Goal: Information Seeking & Learning: Learn about a topic

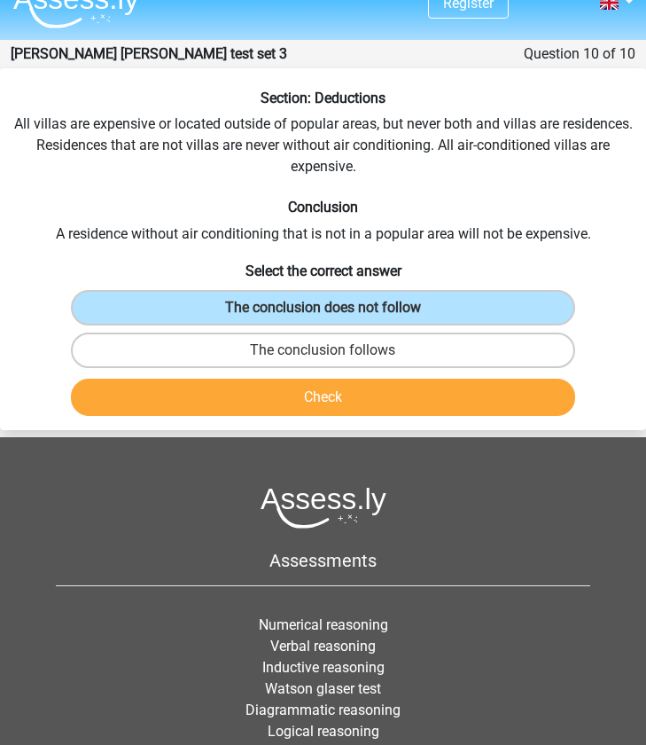
scroll to position [27, 0]
click at [285, 407] on button "Check" at bounding box center [323, 397] width 504 height 37
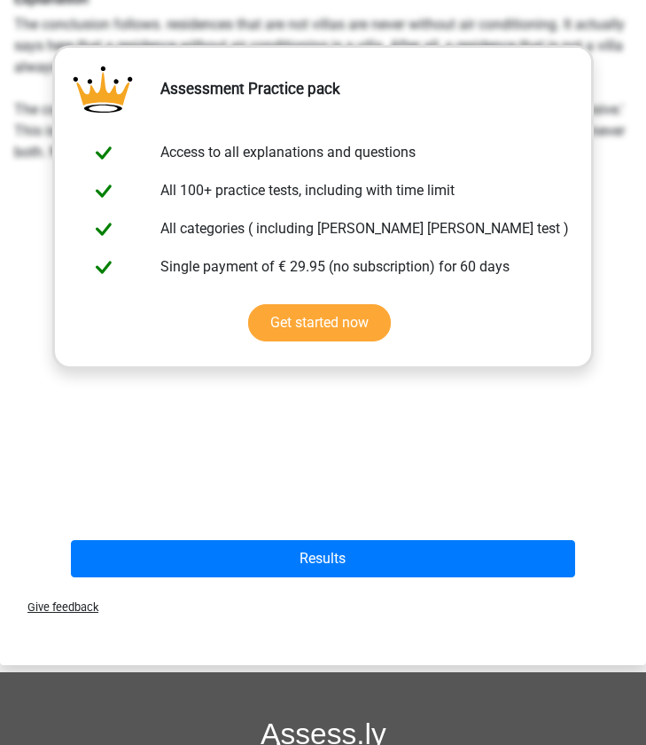
scroll to position [460, 0]
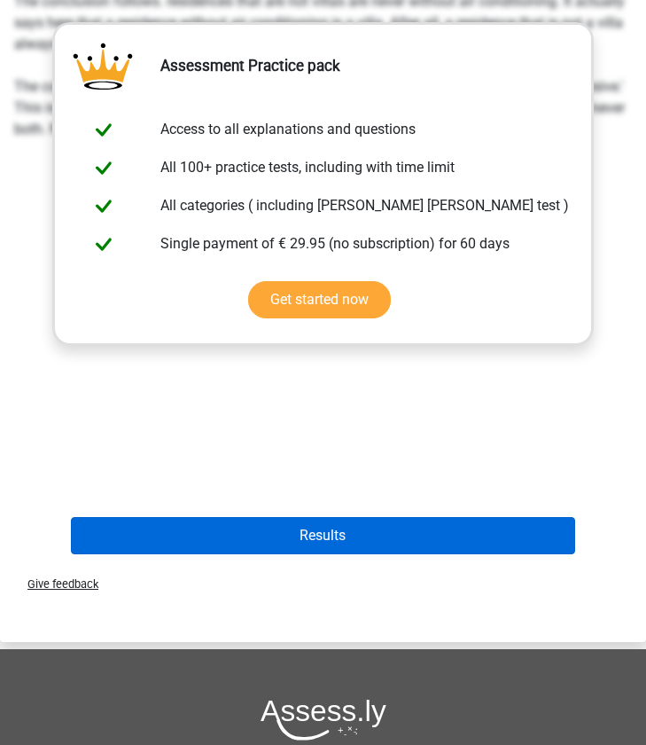
click at [293, 534] on button "Results" at bounding box center [323, 535] width 504 height 37
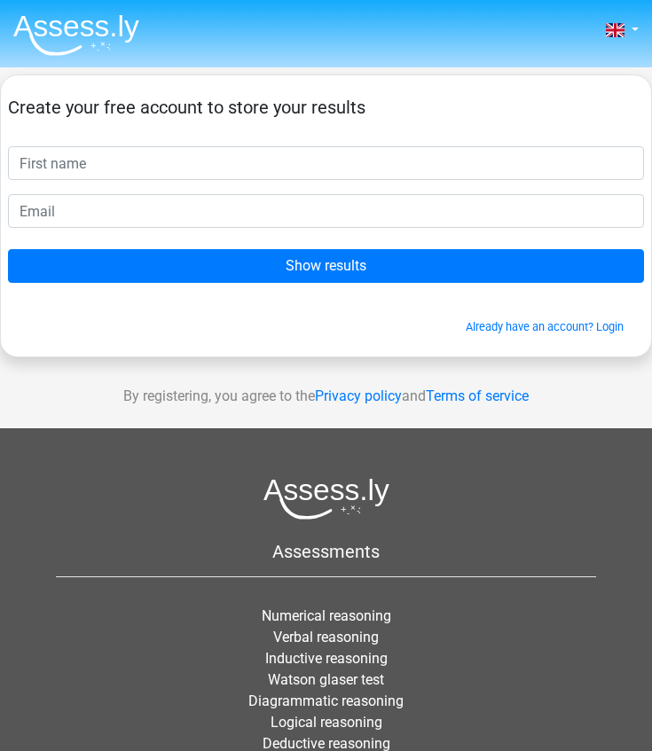
click at [85, 27] on img at bounding box center [76, 35] width 126 height 42
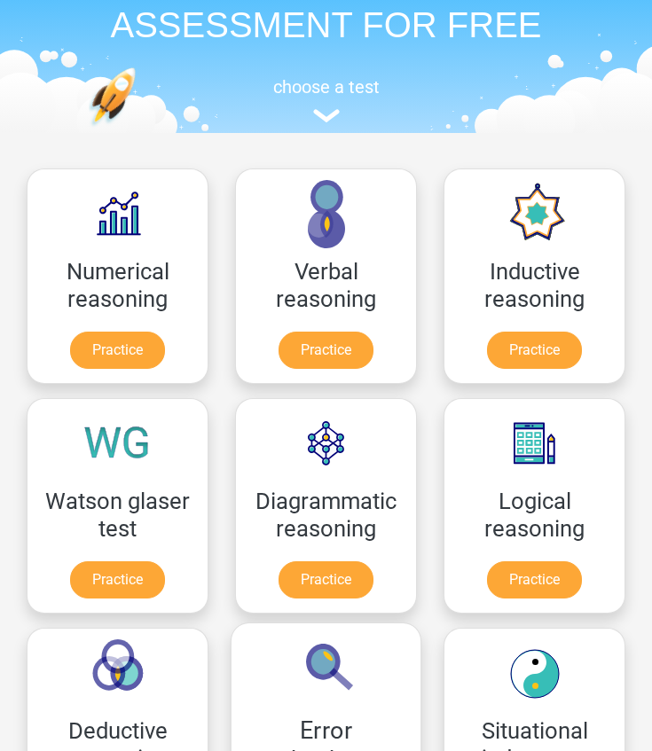
scroll to position [215, 0]
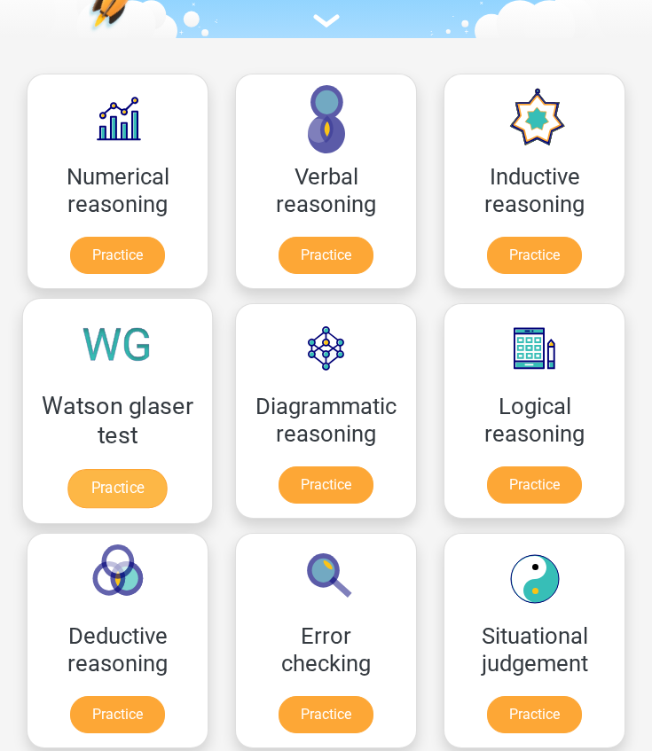
click at [129, 489] on link "Practice" at bounding box center [116, 488] width 99 height 39
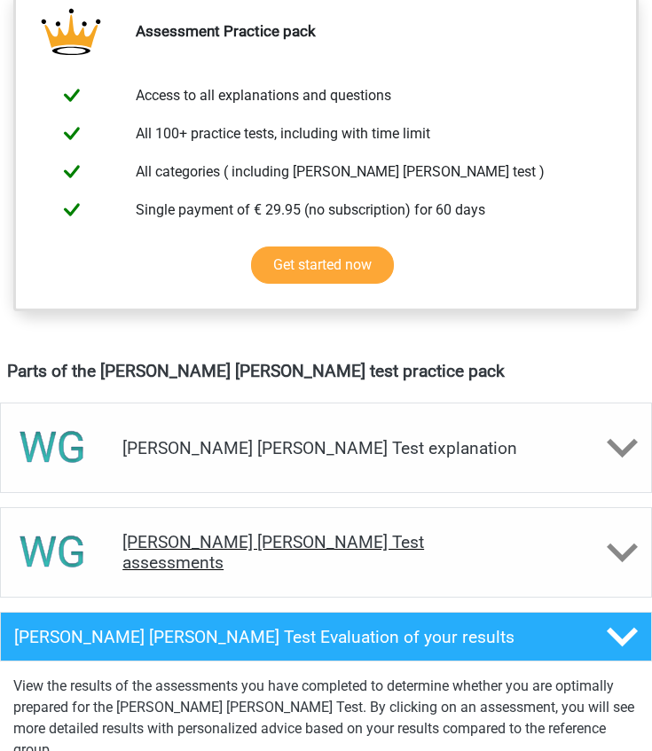
scroll to position [723, 0]
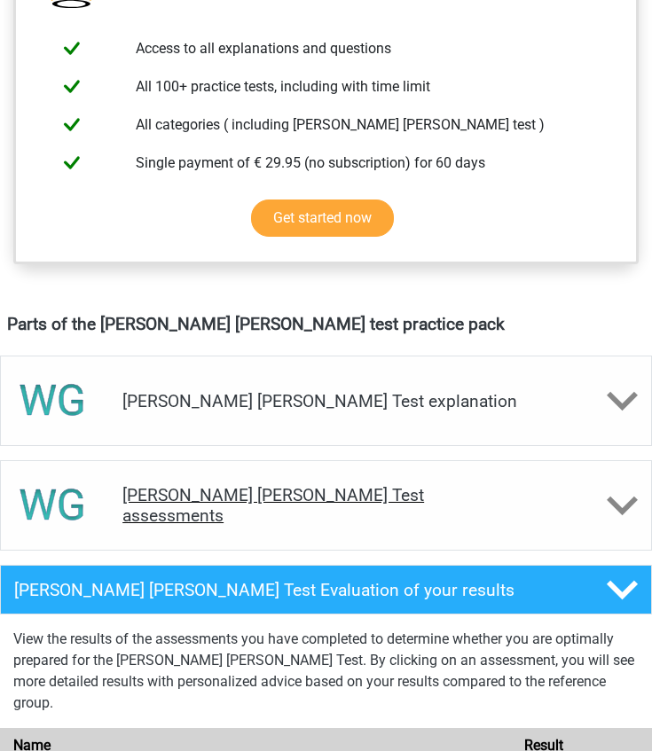
click at [426, 515] on div "Watson Glaser Test assessments" at bounding box center [326, 505] width 652 height 90
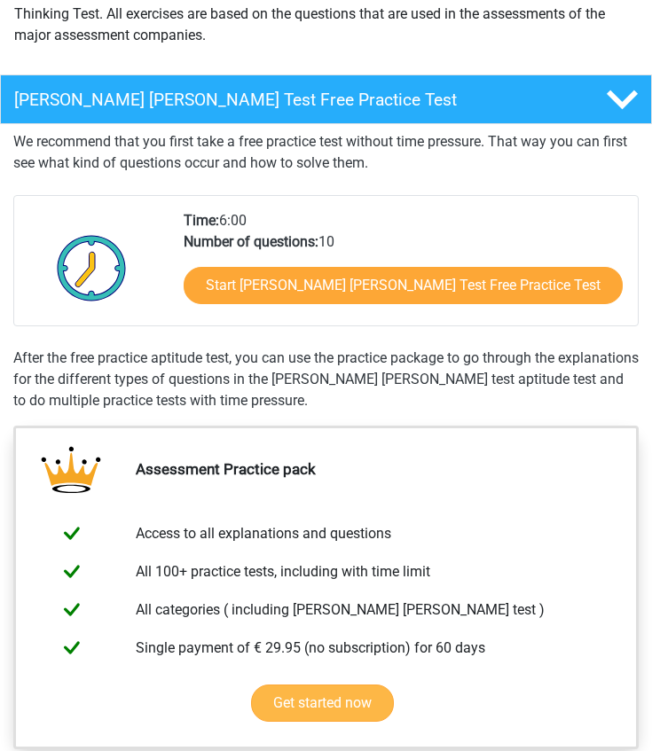
scroll to position [239, 0]
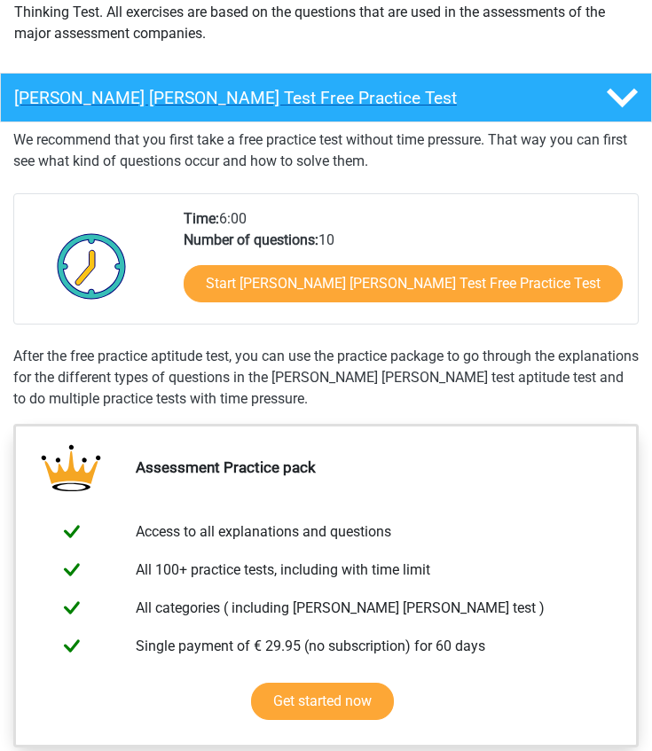
click at [619, 104] on polygon at bounding box center [621, 98] width 31 height 20
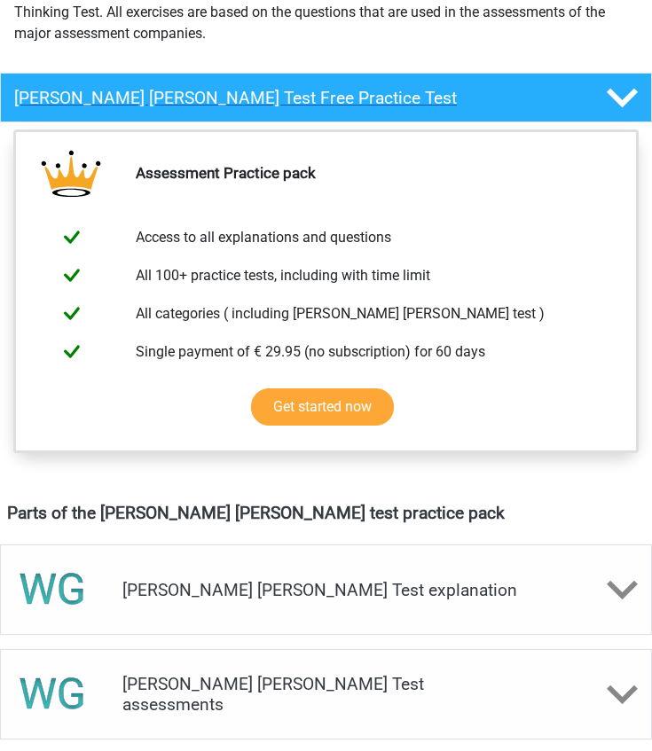
click at [619, 104] on polygon at bounding box center [621, 98] width 31 height 20
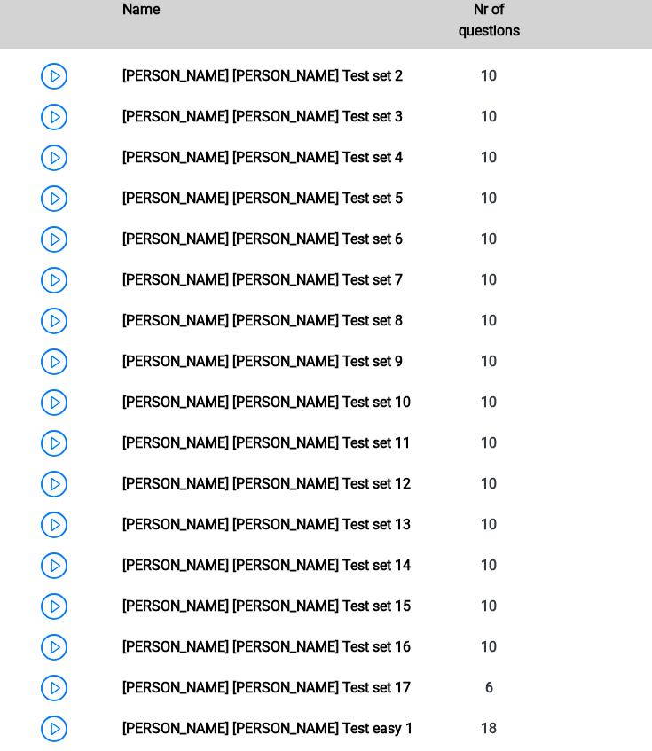
scroll to position [1128, 0]
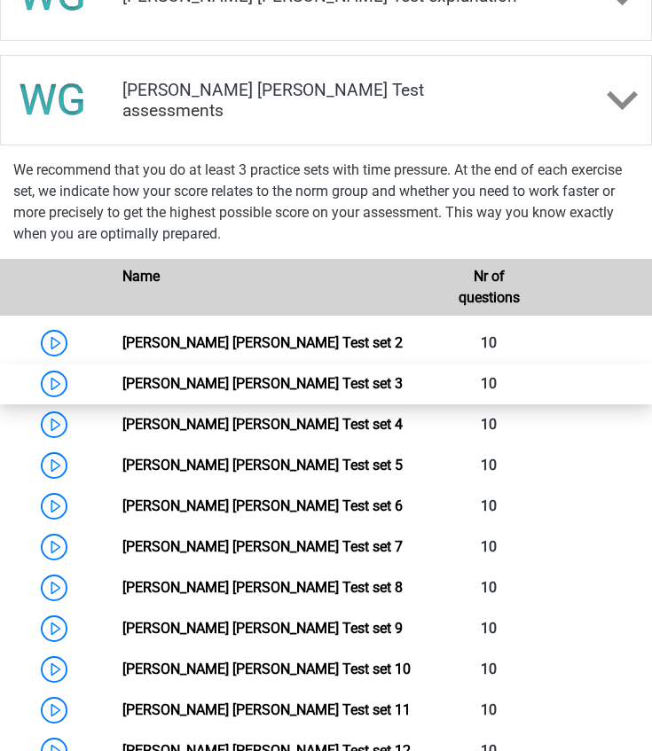
click at [192, 379] on link "Watson Glaser Test set 3" at bounding box center [262, 383] width 280 height 17
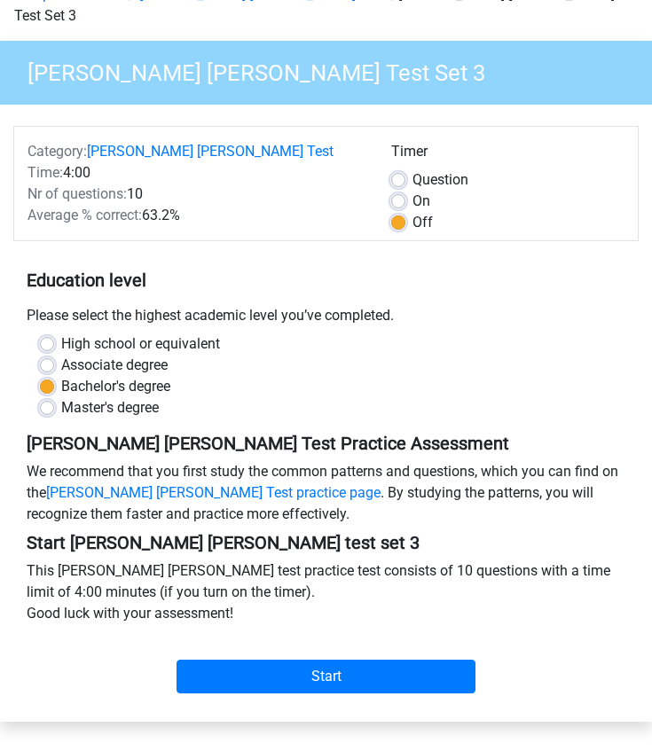
scroll to position [101, 0]
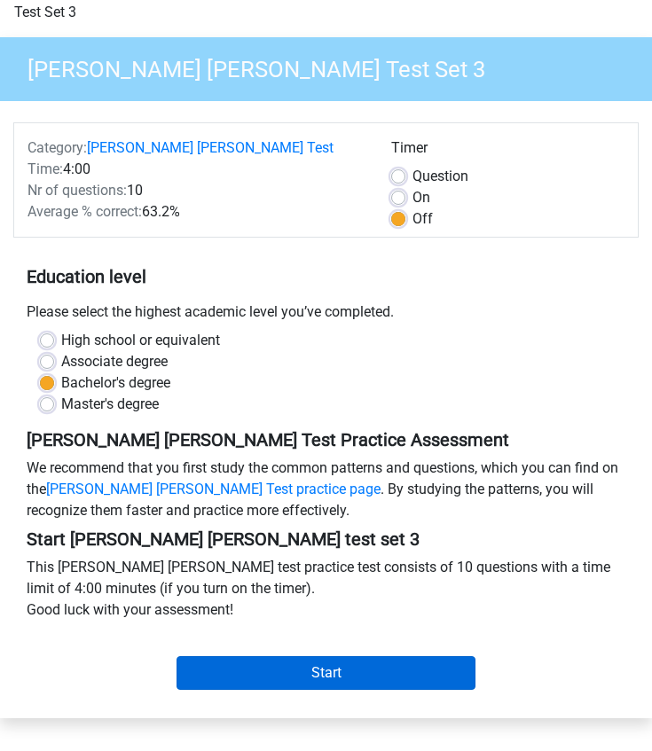
click at [289, 656] on input "Start" at bounding box center [326, 673] width 300 height 34
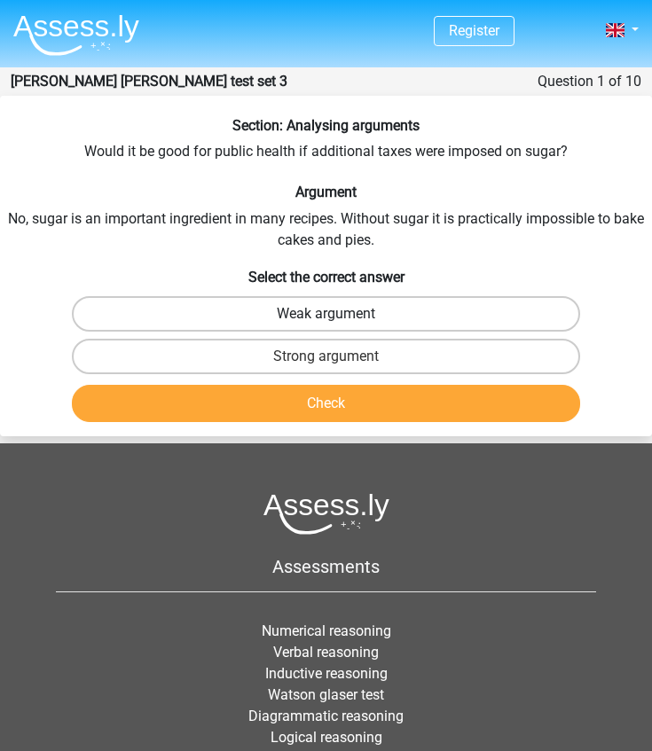
click at [255, 308] on label "Weak argument" at bounding box center [326, 313] width 509 height 35
click at [326, 314] on input "Weak argument" at bounding box center [332, 320] width 12 height 12
radio input "true"
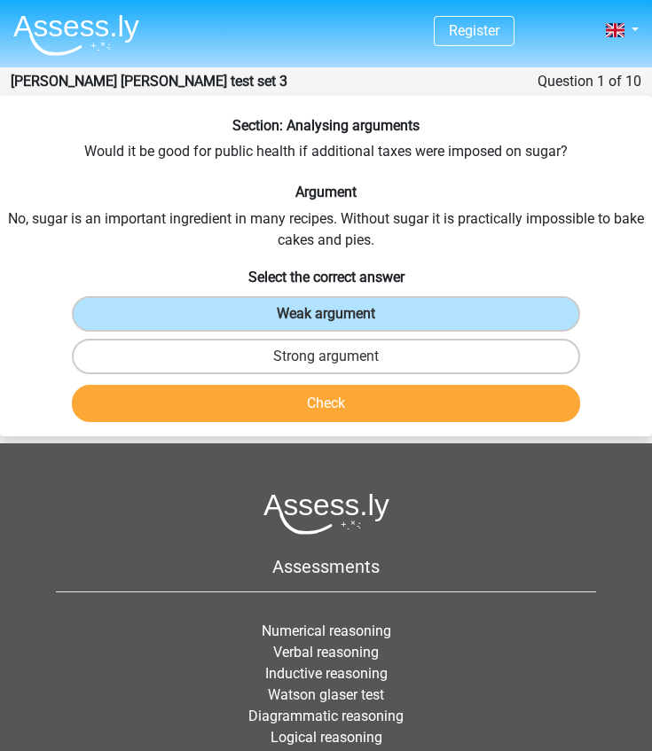
click at [218, 410] on button "Check" at bounding box center [326, 403] width 509 height 37
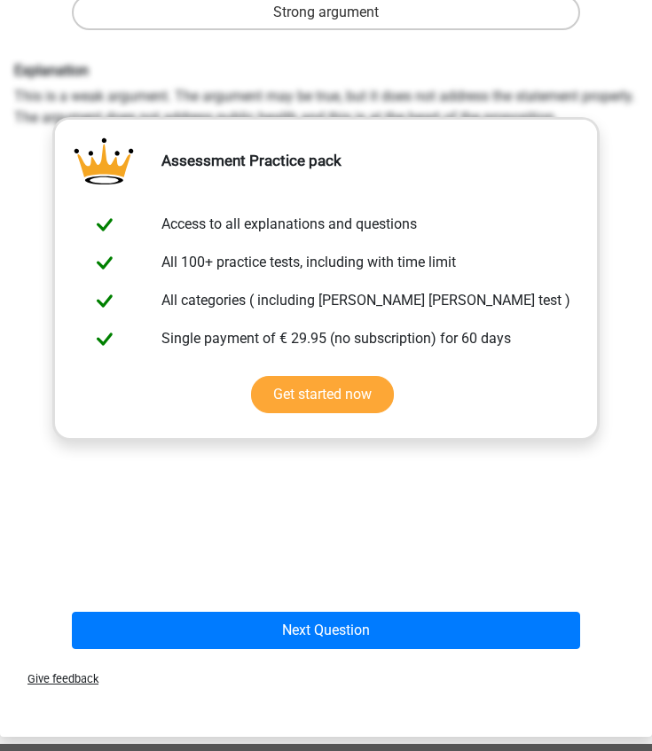
scroll to position [463, 0]
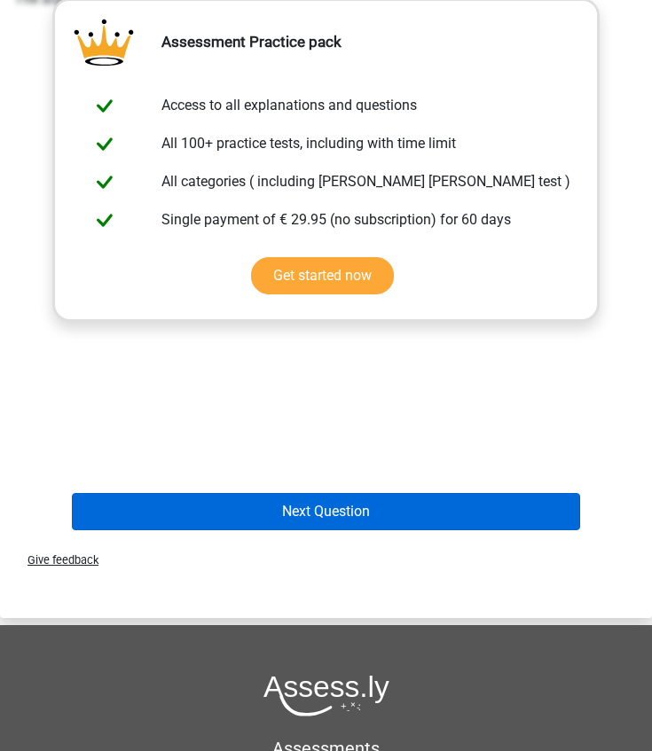
click at [268, 496] on button "Next Question" at bounding box center [326, 511] width 509 height 37
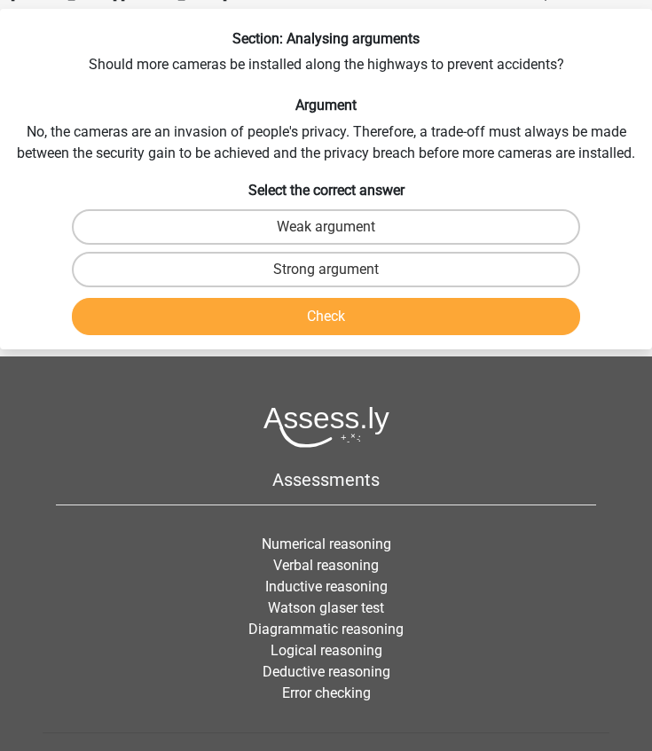
scroll to position [71, 0]
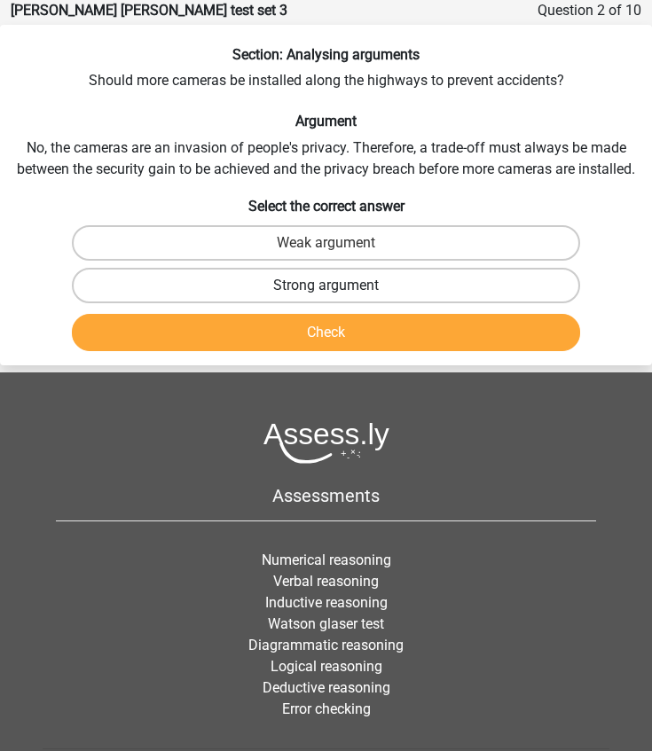
click at [237, 286] on label "Strong argument" at bounding box center [326, 285] width 509 height 35
click at [326, 286] on input "Strong argument" at bounding box center [332, 291] width 12 height 12
radio input "true"
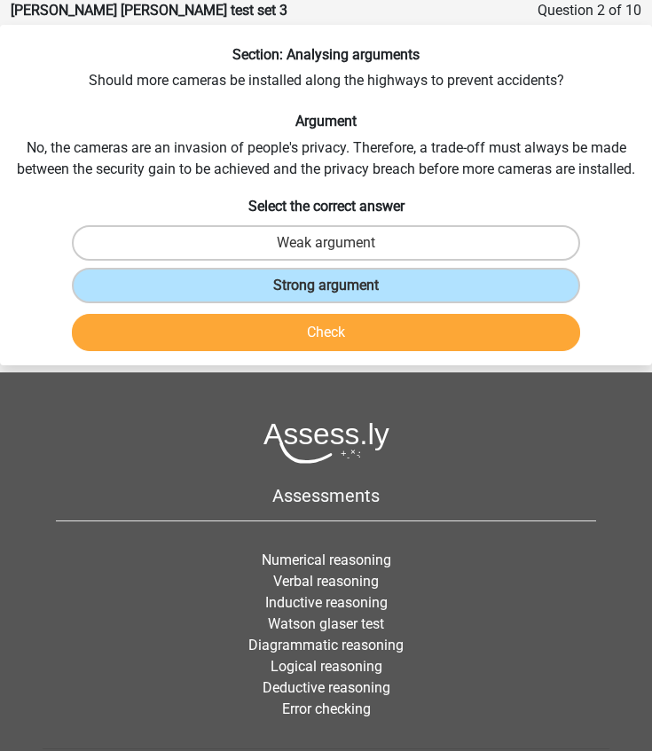
click at [254, 329] on button "Check" at bounding box center [326, 332] width 509 height 37
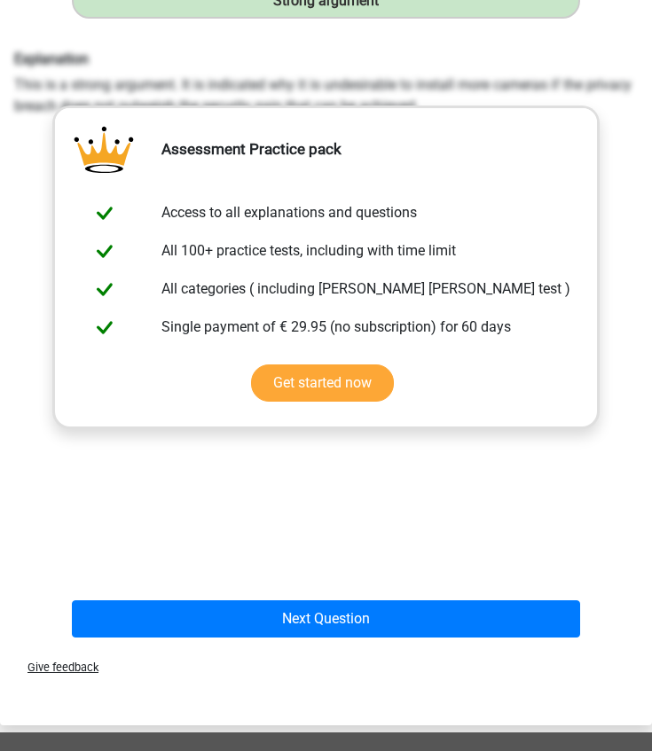
scroll to position [359, 0]
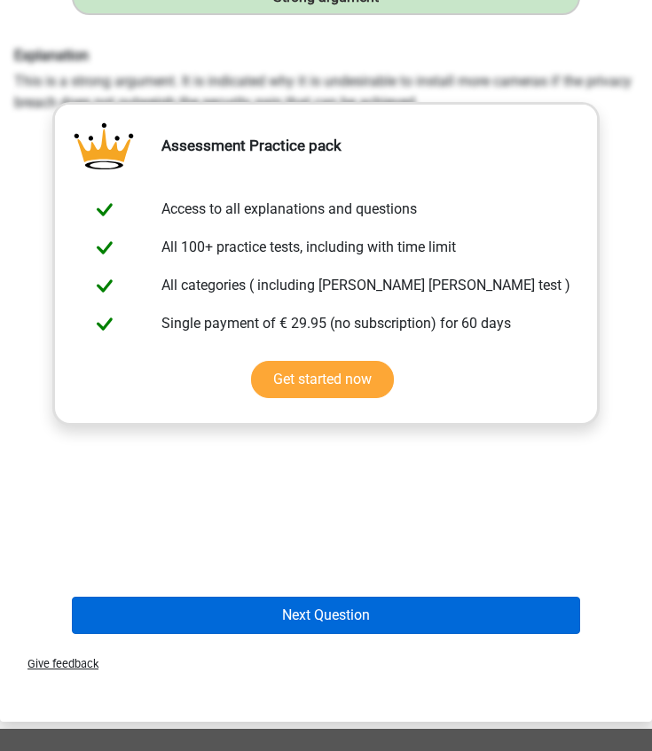
click at [209, 608] on button "Next Question" at bounding box center [326, 615] width 509 height 37
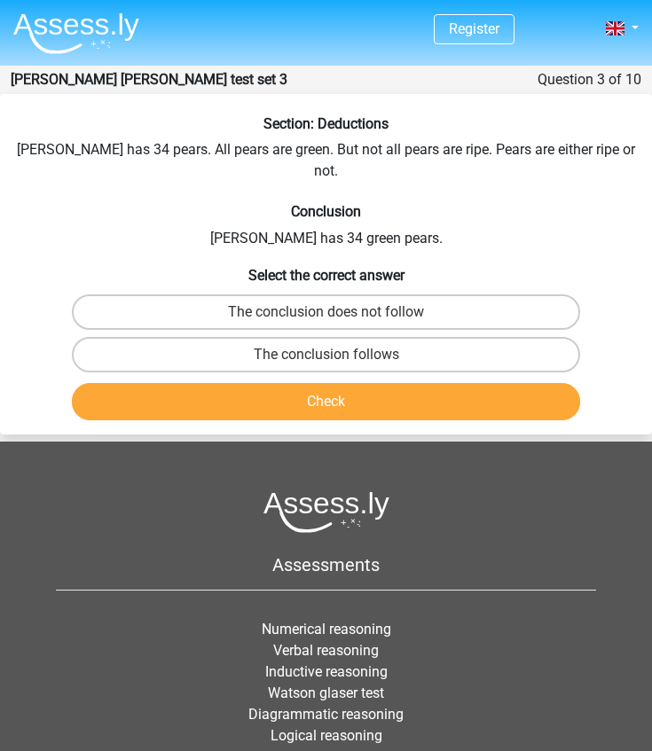
scroll to position [0, 0]
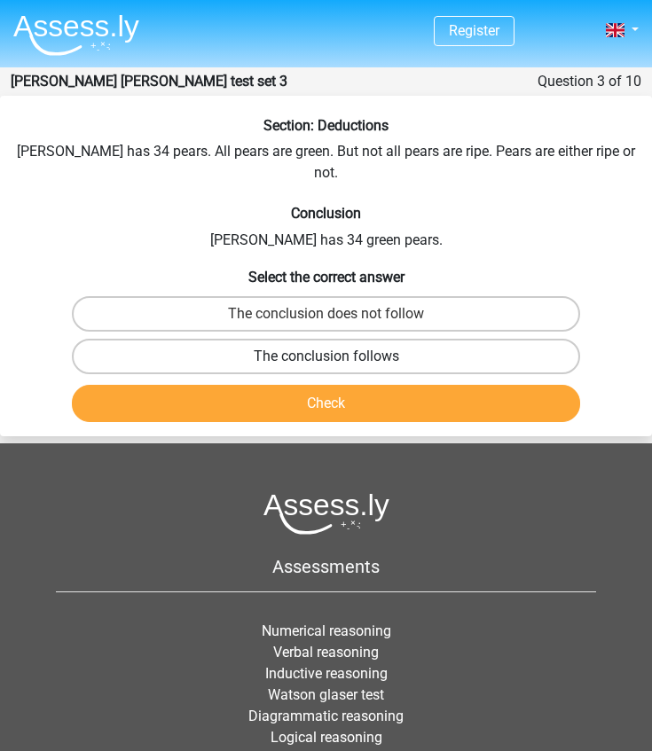
click at [205, 341] on label "The conclusion follows" at bounding box center [326, 356] width 509 height 35
click at [326, 356] on input "The conclusion follows" at bounding box center [332, 362] width 12 height 12
radio input "true"
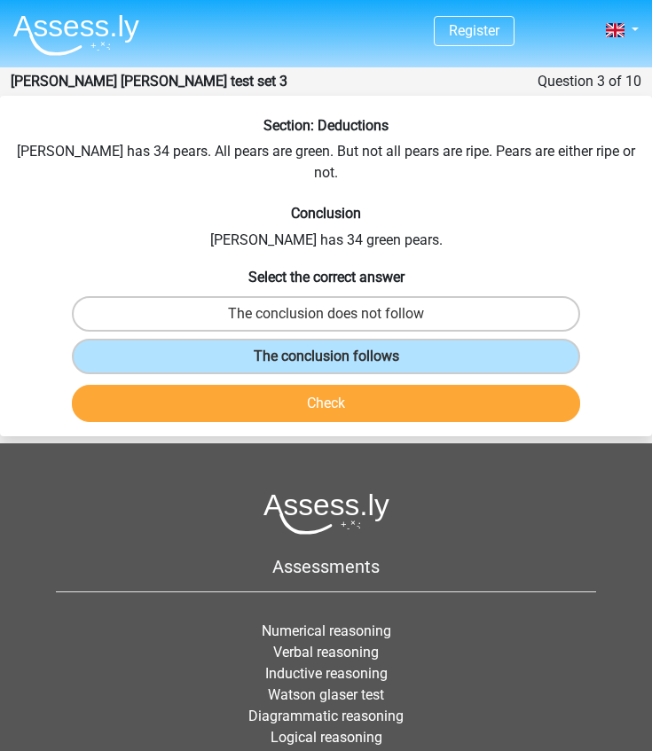
click at [221, 385] on button "Check" at bounding box center [326, 403] width 509 height 37
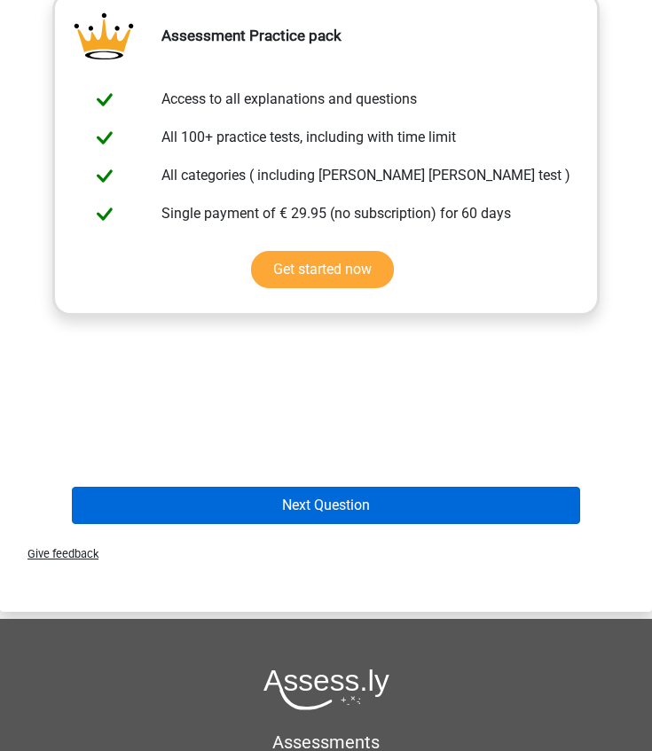
click at [260, 487] on button "Next Question" at bounding box center [326, 505] width 509 height 37
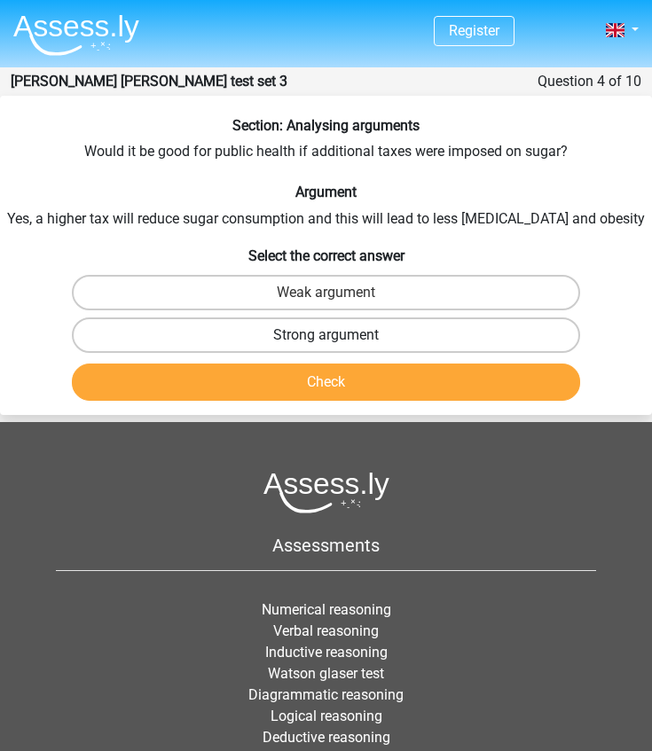
click at [219, 327] on label "Strong argument" at bounding box center [326, 334] width 509 height 35
click at [326, 335] on input "Strong argument" at bounding box center [332, 341] width 12 height 12
radio input "true"
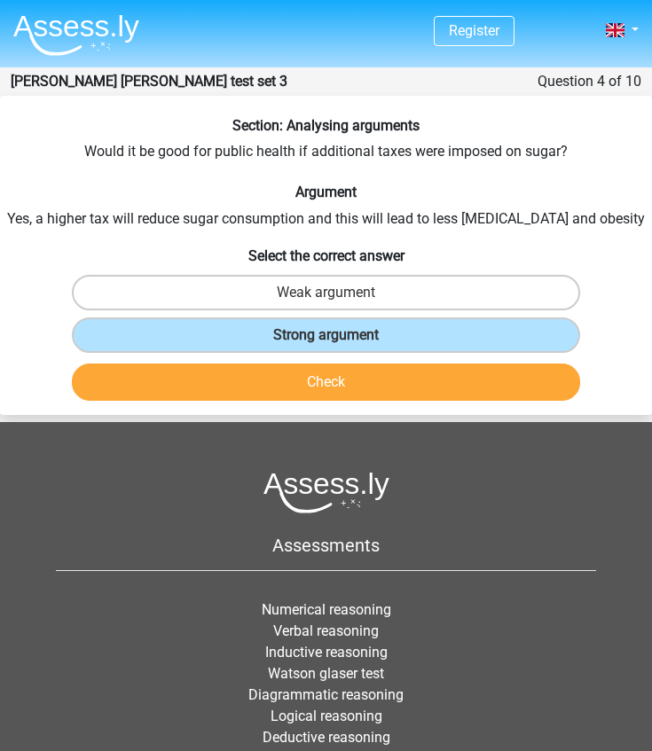
click at [243, 379] on button "Check" at bounding box center [326, 381] width 509 height 37
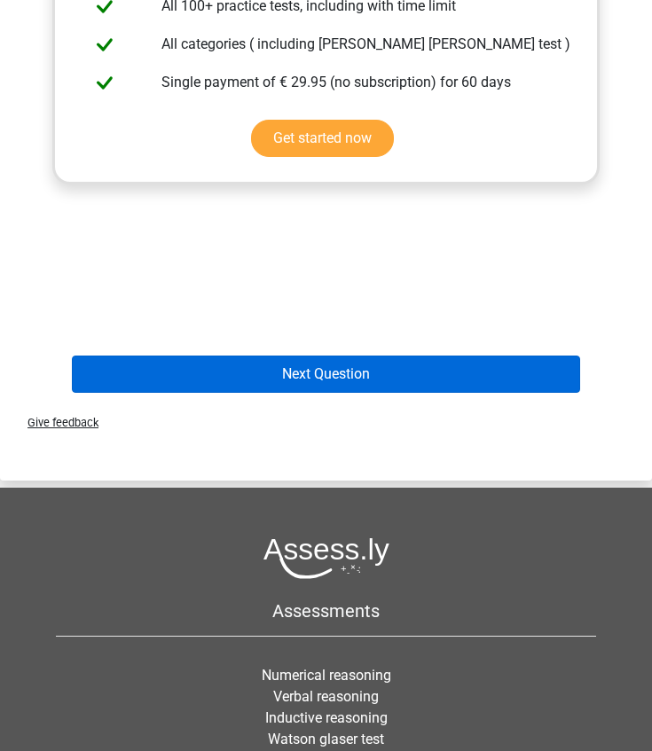
click at [252, 379] on button "Next Question" at bounding box center [326, 374] width 509 height 37
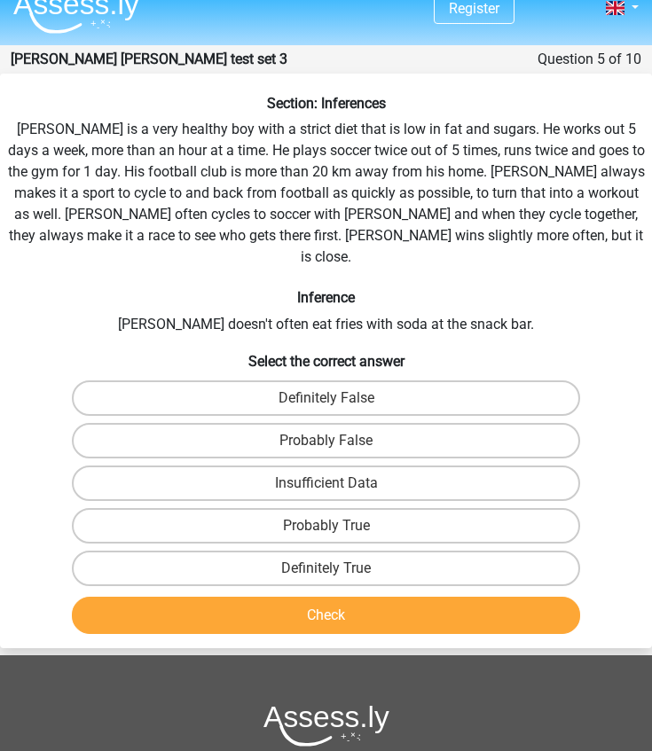
scroll to position [20, 0]
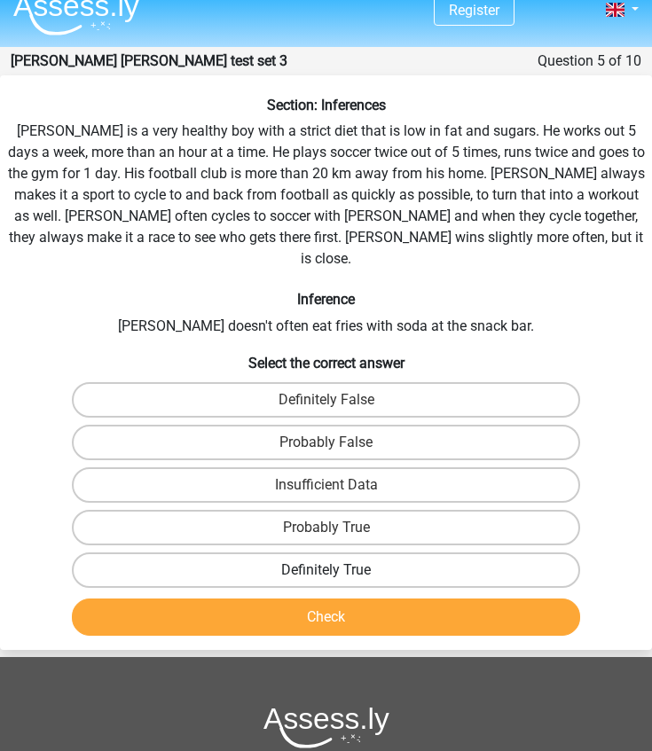
click at [245, 552] on label "Definitely True" at bounding box center [326, 569] width 509 height 35
click at [326, 570] on input "Definitely True" at bounding box center [332, 576] width 12 height 12
radio input "true"
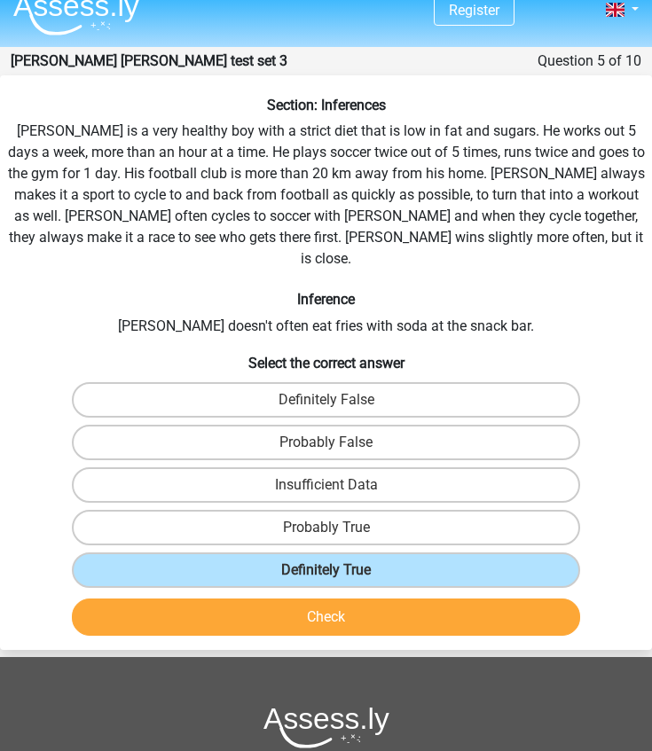
click at [262, 598] on button "Check" at bounding box center [326, 616] width 509 height 37
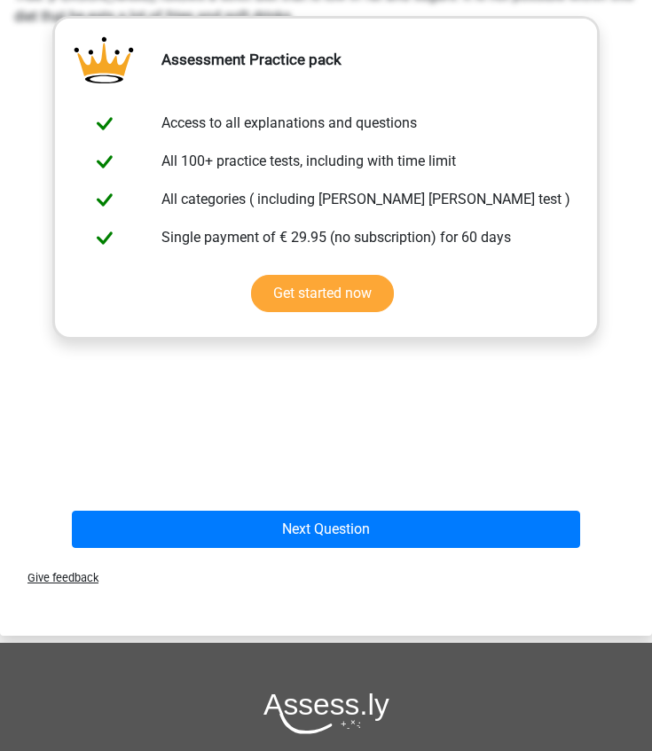
scroll to position [809, 0]
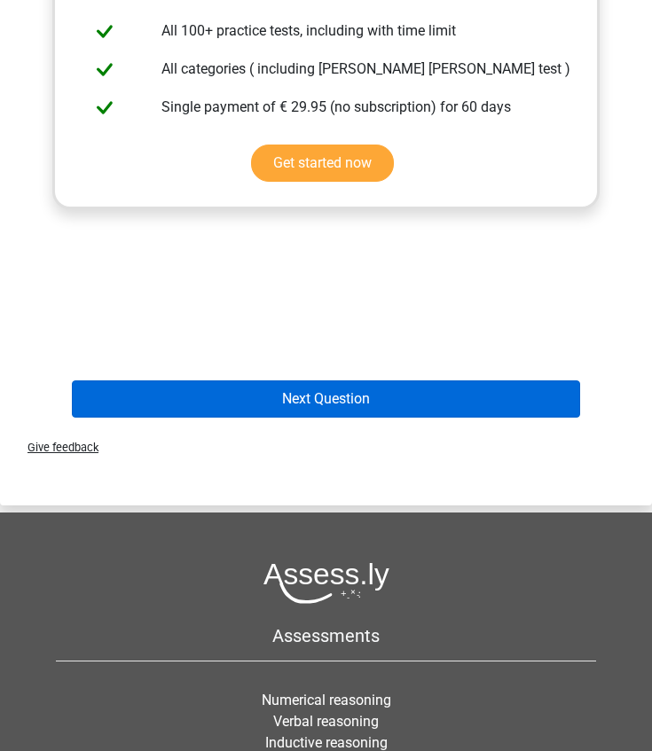
click at [292, 389] on button "Next Question" at bounding box center [326, 398] width 509 height 37
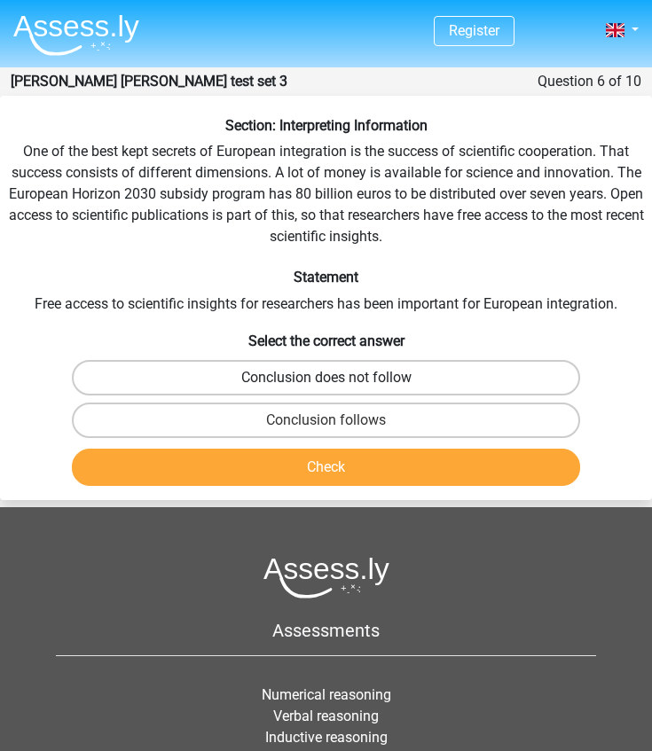
scroll to position [0, 0]
click at [232, 408] on label "Conclusion follows" at bounding box center [326, 420] width 509 height 35
click at [326, 420] on input "Conclusion follows" at bounding box center [332, 426] width 12 height 12
radio input "true"
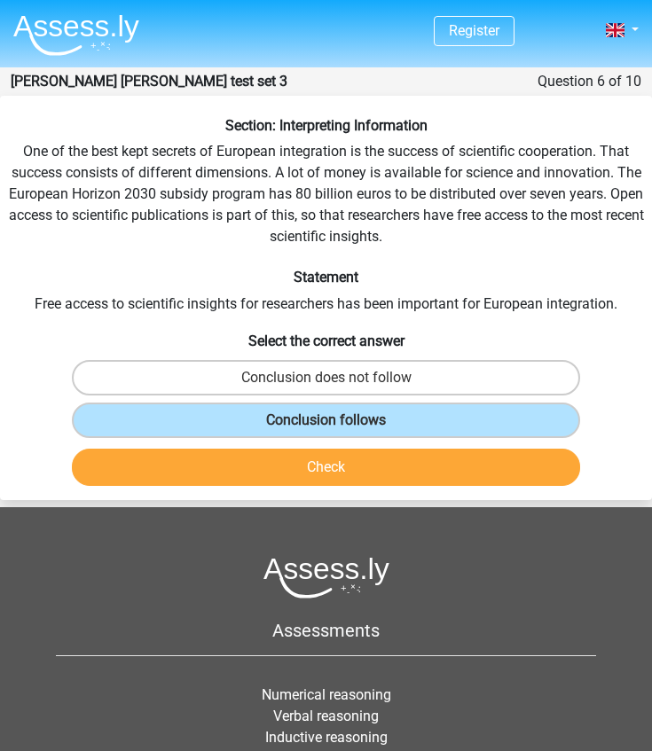
click at [257, 458] on button "Check" at bounding box center [326, 467] width 509 height 37
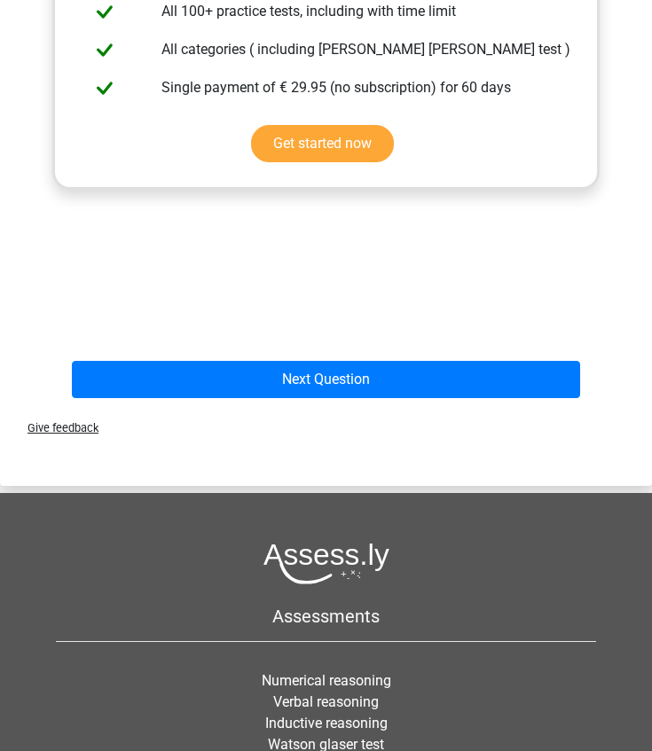
scroll to position [737, 0]
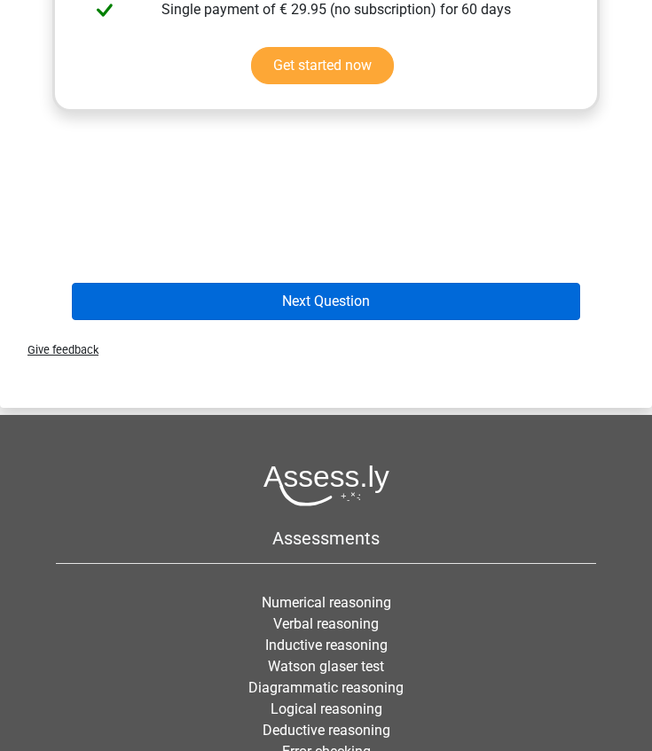
click at [293, 304] on button "Next Question" at bounding box center [326, 301] width 509 height 37
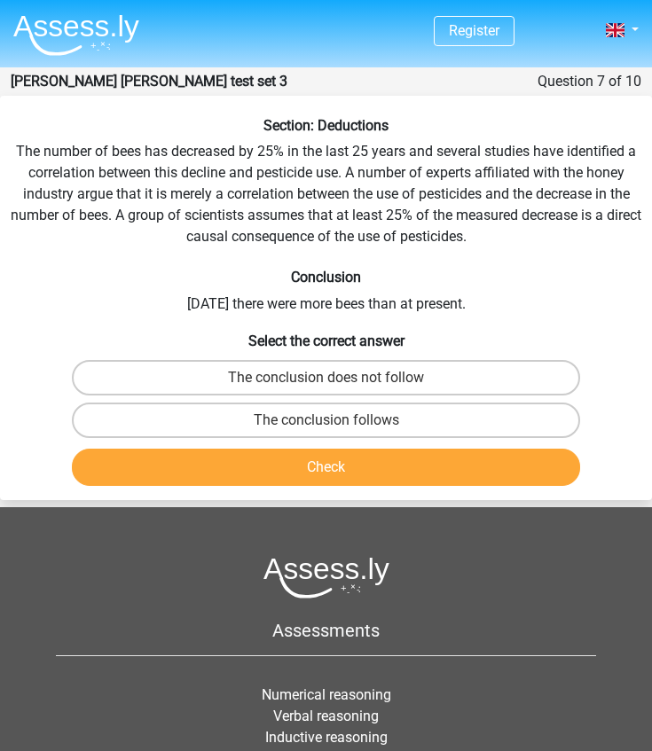
scroll to position [0, 0]
click at [256, 412] on label "The conclusion follows" at bounding box center [326, 420] width 509 height 35
click at [326, 420] on input "The conclusion follows" at bounding box center [332, 426] width 12 height 12
radio input "true"
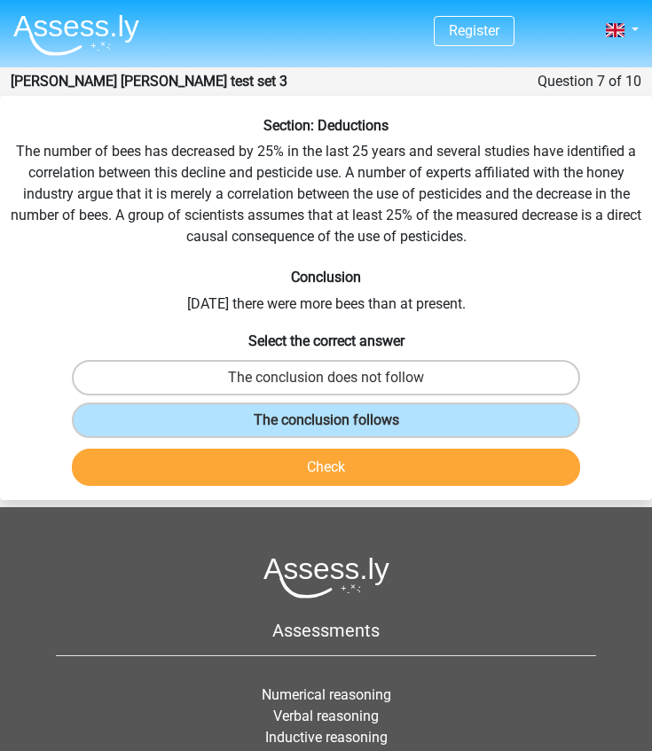
click at [284, 472] on button "Check" at bounding box center [326, 467] width 509 height 37
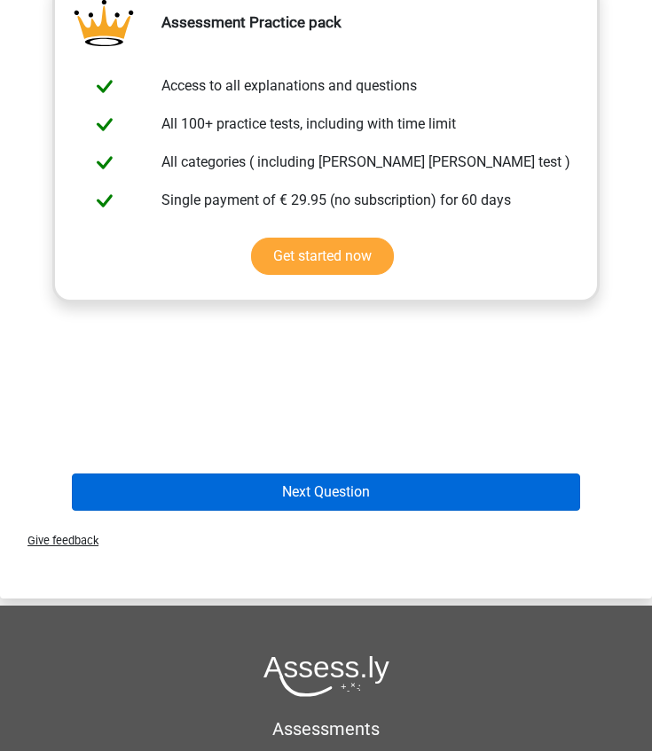
click at [296, 492] on button "Next Question" at bounding box center [326, 491] width 509 height 37
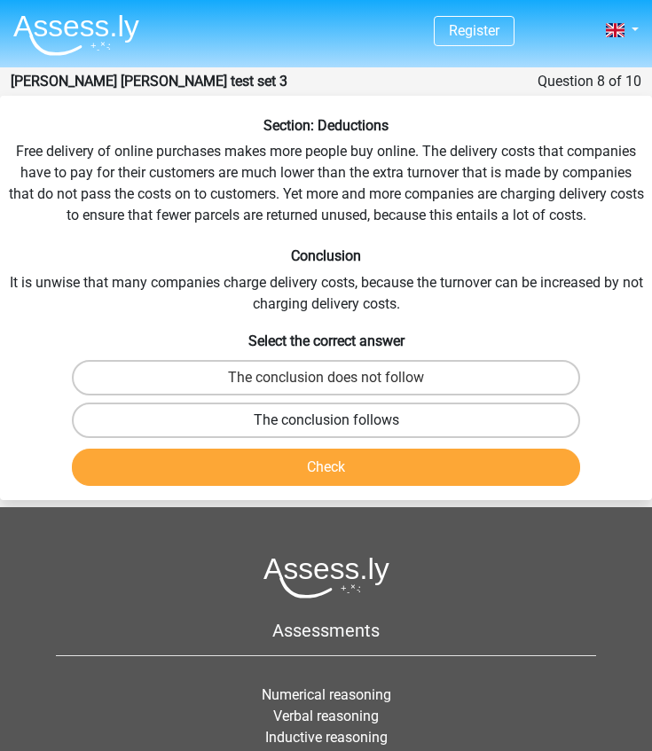
click at [285, 414] on label "The conclusion follows" at bounding box center [326, 420] width 509 height 35
click at [326, 420] on input "The conclusion follows" at bounding box center [332, 426] width 12 height 12
radio input "true"
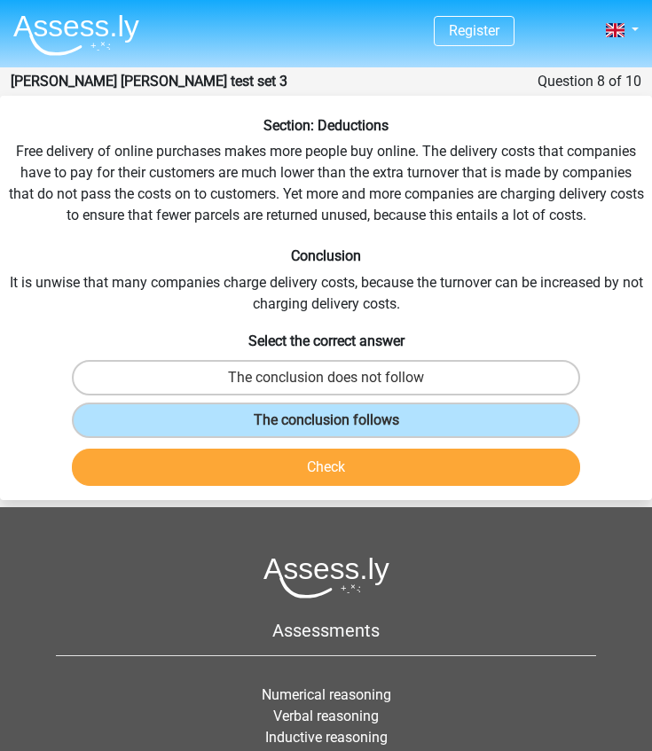
click at [279, 466] on button "Check" at bounding box center [326, 467] width 509 height 37
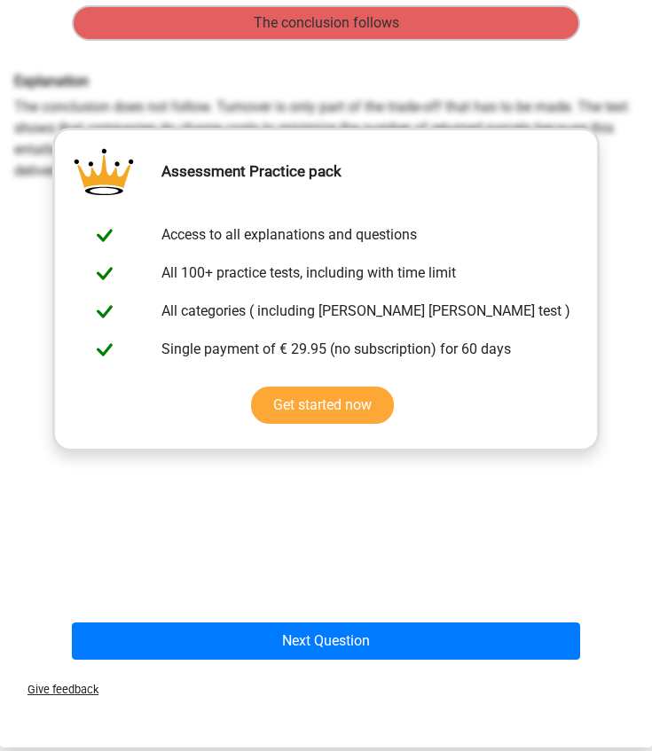
scroll to position [442, 0]
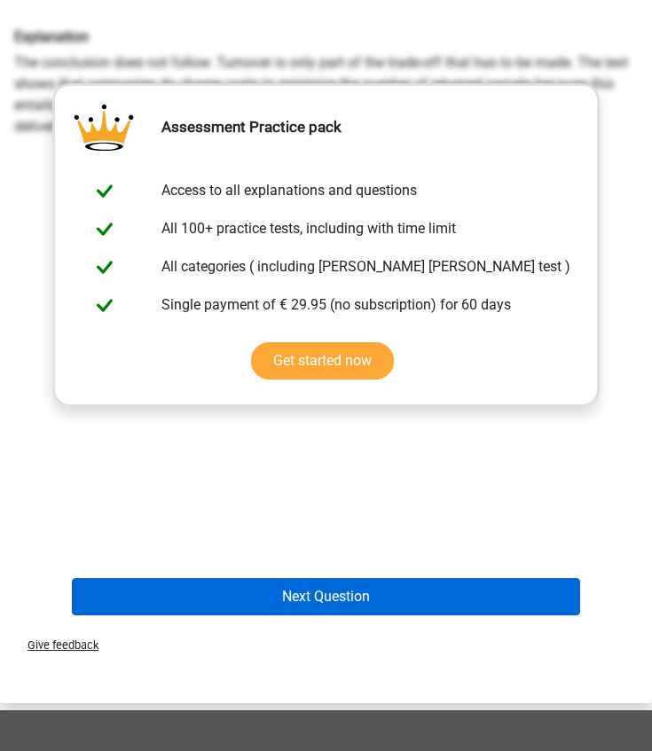
click at [284, 600] on button "Next Question" at bounding box center [326, 596] width 509 height 37
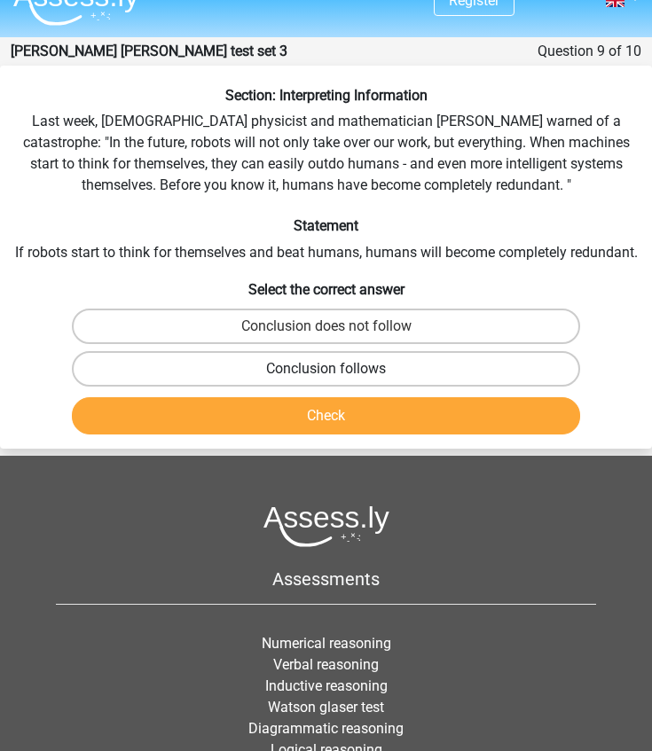
scroll to position [4, 0]
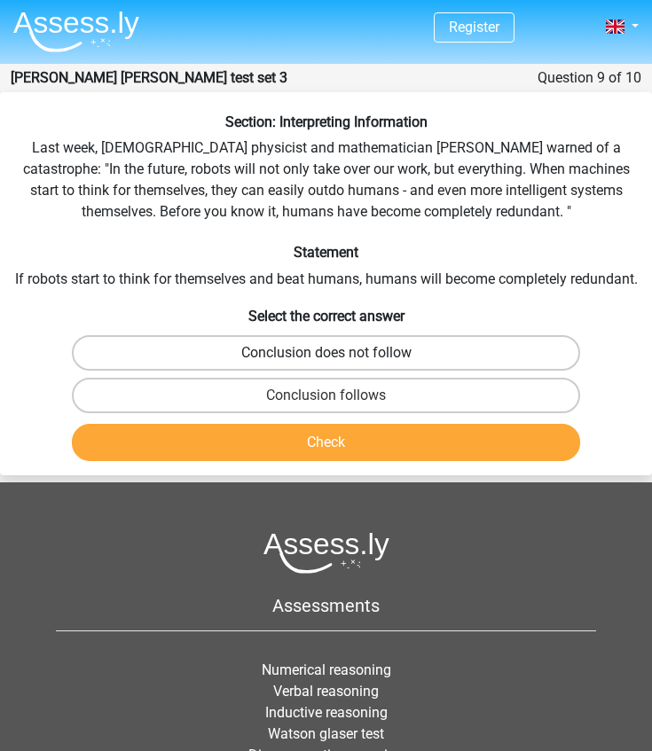
click at [254, 351] on label "Conclusion does not follow" at bounding box center [326, 352] width 509 height 35
click at [326, 353] on input "Conclusion does not follow" at bounding box center [332, 359] width 12 height 12
radio input "true"
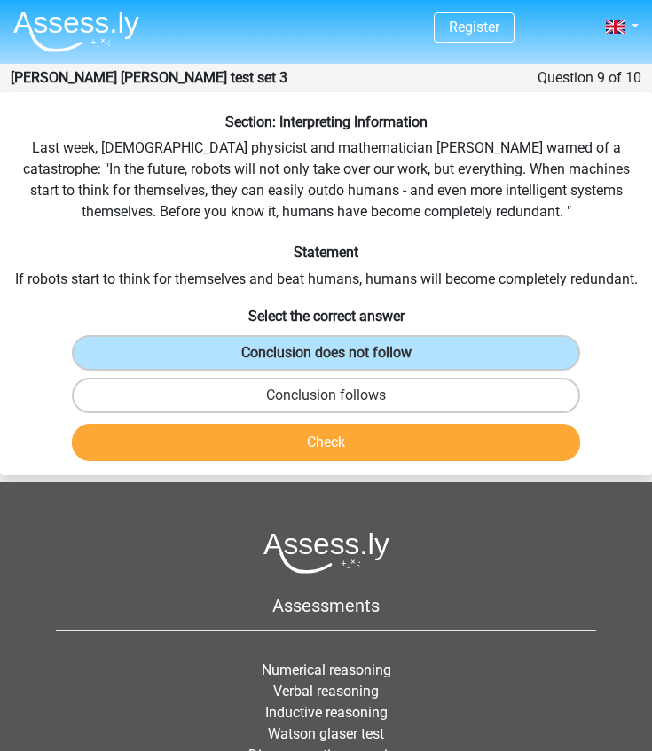
click at [254, 447] on button "Check" at bounding box center [326, 442] width 509 height 37
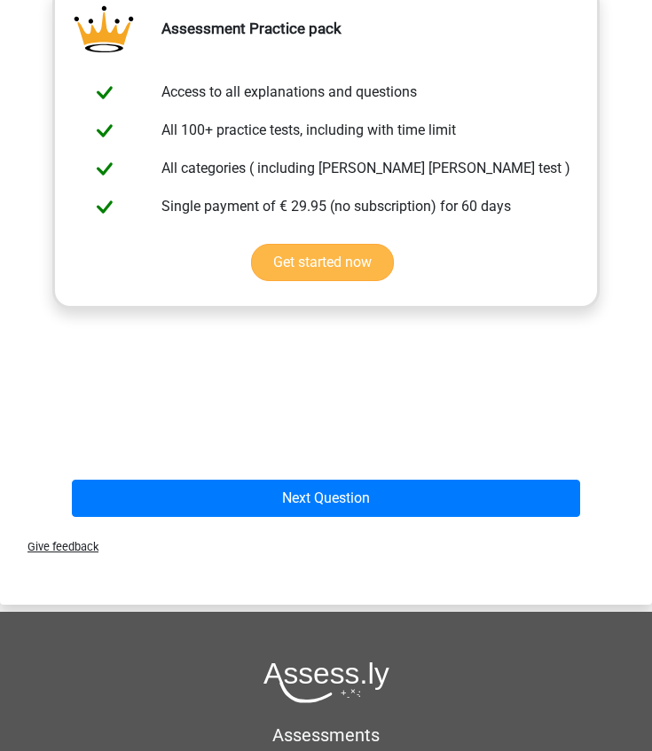
scroll to position [616, 0]
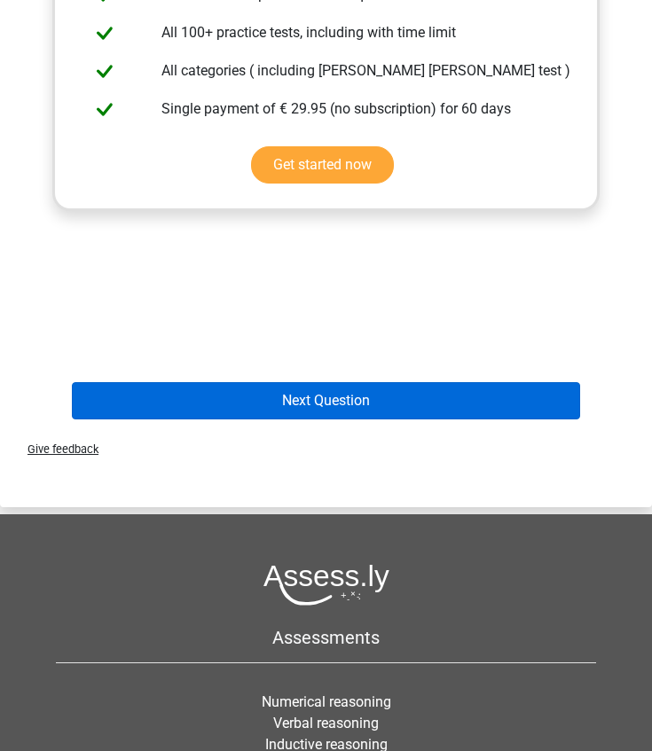
click at [281, 400] on button "Next Question" at bounding box center [326, 400] width 509 height 37
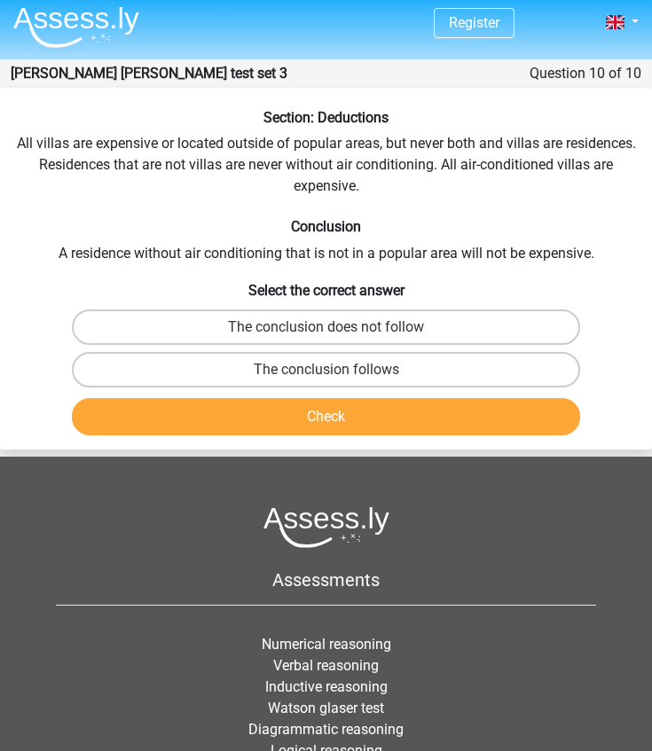
scroll to position [0, 0]
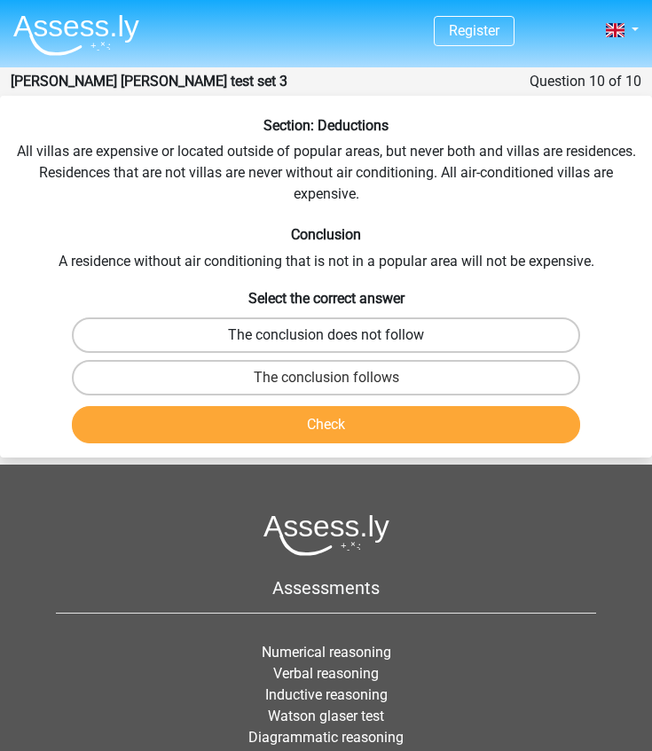
click at [303, 333] on label "The conclusion does not follow" at bounding box center [326, 334] width 509 height 35
click at [326, 335] on input "The conclusion does not follow" at bounding box center [332, 341] width 12 height 12
radio input "true"
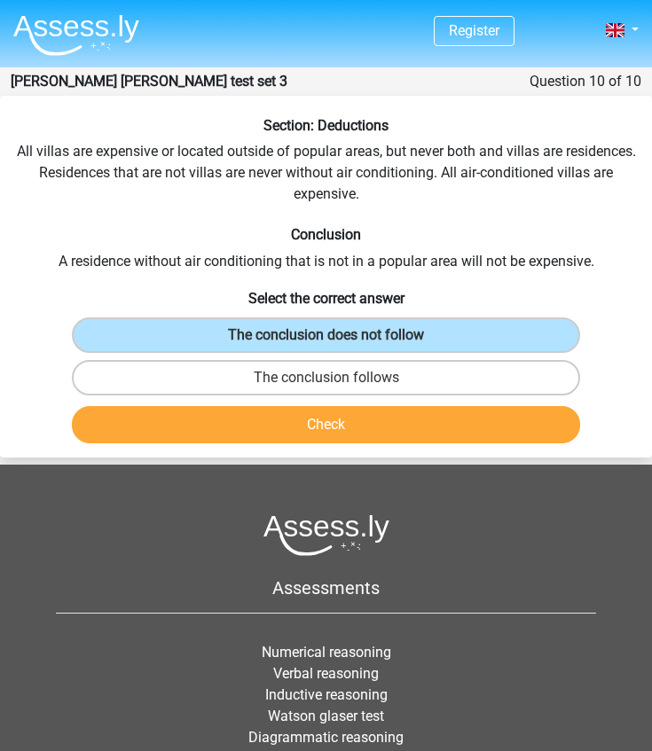
click at [281, 425] on button "Check" at bounding box center [326, 424] width 509 height 37
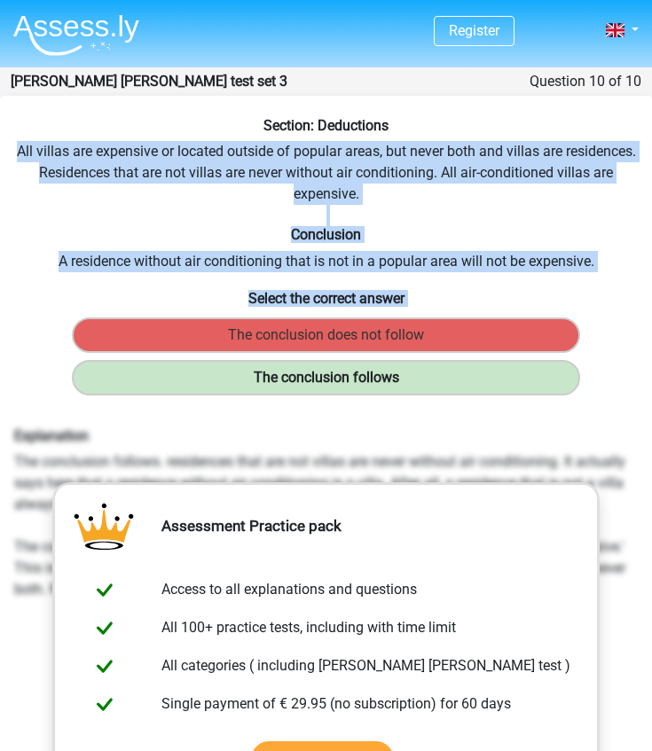
drag, startPoint x: 13, startPoint y: 145, endPoint x: 458, endPoint y: 382, distance: 504.1
click at [456, 383] on div "Section: Deductions All villas are expensive or located outside of popular area…" at bounding box center [326, 569] width 652 height 904
copy div "All villas are expensive or located outside of popular areas, but never both an…"
click at [99, 33] on img at bounding box center [76, 35] width 126 height 42
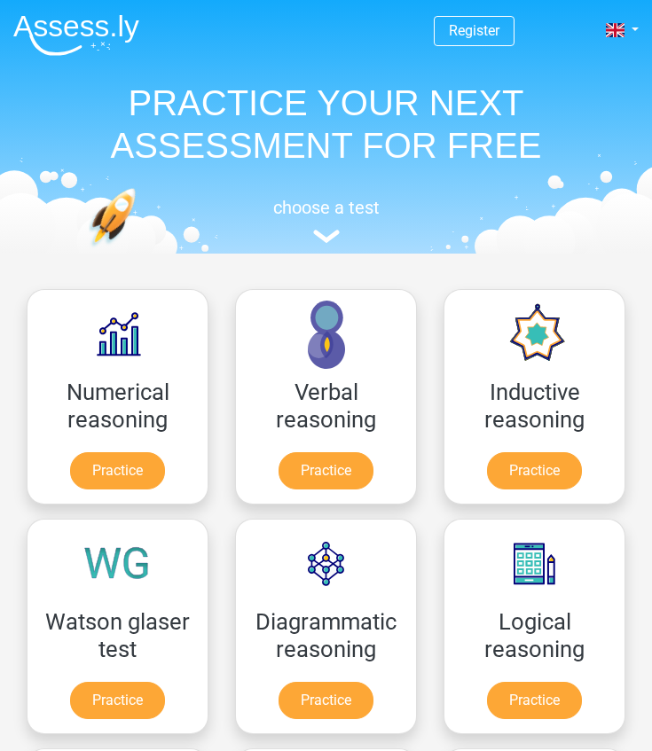
click at [122, 705] on link "Practice" at bounding box center [117, 700] width 95 height 37
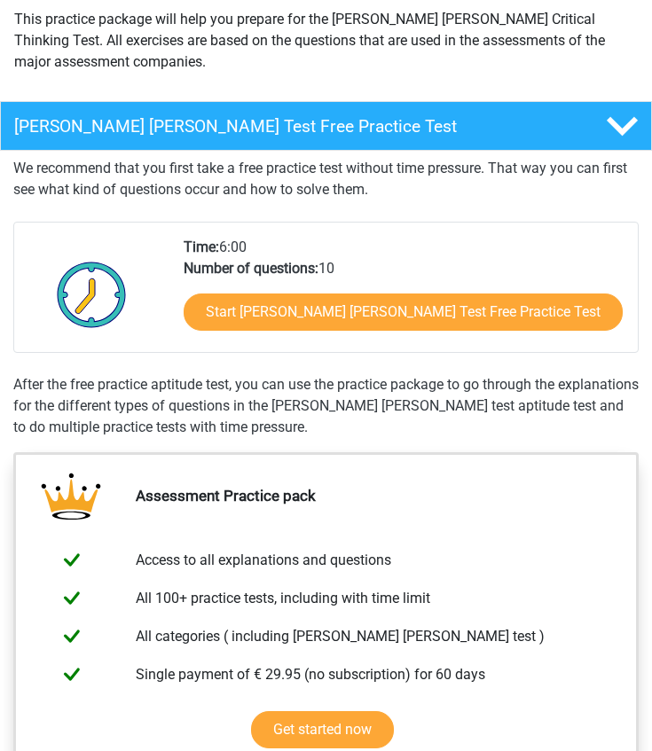
scroll to position [753, 0]
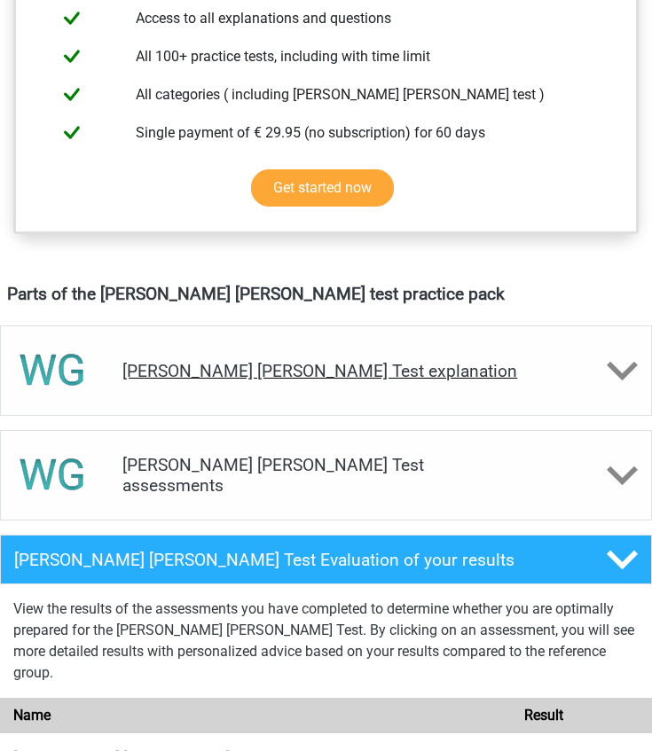
click at [321, 363] on h4 "[PERSON_NAME] [PERSON_NAME] Test explanation" at bounding box center [325, 371] width 407 height 20
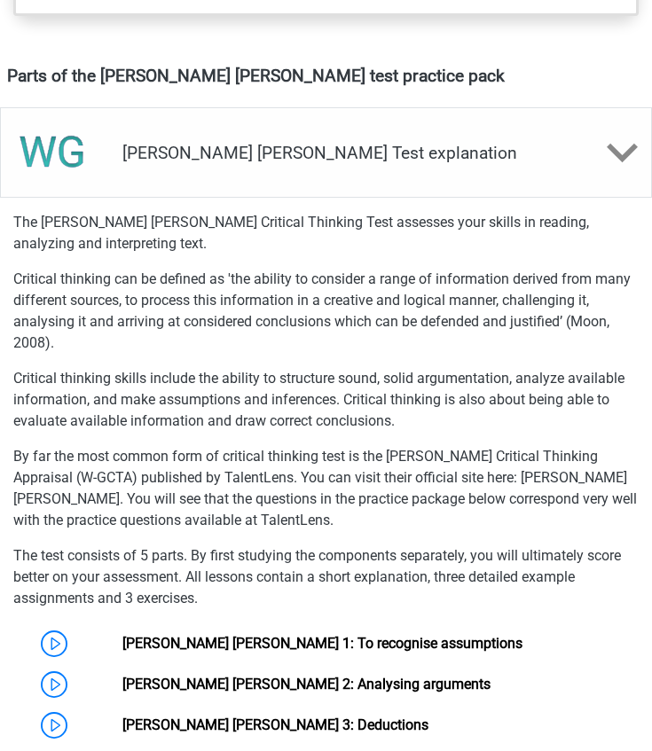
scroll to position [1184, 0]
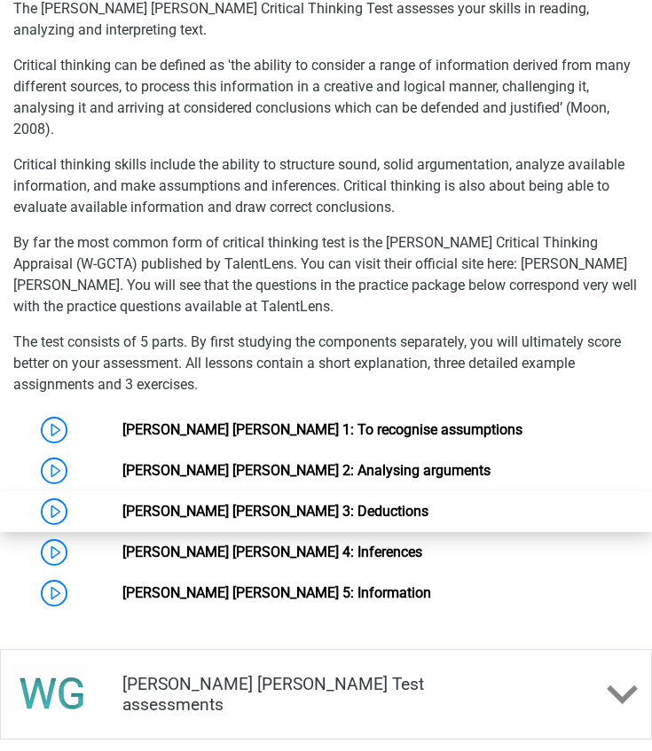
click at [193, 506] on link "Watson Glaser 3: Deductions" at bounding box center [275, 511] width 306 height 17
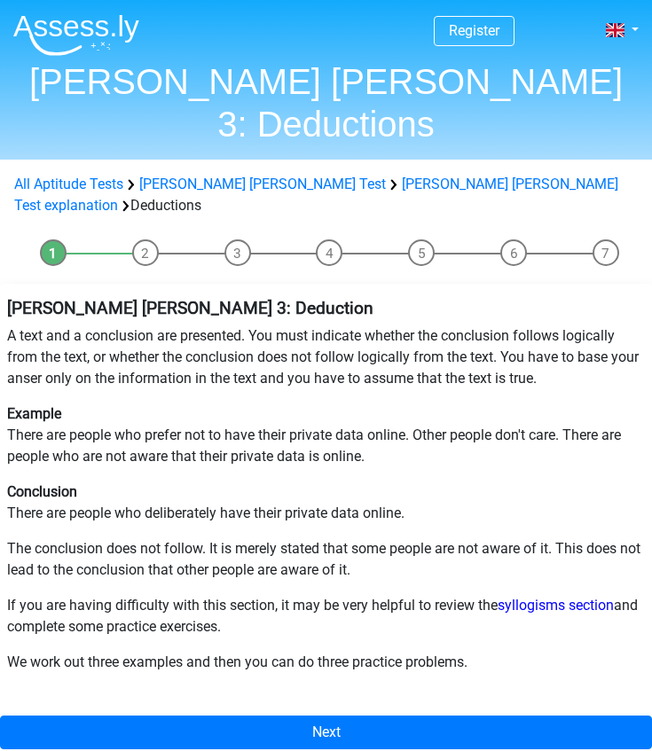
scroll to position [110, 0]
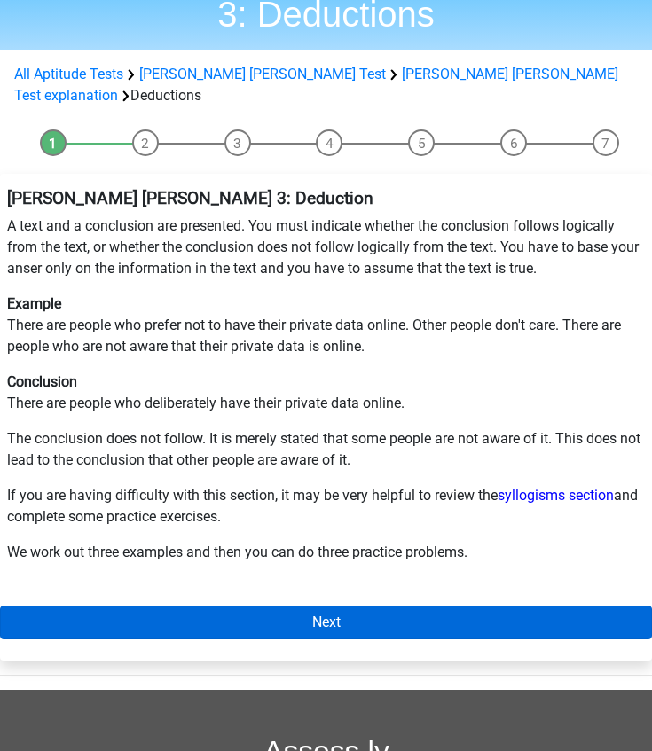
click at [275, 606] on link "Next" at bounding box center [326, 623] width 652 height 34
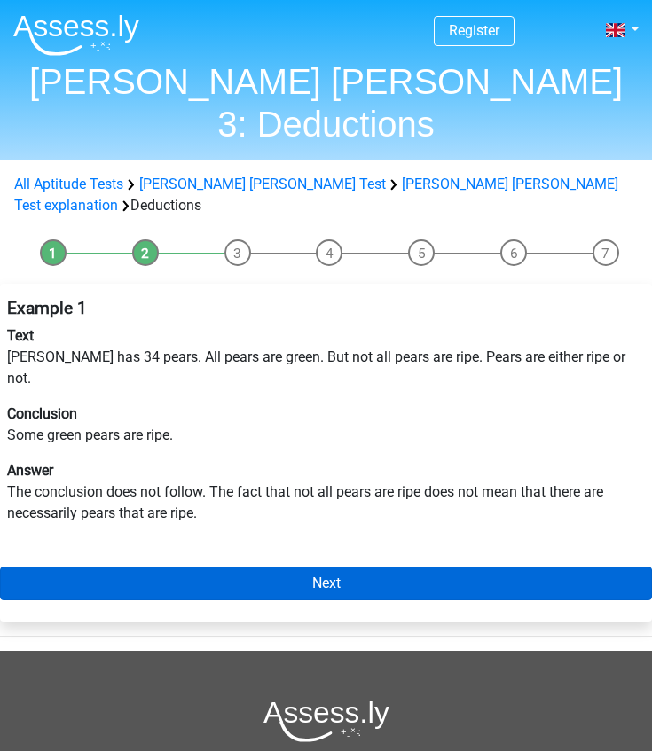
click at [308, 567] on link "Next" at bounding box center [326, 584] width 652 height 34
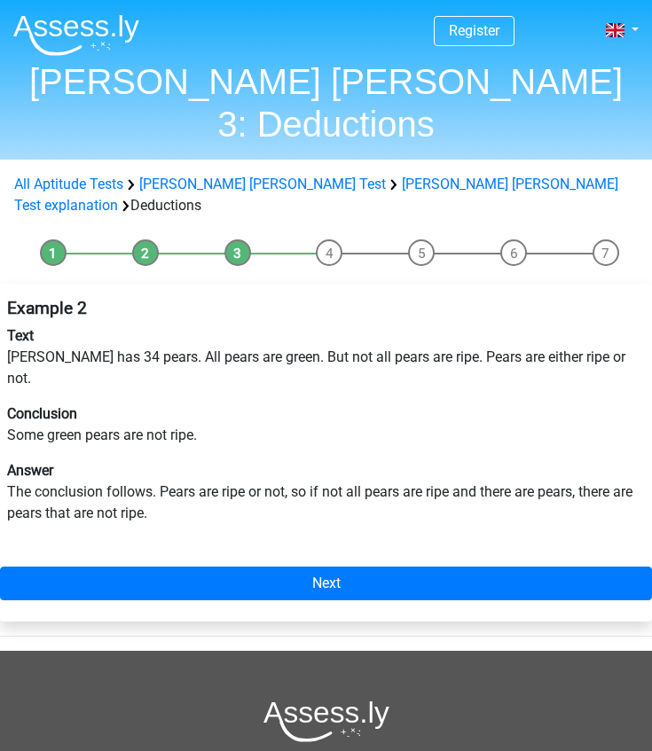
click at [308, 567] on link "Next" at bounding box center [326, 584] width 652 height 34
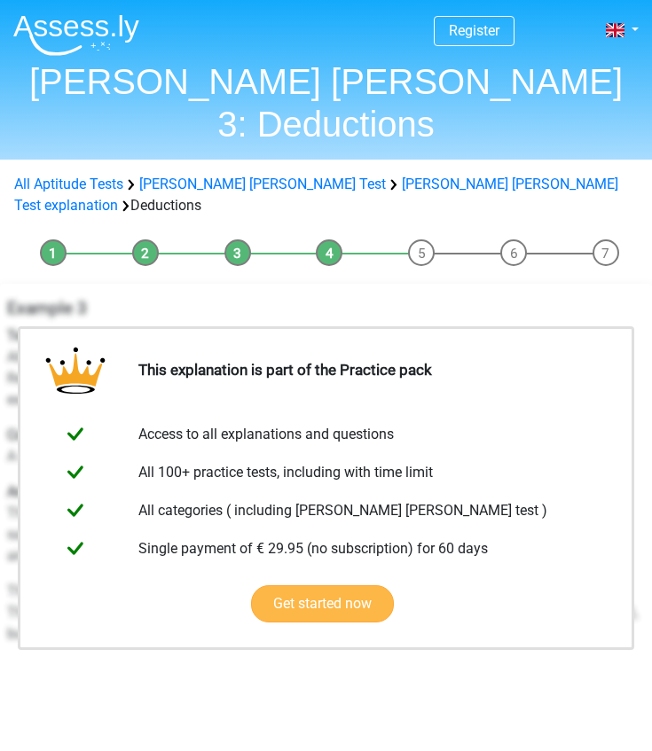
scroll to position [59, 0]
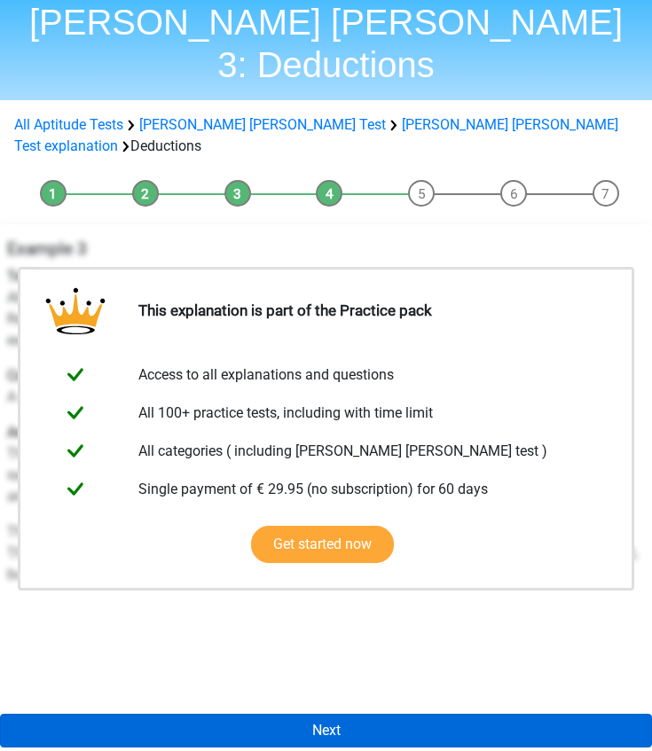
click at [285, 714] on link "Next" at bounding box center [326, 731] width 652 height 34
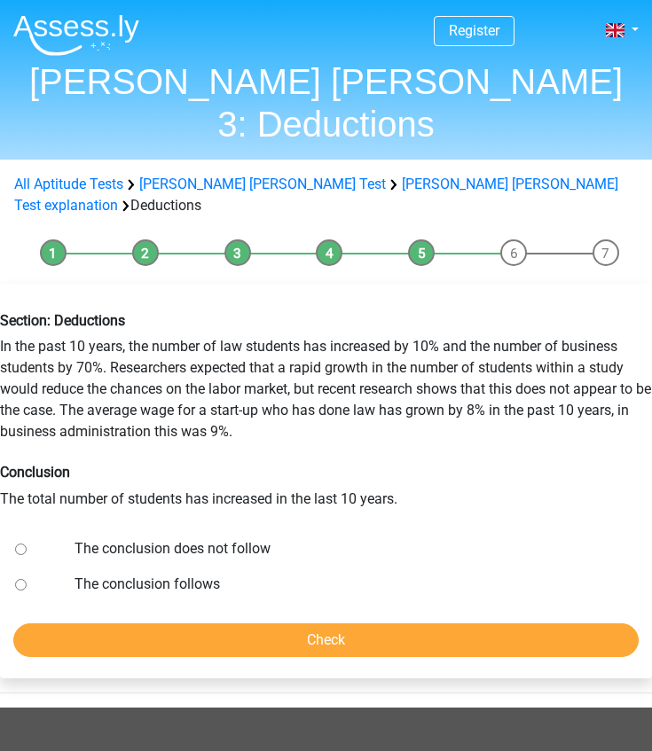
click at [155, 538] on label "The conclusion does not follow" at bounding box center [352, 548] width 556 height 21
click at [27, 543] on input "The conclusion does not follow" at bounding box center [21, 549] width 12 height 12
radio input "true"
click at [251, 623] on input "Check" at bounding box center [325, 640] width 625 height 34
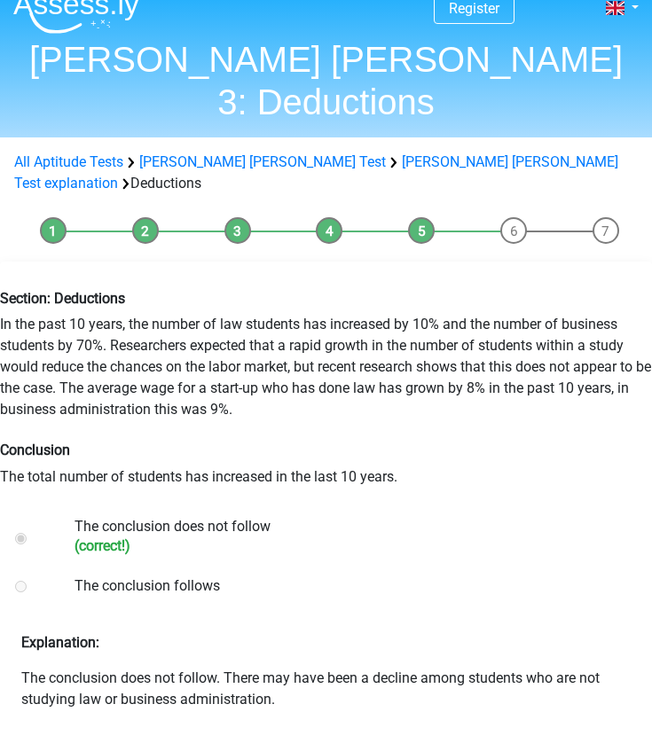
scroll to position [20, 0]
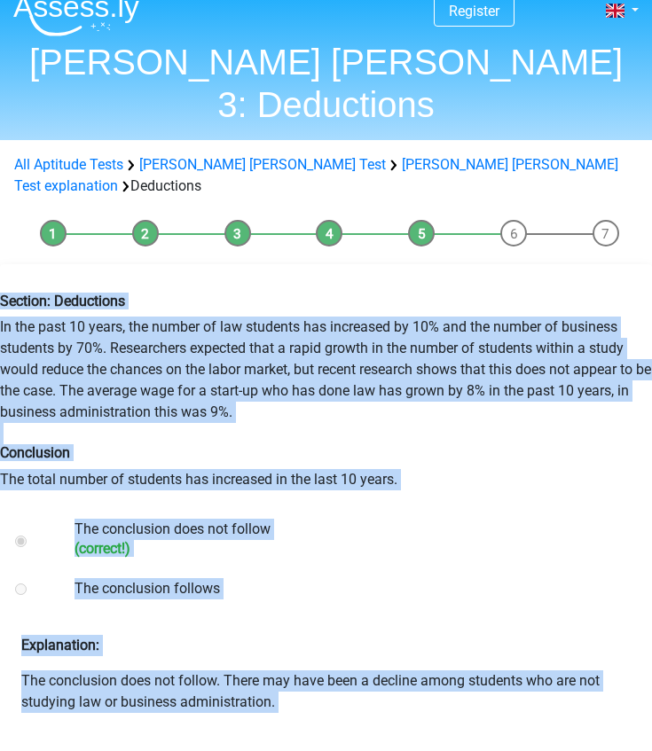
drag, startPoint x: 4, startPoint y: 236, endPoint x: 432, endPoint y: 660, distance: 603.1
click at [432, 660] on div "Section: Deductions In the past 10 years, the number of law students has increa…" at bounding box center [326, 547] width 652 height 567
copy div "Section: Deductions In the past 10 years, the number of law students has increa…"
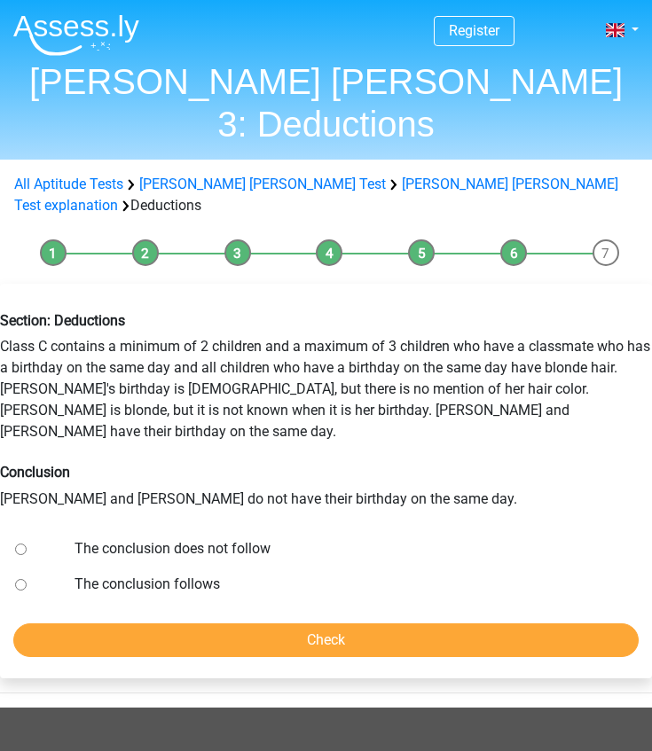
click at [22, 579] on input "The conclusion follows" at bounding box center [21, 585] width 12 height 12
radio input "true"
click at [27, 531] on div at bounding box center [34, 548] width 53 height 35
click at [17, 543] on input "The conclusion does not follow" at bounding box center [21, 549] width 12 height 12
radio input "true"
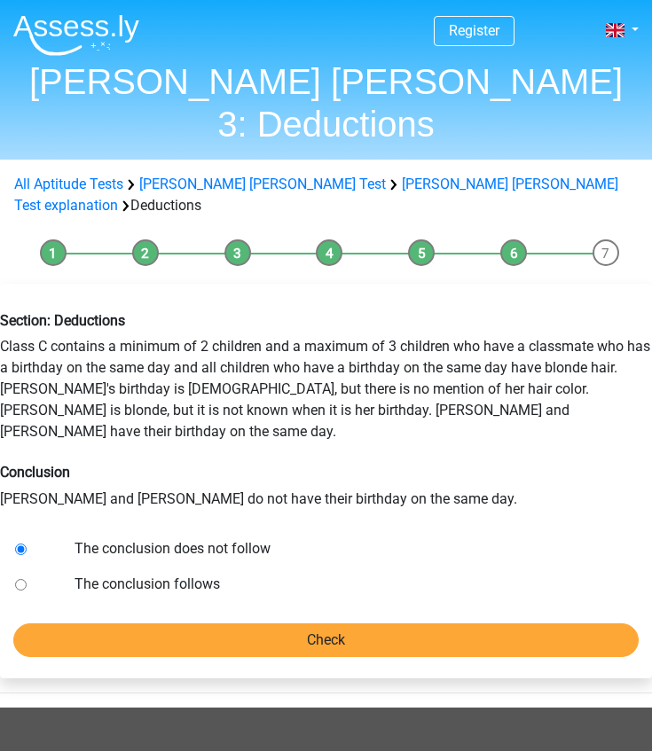
click at [223, 623] on input "Check" at bounding box center [325, 640] width 625 height 34
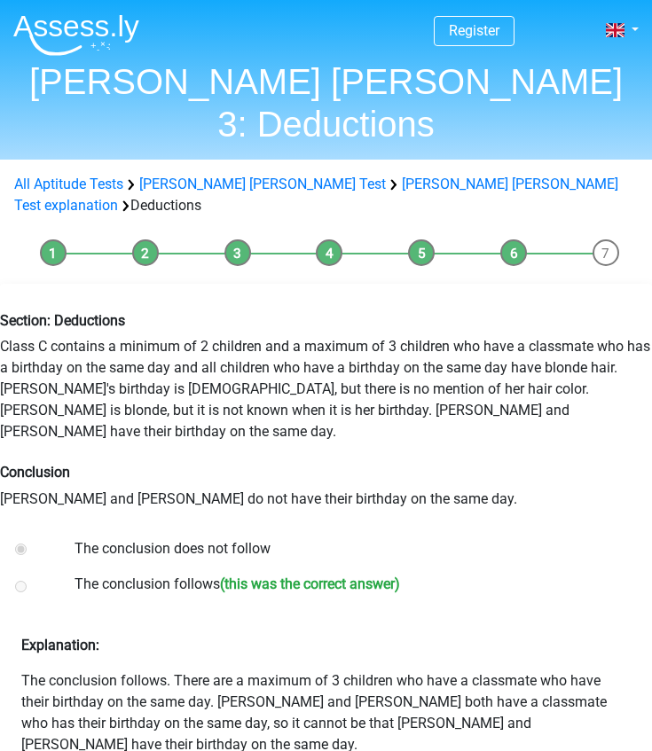
click at [144, 574] on label "The conclusion follows (this was the correct answer)" at bounding box center [352, 587] width 556 height 26
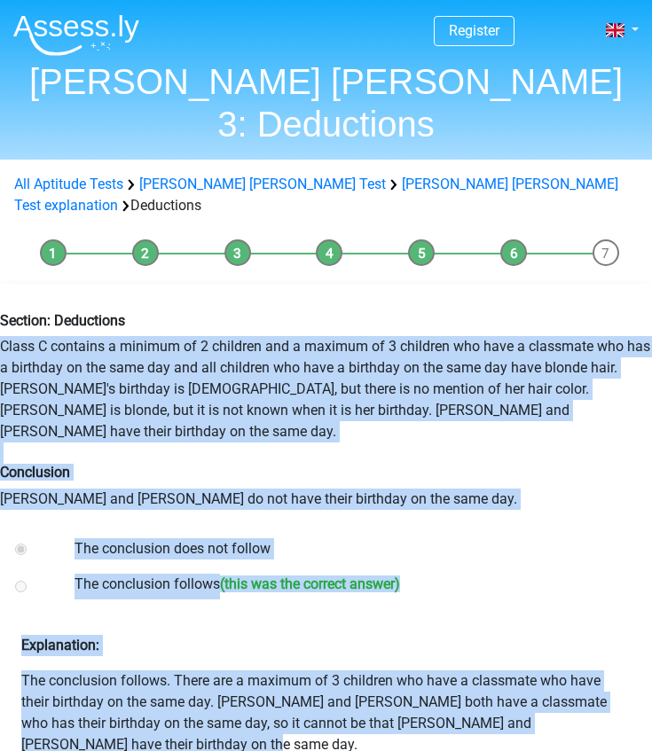
drag, startPoint x: 4, startPoint y: 282, endPoint x: 567, endPoint y: 643, distance: 668.7
click at [567, 643] on div "Section: Deductions Class C contains a minimum of 2 children and a maximum of 3…" at bounding box center [326, 579] width 652 height 590
copy div "Class C contains a minimum of 2 children and a maximum of 3 children who have a…"
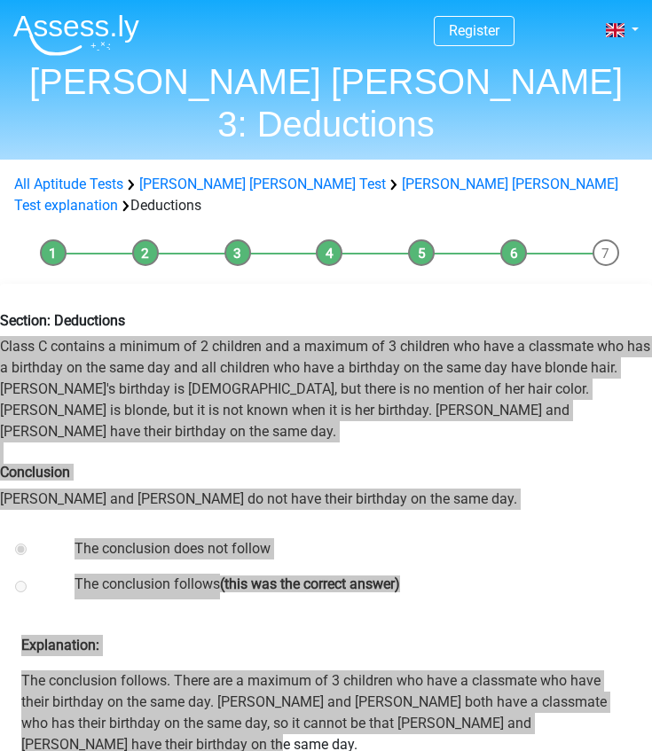
click at [247, 531] on div "The conclusion does not follow" at bounding box center [352, 548] width 582 height 35
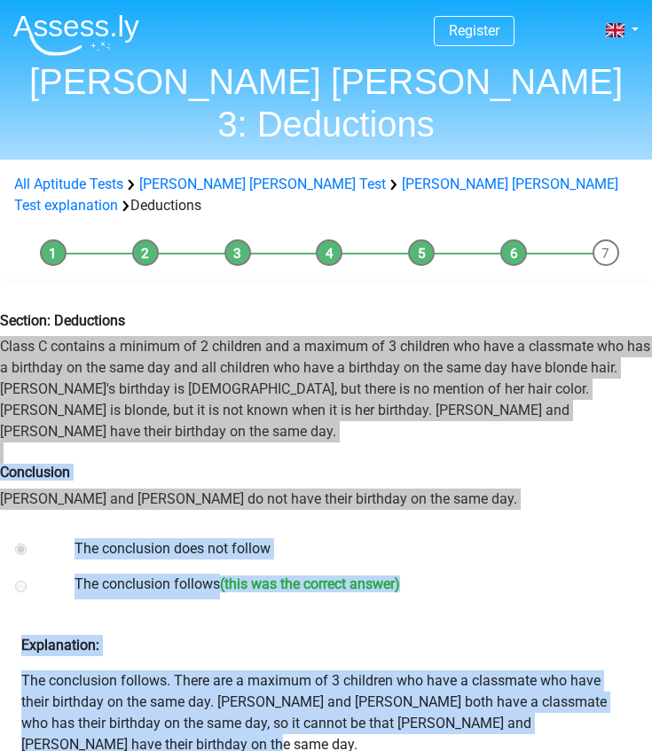
click at [43, 303] on div "Section: Deductions Class C contains a minimum of 2 children and a maximum of 3…" at bounding box center [326, 410] width 678 height 225
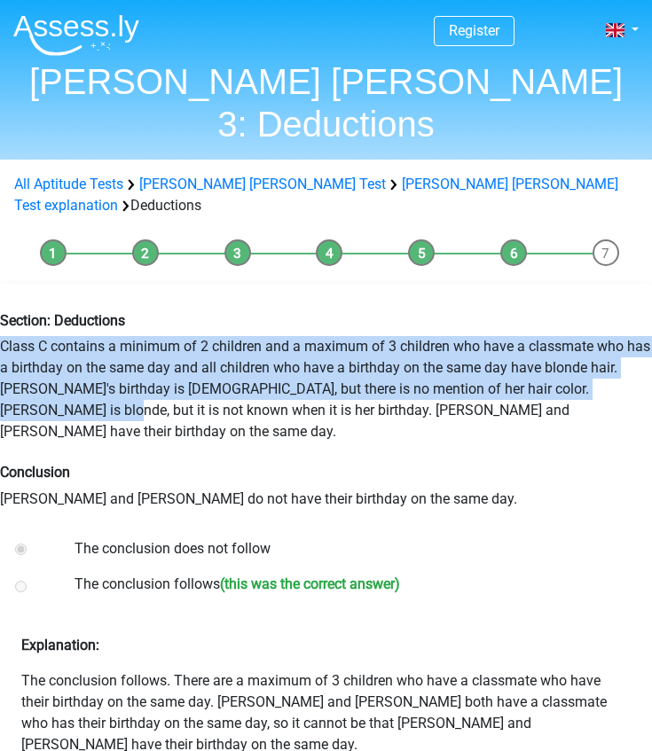
drag, startPoint x: 3, startPoint y: 284, endPoint x: 48, endPoint y: 340, distance: 71.9
click at [48, 340] on div "Section: Deductions Class C contains a minimum of 2 children and a maximum of 3…" at bounding box center [326, 410] width 678 height 225
click at [306, 342] on div "Section: Deductions Class C contains a minimum of 2 children and a maximum of 3…" at bounding box center [326, 410] width 678 height 225
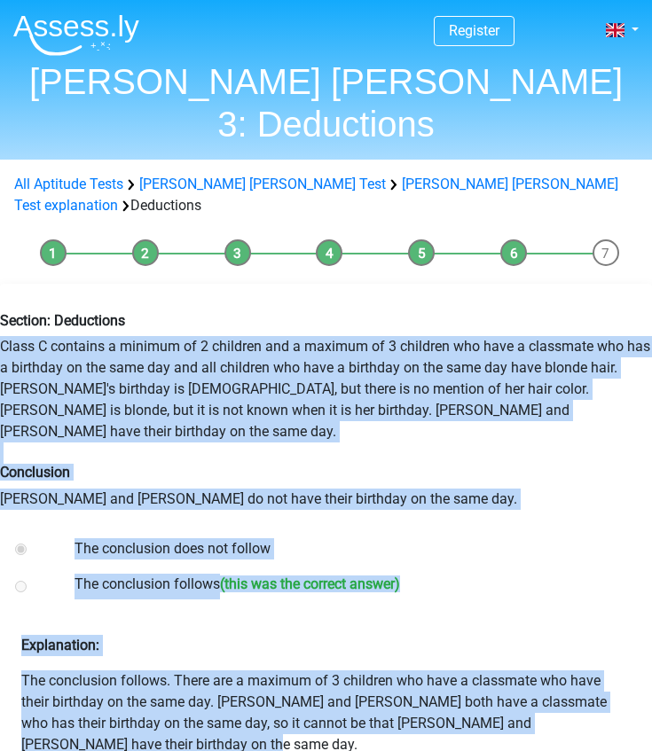
drag, startPoint x: 4, startPoint y: 280, endPoint x: 587, endPoint y: 637, distance: 683.6
click at [587, 637] on div "Section: Deductions Class C contains a minimum of 2 children and a maximum of 3…" at bounding box center [326, 579] width 652 height 590
copy div "Class C contains a minimum of 2 children and a maximum of 3 children who have a…"
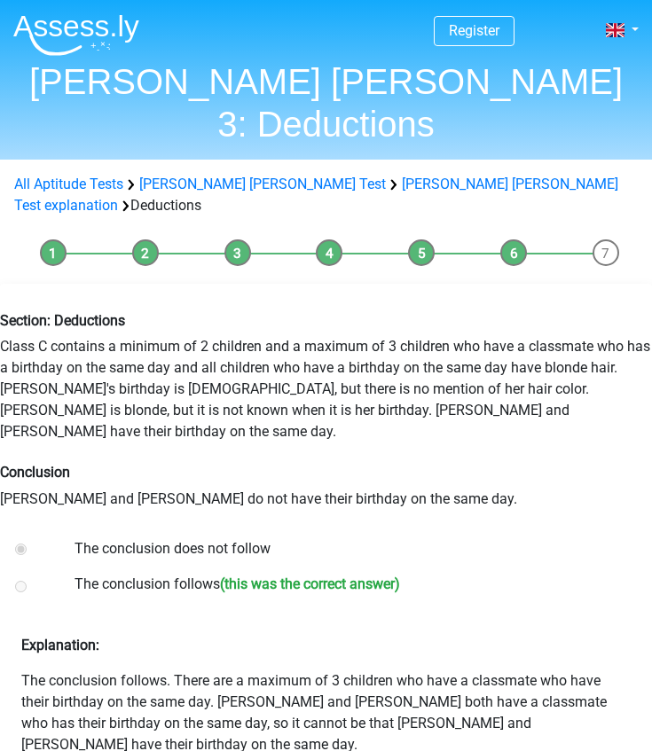
click at [293, 407] on div "Section: Deductions Class C contains a minimum of 2 children and a maximum of 3…" at bounding box center [326, 410] width 678 height 225
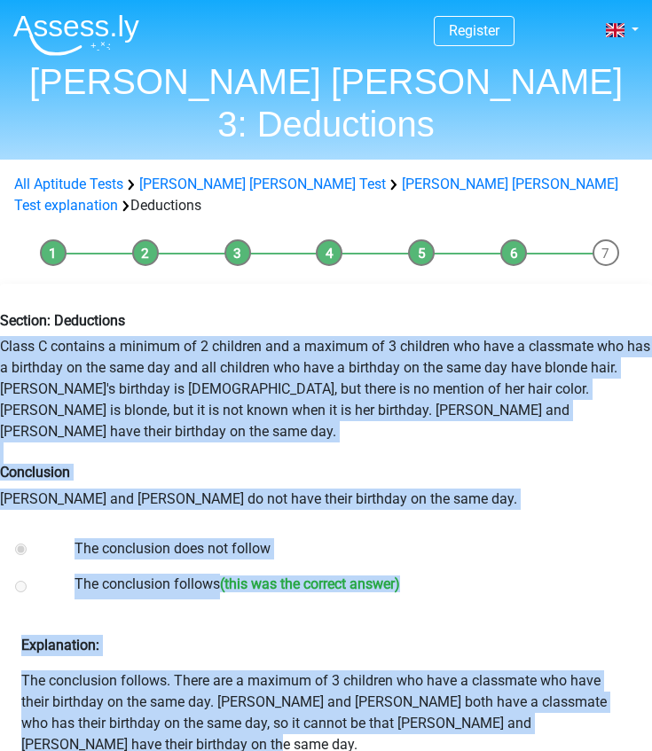
drag, startPoint x: 6, startPoint y: 280, endPoint x: 563, endPoint y: 629, distance: 657.3
click at [563, 631] on div "Section: Deductions Class C contains a minimum of 2 children and a maximum of 3…" at bounding box center [326, 579] width 652 height 590
click at [563, 670] on p "The conclusion follows. There are a maximum of 3 children who have a classmate …" at bounding box center [325, 712] width 609 height 85
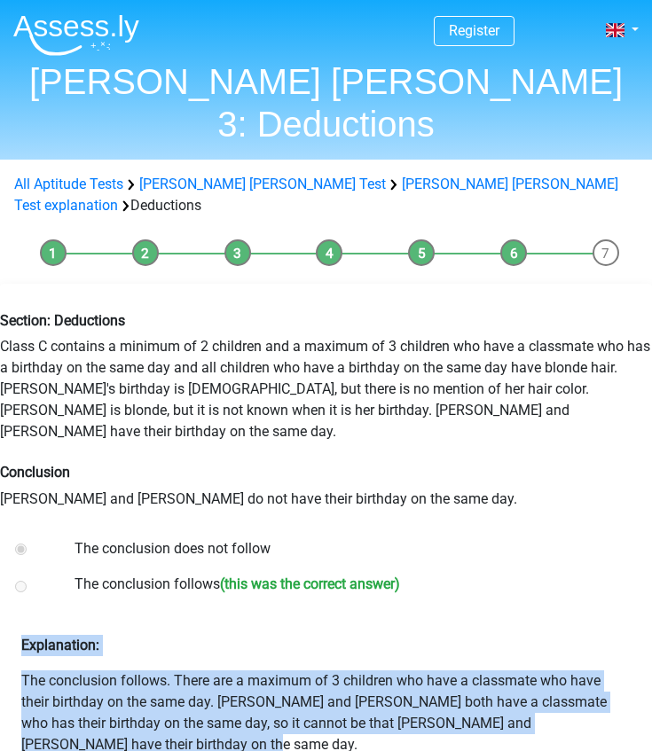
drag, startPoint x: 562, startPoint y: 639, endPoint x: 296, endPoint y: 519, distance: 292.0
click at [296, 531] on form "The conclusion does not follow The conclusion follows (this was the correct ans…" at bounding box center [326, 699] width 652 height 336
click at [388, 406] on div "Section: Deductions Class C contains a minimum of 2 children and a maximum of 3…" at bounding box center [326, 410] width 678 height 225
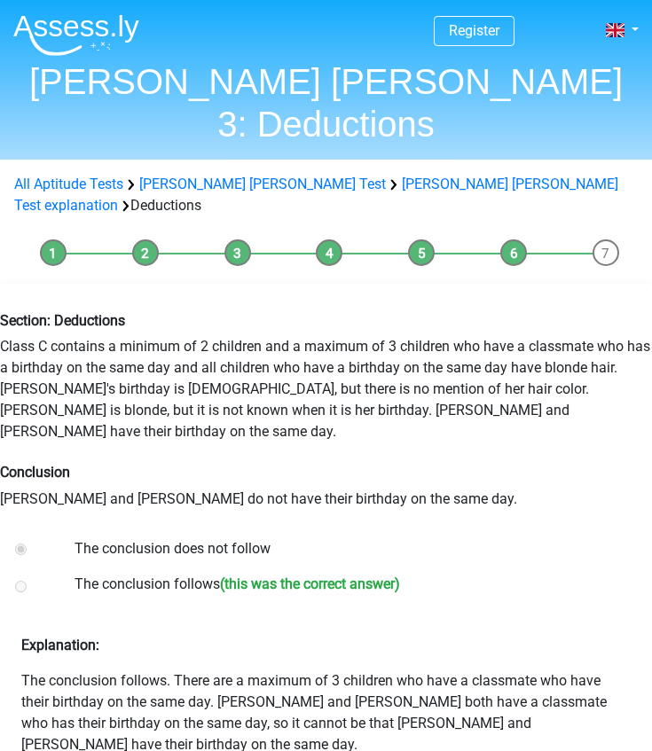
click at [57, 298] on div "Section: Deductions Class C contains a minimum of 2 children and a maximum of 3…" at bounding box center [326, 410] width 678 height 225
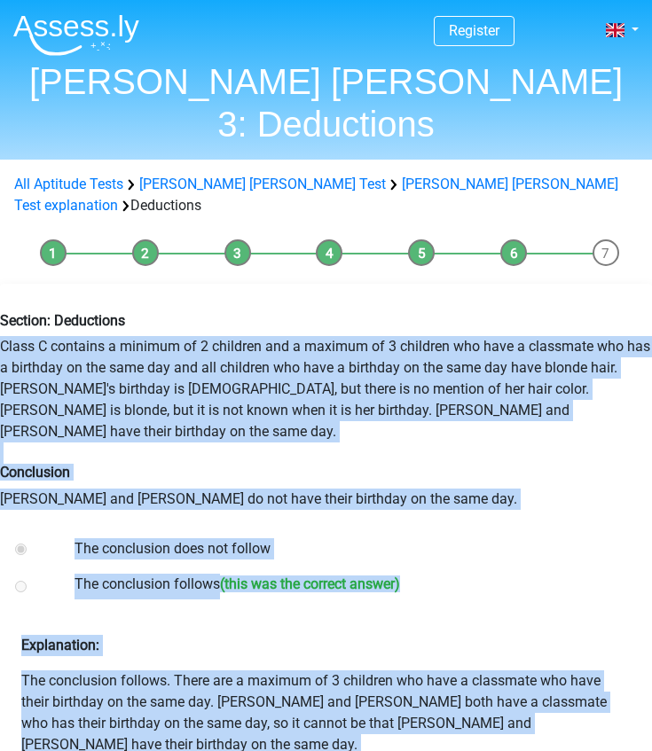
drag, startPoint x: 3, startPoint y: 281, endPoint x: 590, endPoint y: 665, distance: 701.3
click at [590, 665] on div "Section: Deductions Class C contains a minimum of 2 children and a maximum of 3…" at bounding box center [326, 579] width 652 height 590
copy div "Class C contains a minimum of 2 children and a maximum of 3 children who have a…"
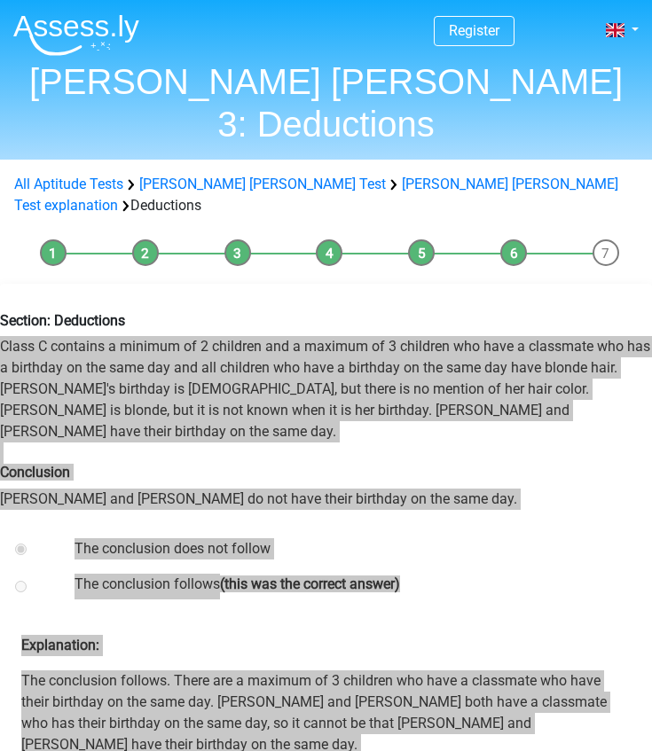
drag, startPoint x: 0, startPoint y: 564, endPoint x: 295, endPoint y: 713, distance: 330.7
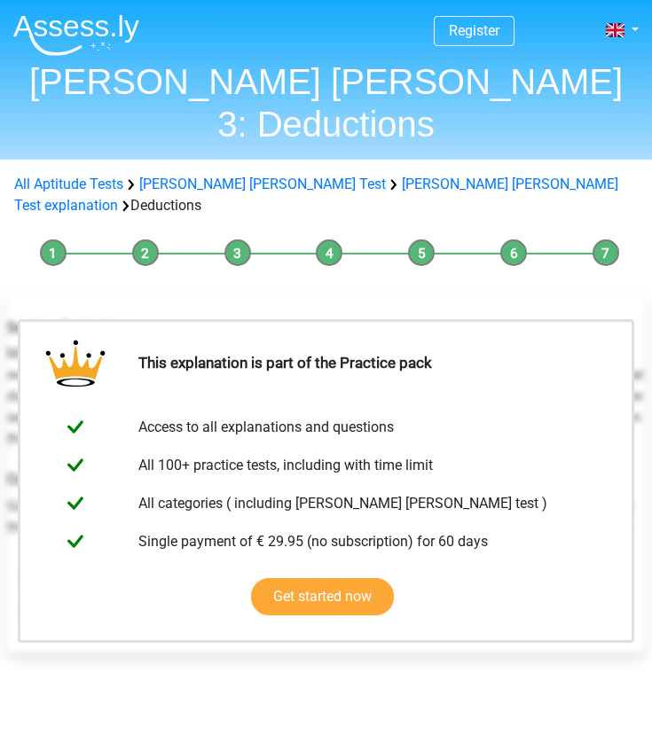
click at [61, 19] on img at bounding box center [76, 35] width 126 height 42
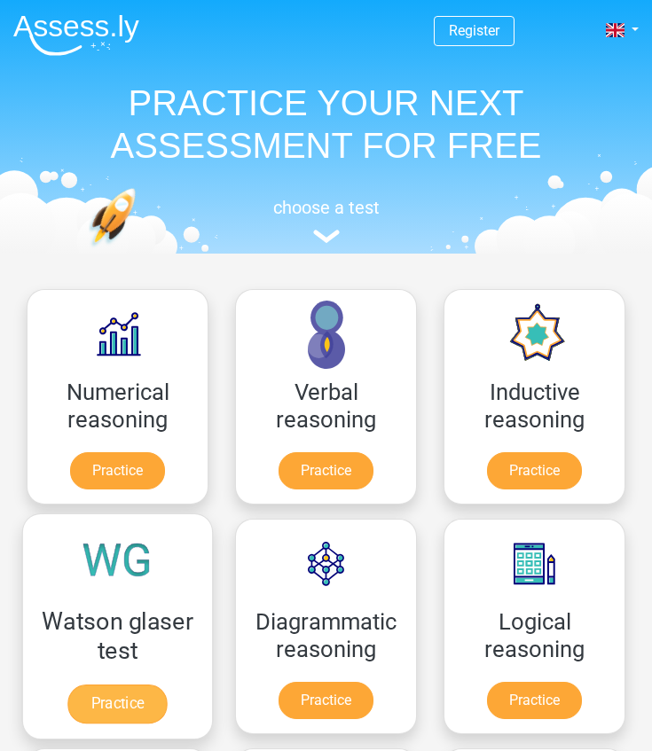
click at [120, 699] on link "Practice" at bounding box center [116, 703] width 99 height 39
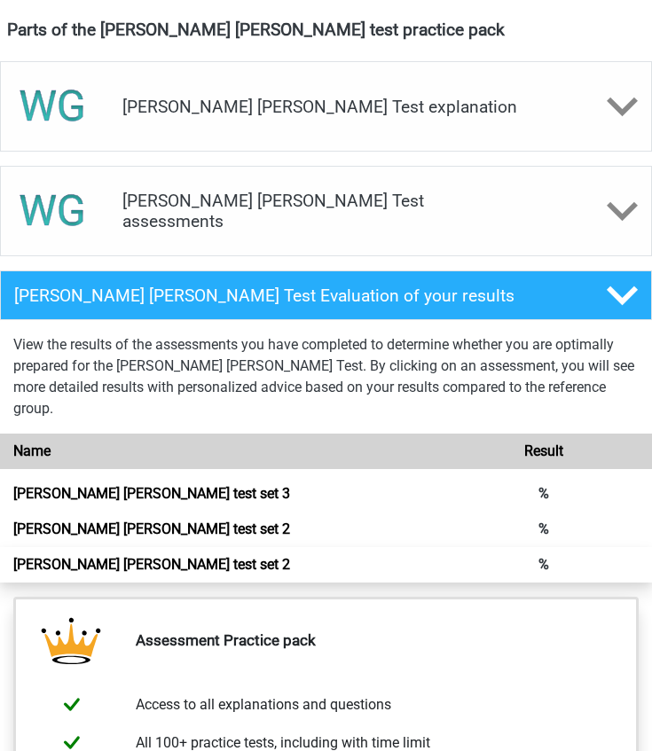
scroll to position [972, 0]
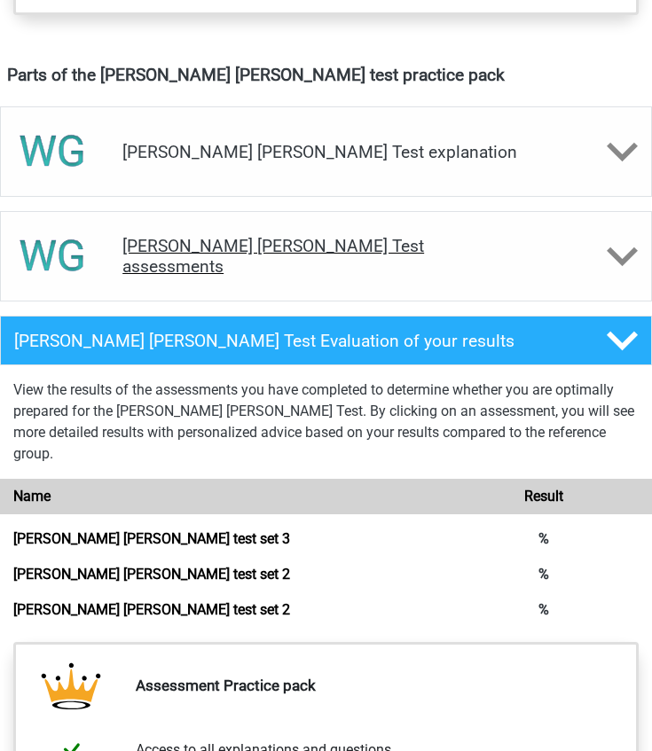
click at [332, 255] on h4 "Watson Glaser Test assessments" at bounding box center [325, 256] width 407 height 41
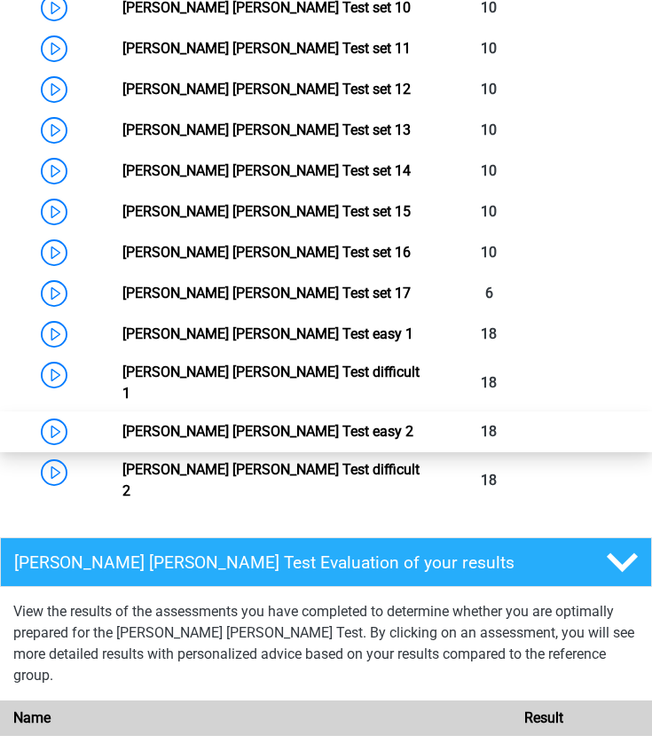
scroll to position [1817, 0]
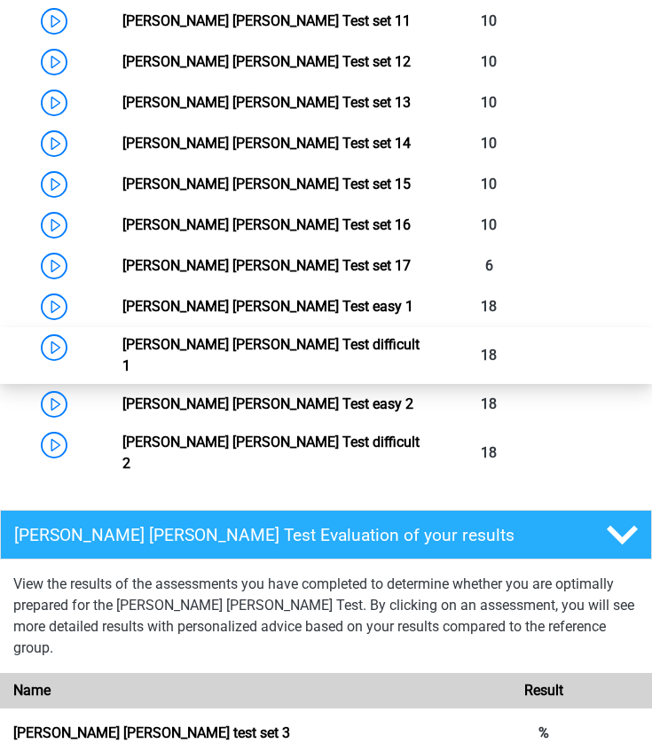
click at [232, 342] on link "Watson Glaser Test difficult 1" at bounding box center [270, 355] width 297 height 38
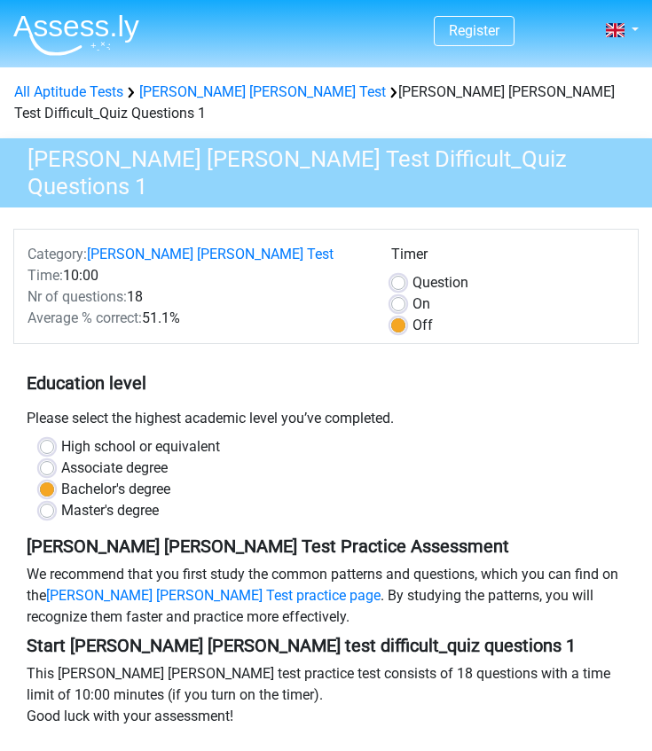
scroll to position [127, 0]
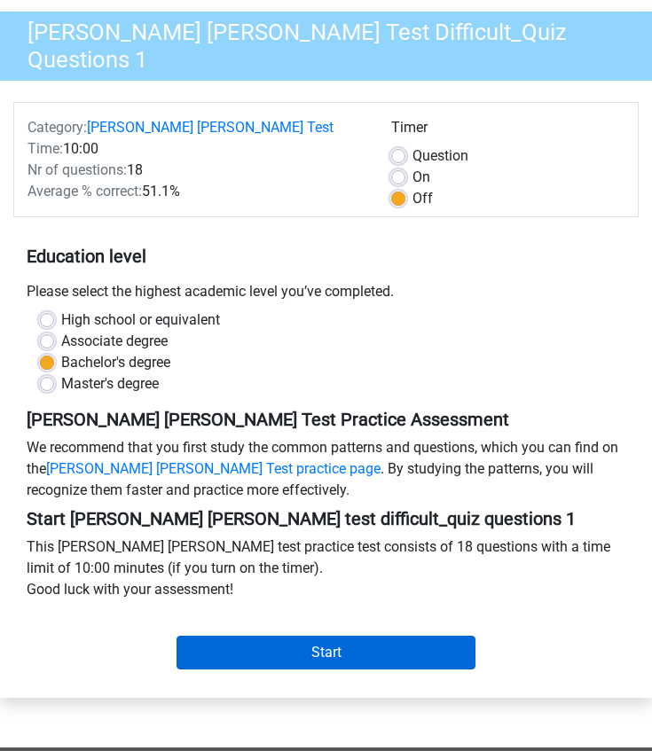
click at [317, 636] on input "Start" at bounding box center [326, 653] width 300 height 34
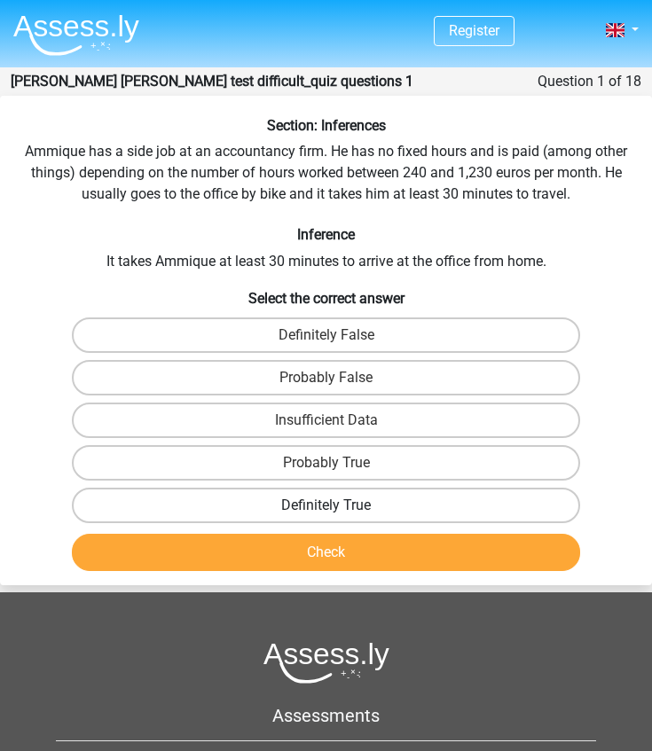
click at [326, 500] on label "Definitely True" at bounding box center [326, 505] width 509 height 35
click at [326, 505] on input "Definitely True" at bounding box center [332, 511] width 12 height 12
radio input "true"
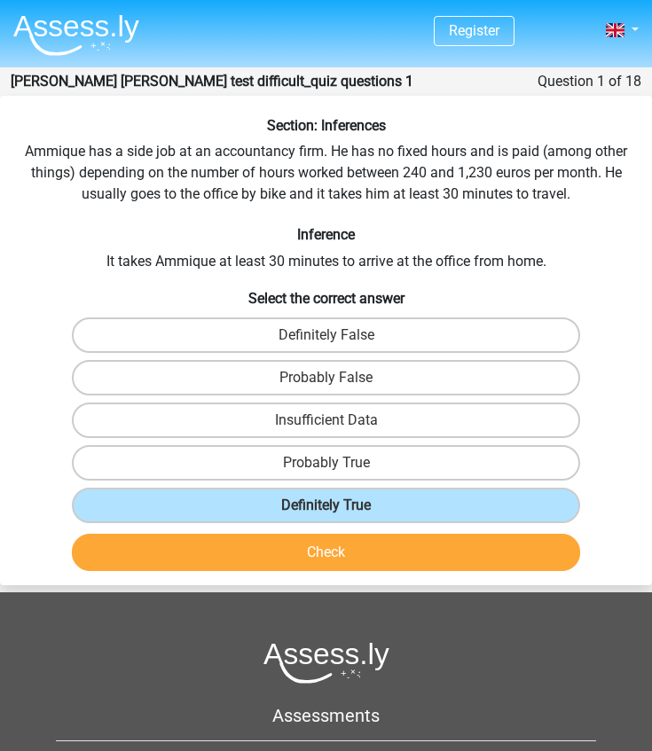
click at [333, 538] on button "Check" at bounding box center [326, 552] width 509 height 37
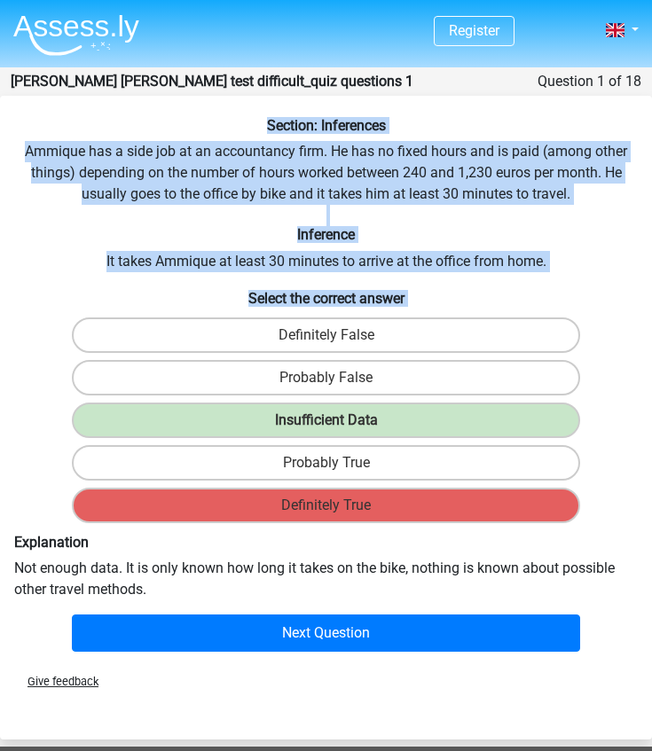
drag, startPoint x: 258, startPoint y: 123, endPoint x: 598, endPoint y: 518, distance: 520.5
click at [598, 518] on div "Section: Inferences Ammique has a side job at an accountancy firm. He has no fi…" at bounding box center [326, 388] width 652 height 542
click at [24, 544] on h6 "Explanation" at bounding box center [325, 542] width 623 height 17
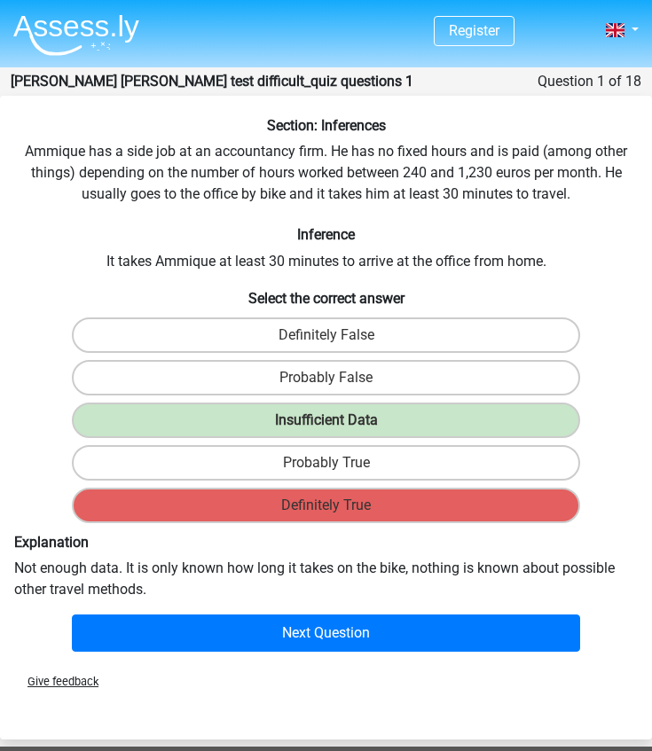
drag, startPoint x: 13, startPoint y: 541, endPoint x: 161, endPoint y: 586, distance: 154.8
click at [161, 586] on div "Explanation Not enough data. It is only known how long it takes on the bike, no…" at bounding box center [326, 567] width 650 height 66
copy div "Explanation Not enough data. It is only known how long it takes on the bike, no…"
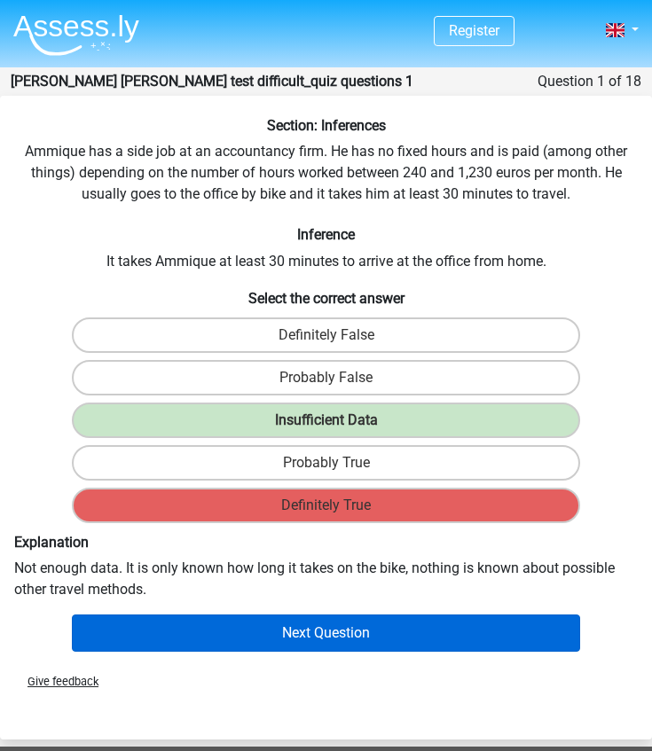
click at [195, 628] on button "Next Question" at bounding box center [326, 632] width 509 height 37
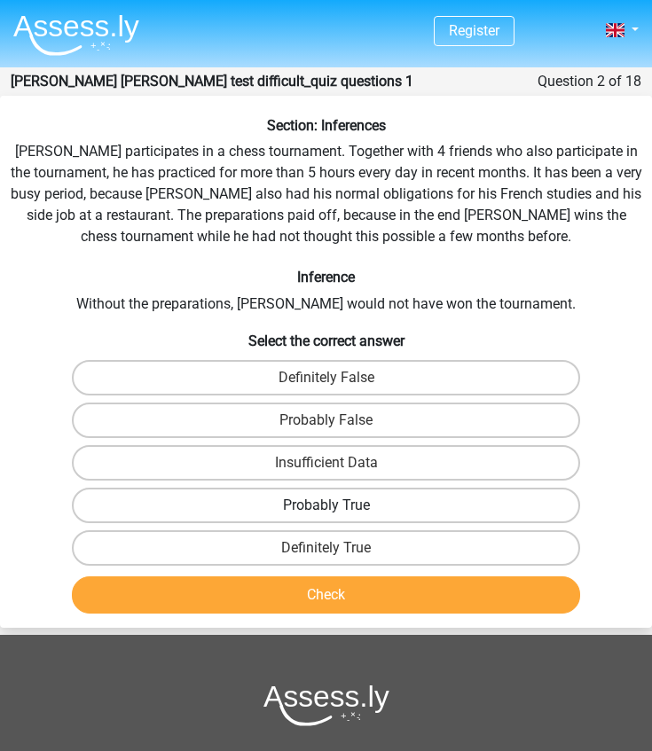
click at [270, 496] on label "Probably True" at bounding box center [326, 505] width 509 height 35
click at [326, 505] on input "Probably True" at bounding box center [332, 511] width 12 height 12
radio input "true"
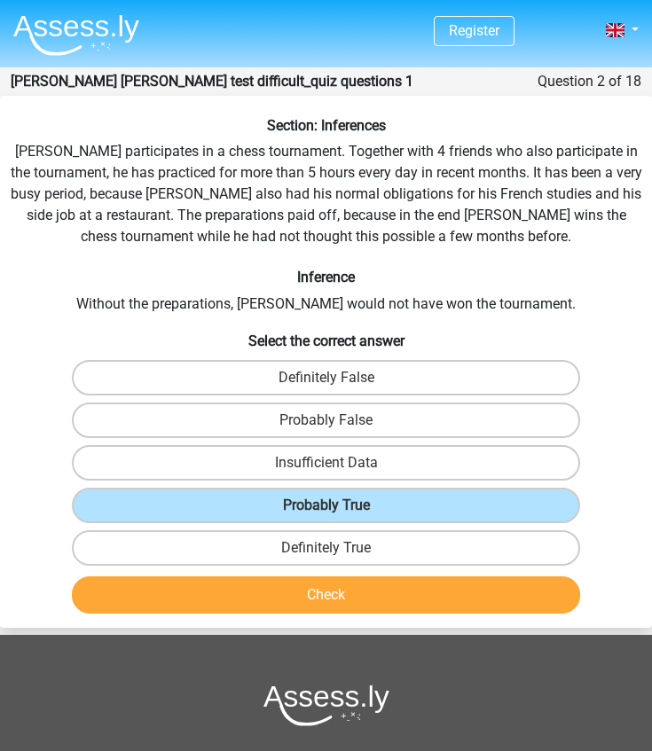
click at [277, 590] on button "Check" at bounding box center [326, 594] width 509 height 37
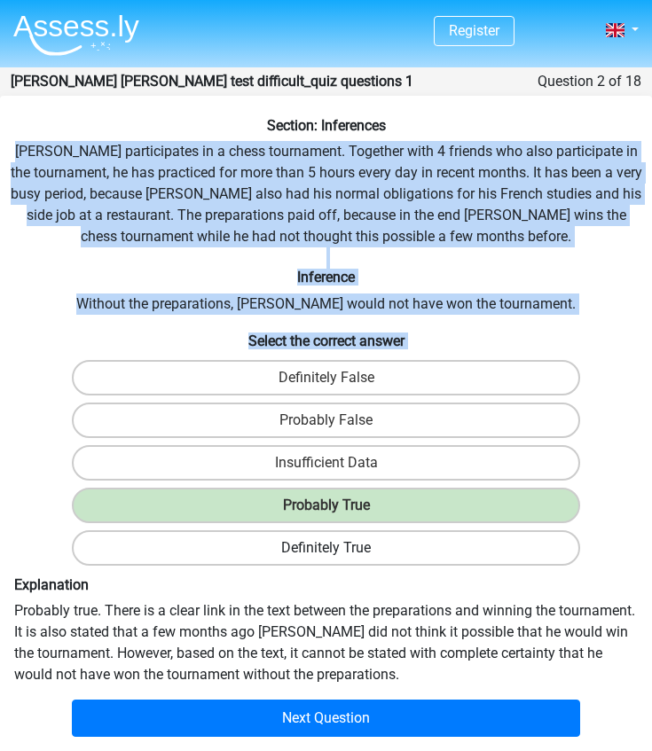
drag, startPoint x: 38, startPoint y: 148, endPoint x: 451, endPoint y: 541, distance: 570.0
click at [451, 541] on div "Section: Inferences Pablo participates in a chess tournament. Together with 4 f…" at bounding box center [326, 430] width 652 height 627
click at [182, 259] on div "Section: Inferences Pablo participates in a chess tournament. Together with 4 f…" at bounding box center [326, 430] width 652 height 627
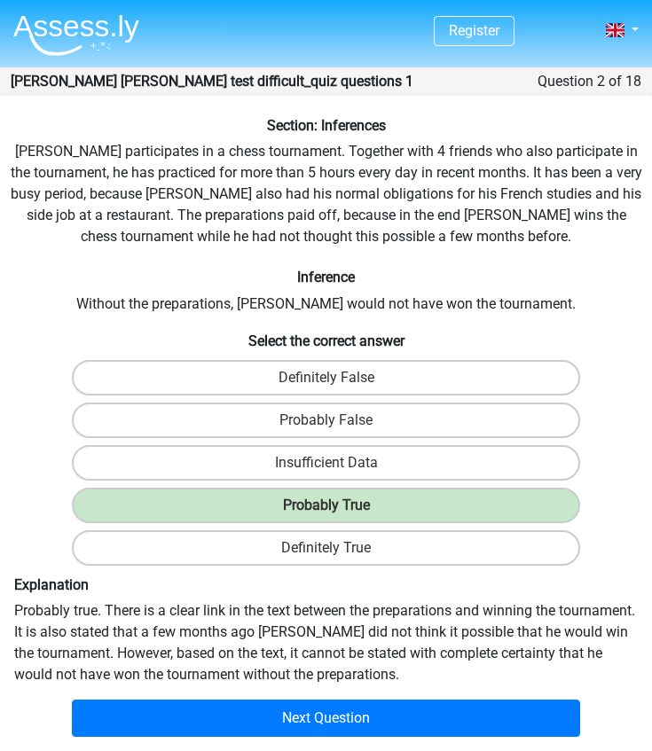
drag, startPoint x: 50, startPoint y: 184, endPoint x: 504, endPoint y: 662, distance: 660.3
click at [504, 662] on div "Section: Inferences Pablo participates in a chess tournament. Together with 4 f…" at bounding box center [326, 430] width 652 height 627
copy div "Pablo participates in a chess tournament. Together with 4 friends who also part…"
click at [90, 285] on h6 "Inference" at bounding box center [325, 277] width 637 height 17
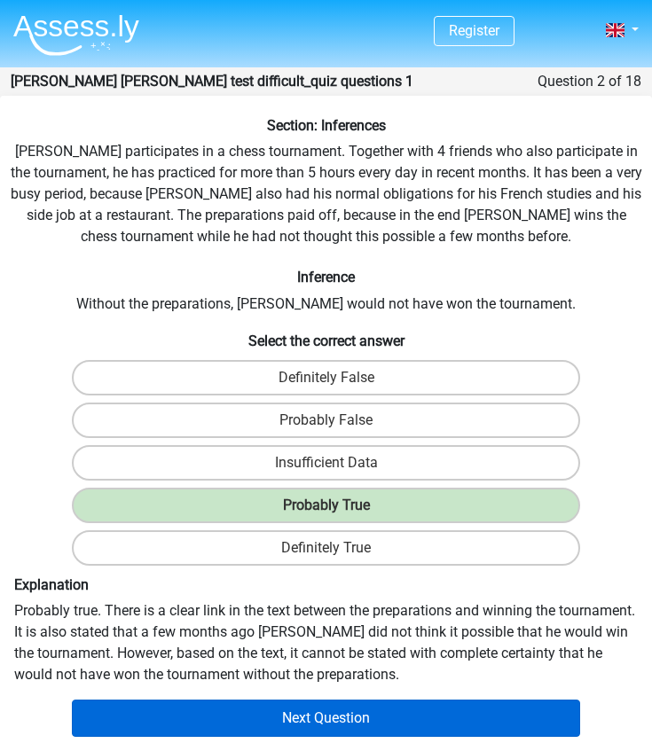
click at [246, 715] on button "Next Question" at bounding box center [326, 718] width 509 height 37
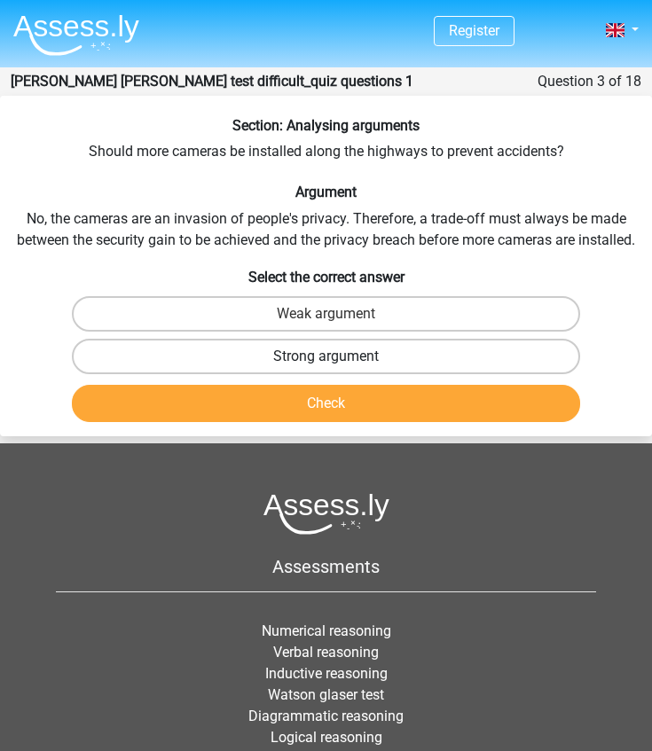
click at [236, 357] on label "Strong argument" at bounding box center [326, 356] width 509 height 35
click at [326, 357] on input "Strong argument" at bounding box center [332, 362] width 12 height 12
radio input "true"
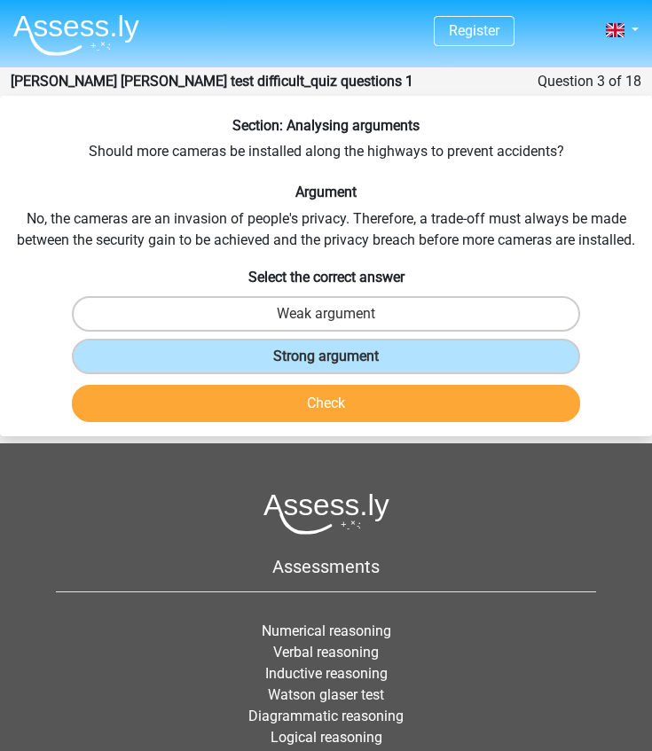
click at [240, 404] on button "Check" at bounding box center [326, 403] width 509 height 37
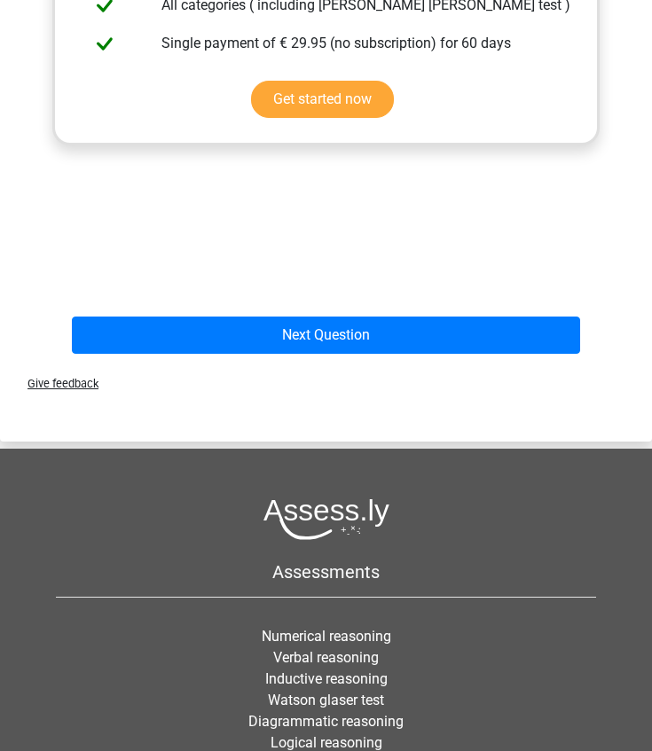
scroll to position [657, 0]
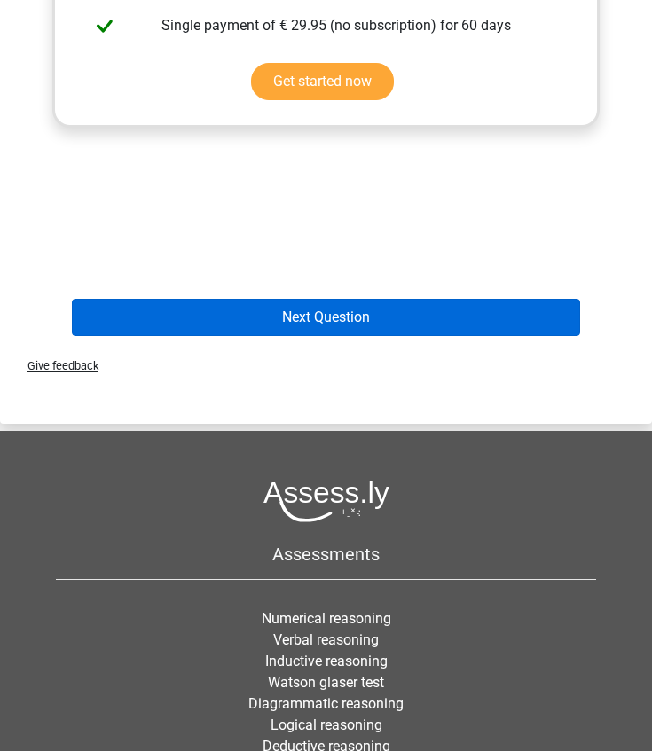
click at [270, 317] on button "Next Question" at bounding box center [326, 317] width 509 height 37
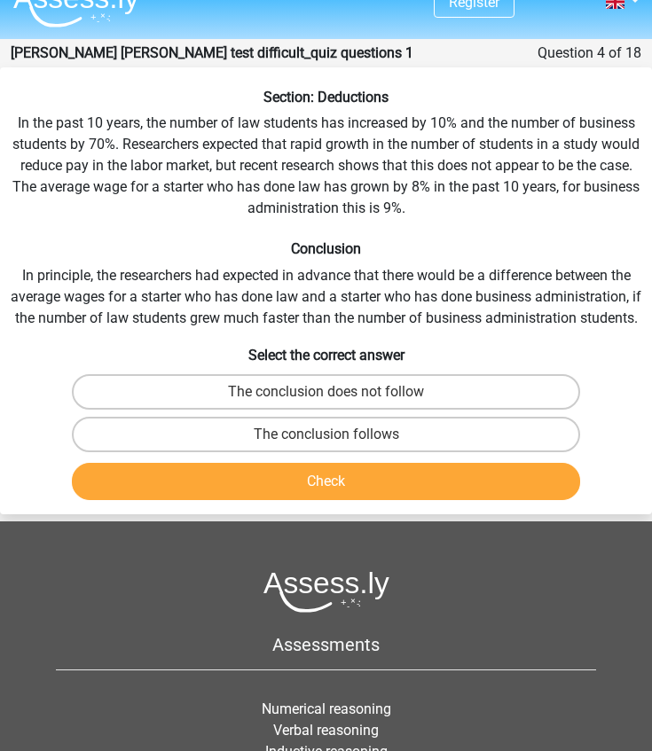
scroll to position [27, 0]
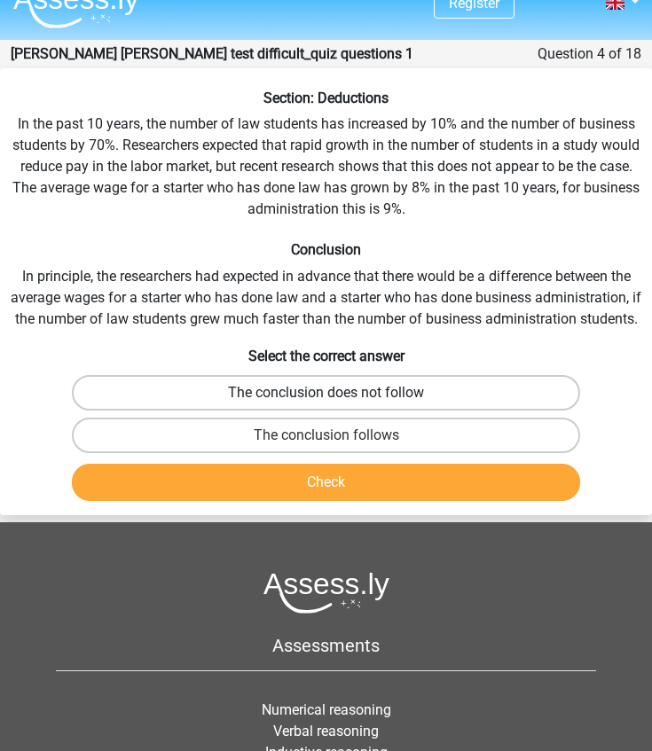
click at [278, 391] on label "The conclusion does not follow" at bounding box center [326, 392] width 509 height 35
click at [326, 393] on input "The conclusion does not follow" at bounding box center [332, 399] width 12 height 12
radio input "true"
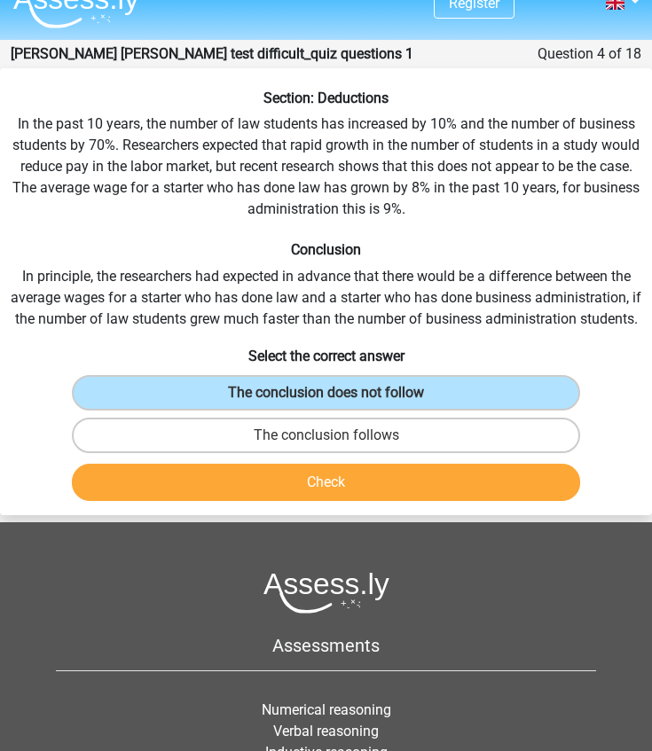
click at [290, 481] on button "Check" at bounding box center [326, 482] width 509 height 37
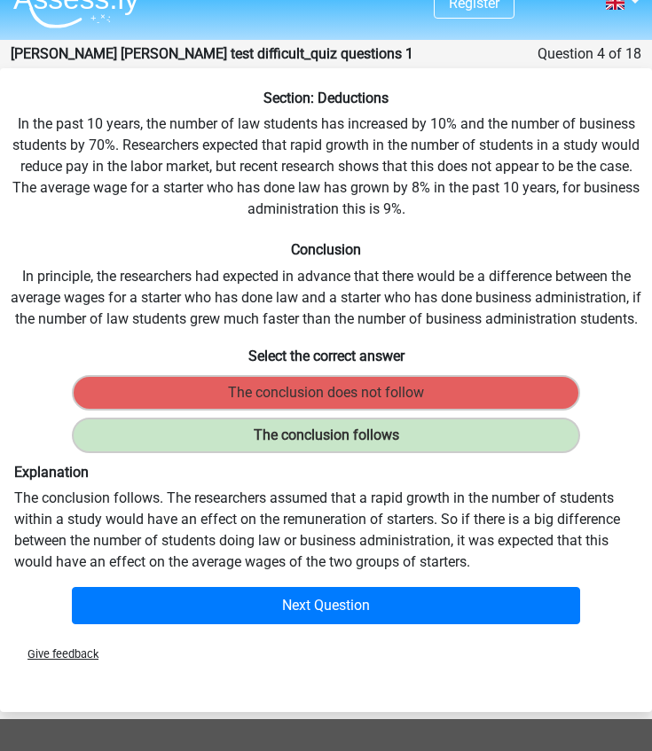
click at [12, 124] on div "Section: Deductions In the past 10 years, the number of law students has increa…" at bounding box center [326, 361] width 652 height 542
drag, startPoint x: 16, startPoint y: 124, endPoint x: 481, endPoint y: 550, distance: 630.0
click at [481, 550] on div "Section: Deductions In the past 10 years, the number of law students has increa…" at bounding box center [326, 361] width 652 height 542
copy div "In the past 10 years, the number of law students has increased by 10% and the n…"
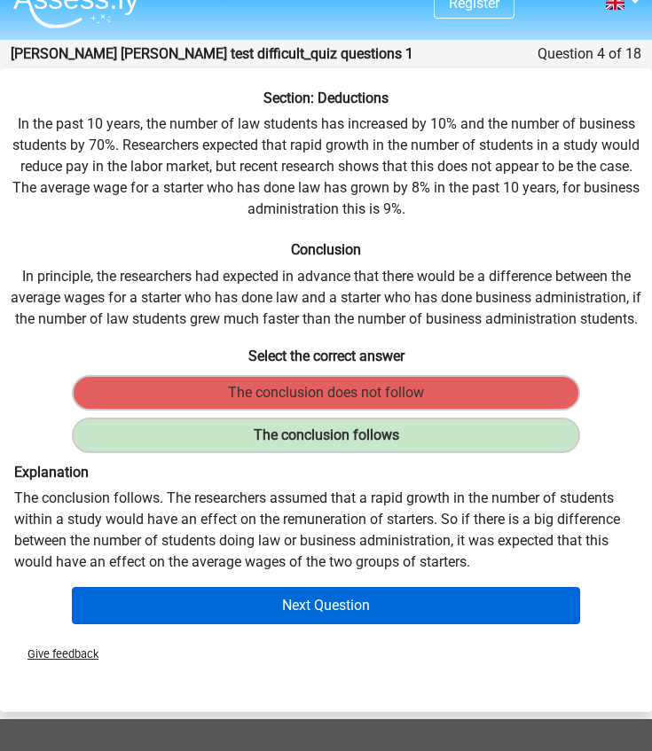
click at [175, 602] on button "Next Question" at bounding box center [326, 605] width 509 height 37
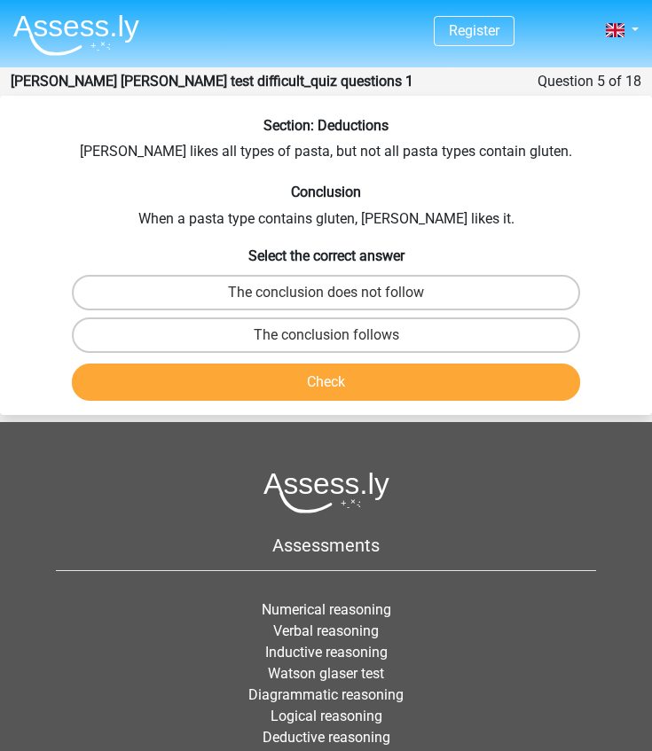
scroll to position [0, 0]
click at [321, 334] on label "The conclusion follows" at bounding box center [326, 334] width 509 height 35
click at [326, 335] on input "The conclusion follows" at bounding box center [332, 341] width 12 height 12
radio input "true"
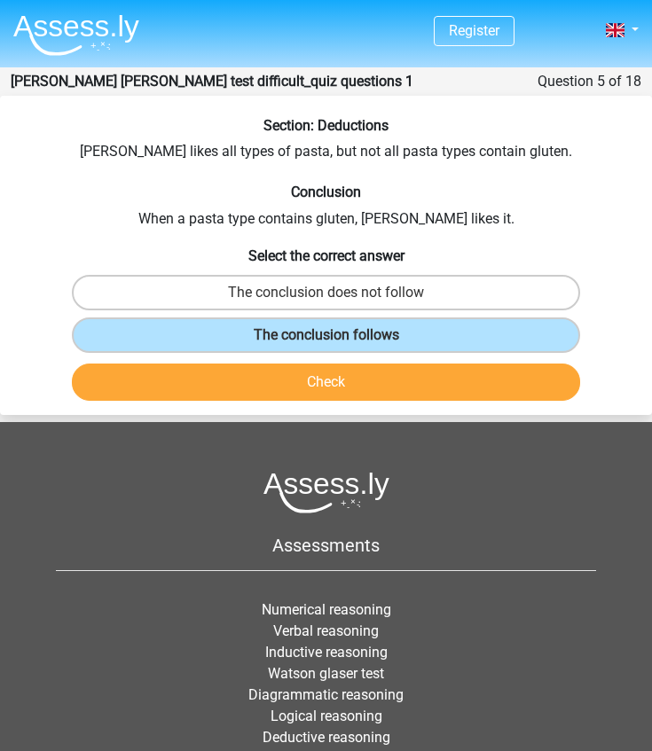
click at [311, 376] on button "Check" at bounding box center [326, 381] width 509 height 37
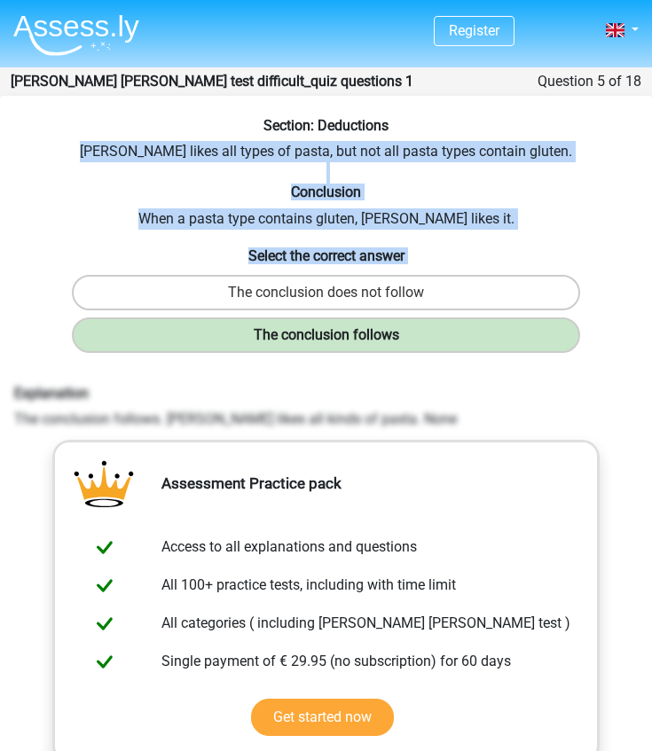
drag, startPoint x: 118, startPoint y: 150, endPoint x: 576, endPoint y: 339, distance: 495.7
click at [576, 339] on div "Section: Deductions Sofia likes all types of pasta, but not all pasta types con…" at bounding box center [326, 548] width 652 height 862
copy div "Sofia likes all types of pasta, but not all pasta types contain gluten. Conclus…"
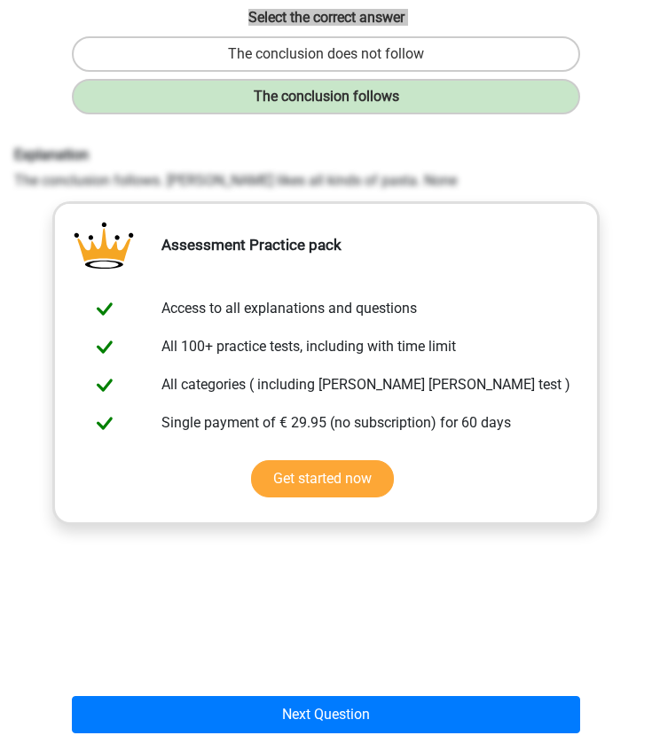
scroll to position [418, 0]
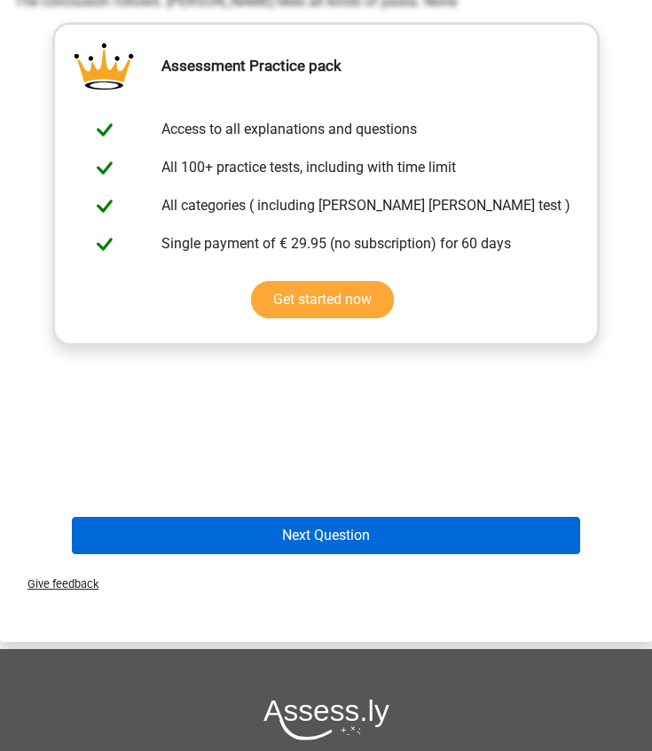
click at [329, 528] on button "Next Question" at bounding box center [326, 535] width 509 height 37
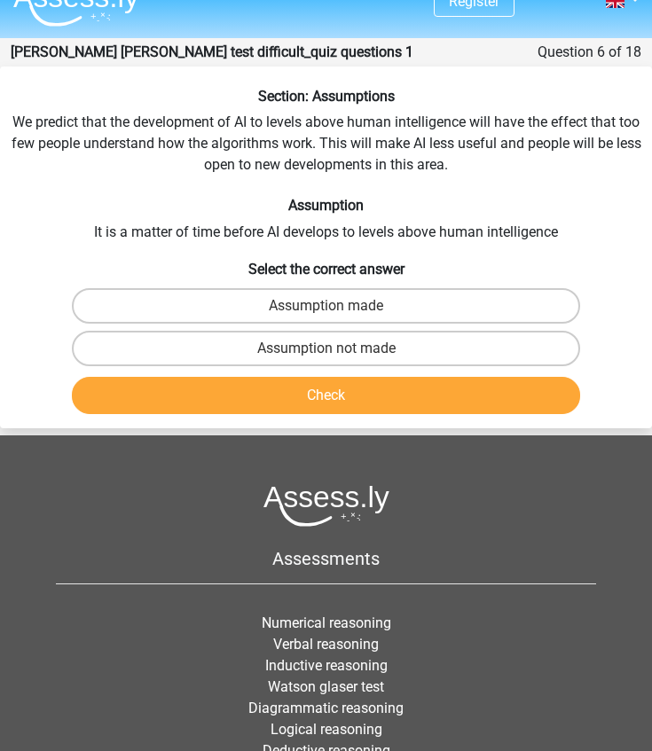
scroll to position [0, 0]
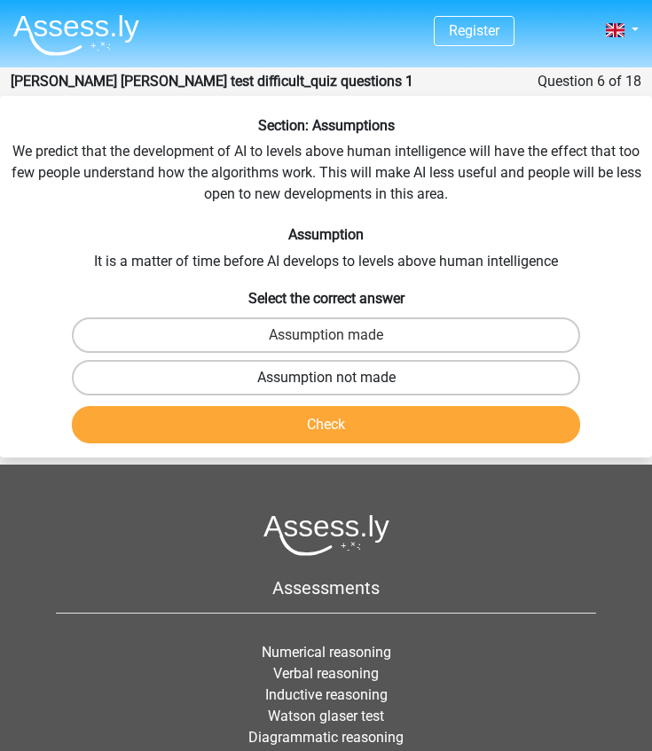
click at [367, 378] on label "Assumption not made" at bounding box center [326, 377] width 509 height 35
click at [338, 378] on input "Assumption not made" at bounding box center [332, 384] width 12 height 12
radio input "true"
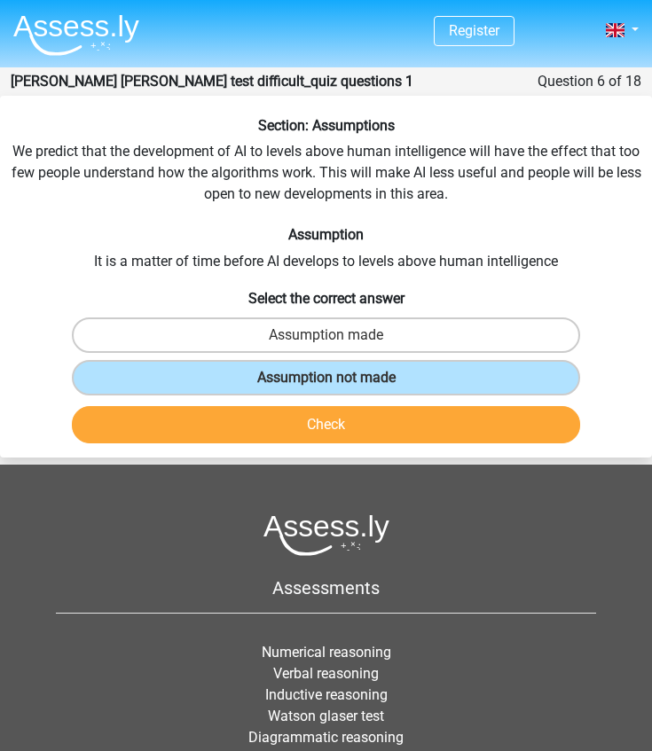
click at [331, 426] on button "Check" at bounding box center [326, 424] width 509 height 37
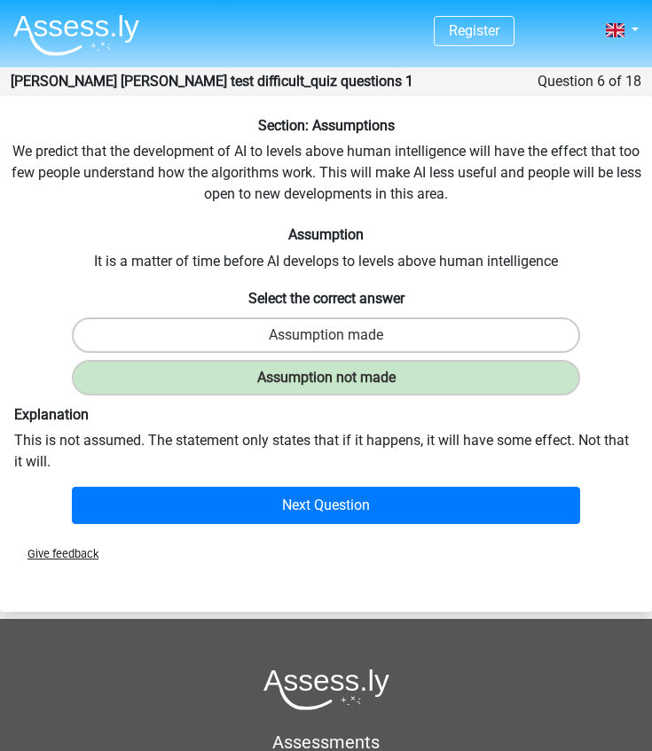
click at [35, 181] on div "Section: Assumptions We predict that the development of AI to levels above huma…" at bounding box center [326, 324] width 652 height 414
drag, startPoint x: 14, startPoint y: 147, endPoint x: 143, endPoint y: 456, distance: 334.2
click at [143, 456] on div "Section: Assumptions We predict that the development of AI to levels above huma…" at bounding box center [326, 324] width 652 height 414
copy div "We predict that the development of AI to levels above human intelligence will h…"
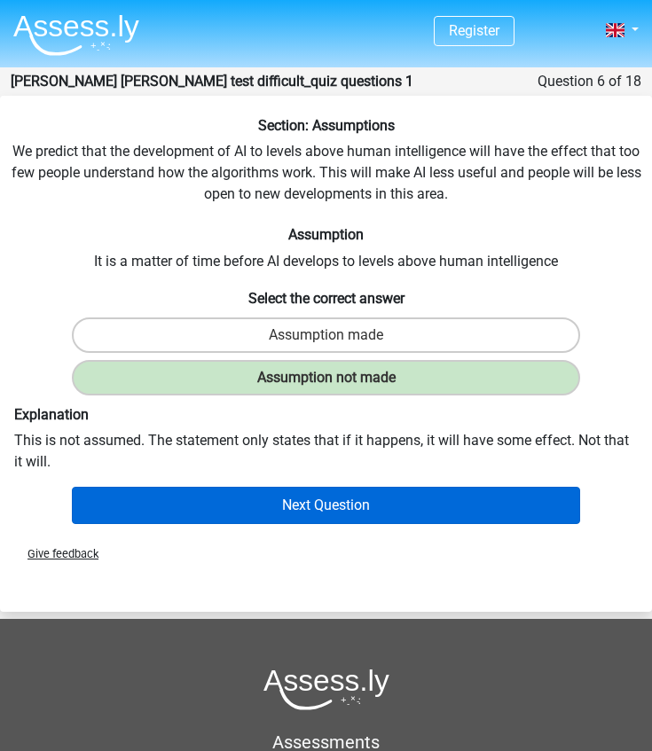
click at [187, 510] on button "Next Question" at bounding box center [326, 505] width 509 height 37
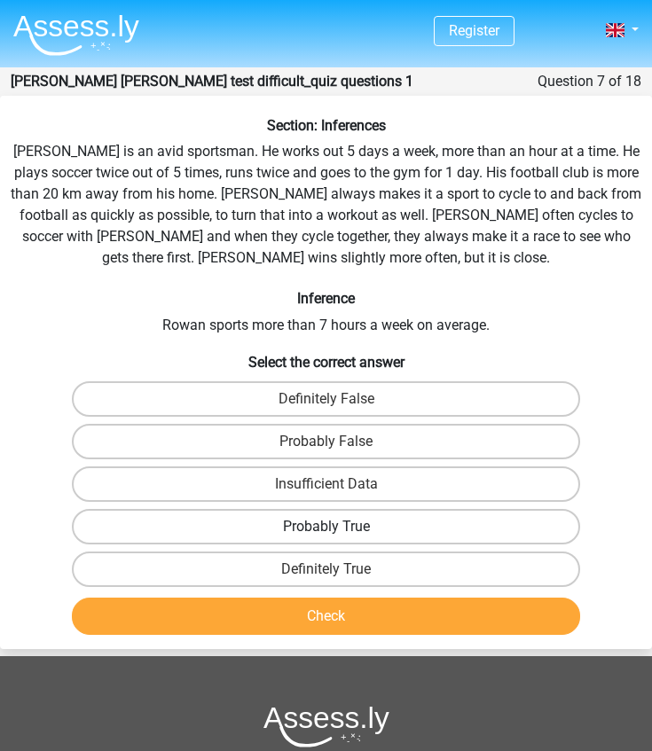
click at [380, 525] on label "Probably True" at bounding box center [326, 526] width 509 height 35
click at [338, 527] on input "Probably True" at bounding box center [332, 533] width 12 height 12
radio input "true"
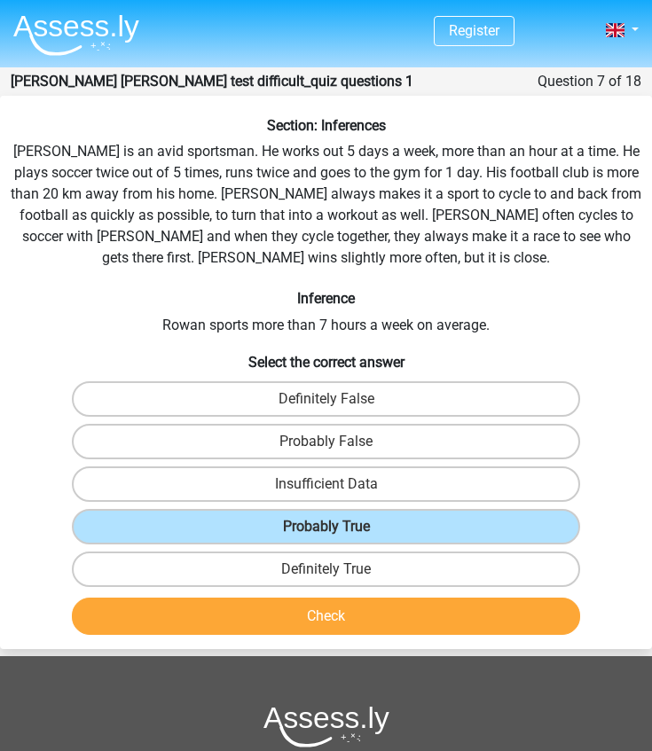
click at [350, 618] on button "Check" at bounding box center [326, 616] width 509 height 37
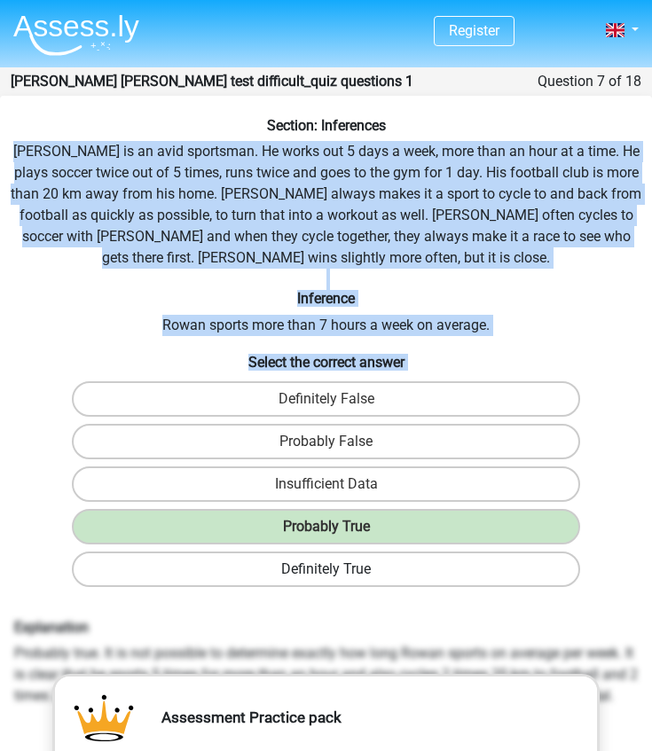
drag, startPoint x: 26, startPoint y: 147, endPoint x: 546, endPoint y: 558, distance: 662.8
click at [547, 559] on div "Section: Inferences Rowan is an avid sportsman. He works out 5 days a week, mor…" at bounding box center [326, 665] width 652 height 1096
copy div "Rowan is an avid sportsman. He works out 5 days a week, more than an hour at a …"
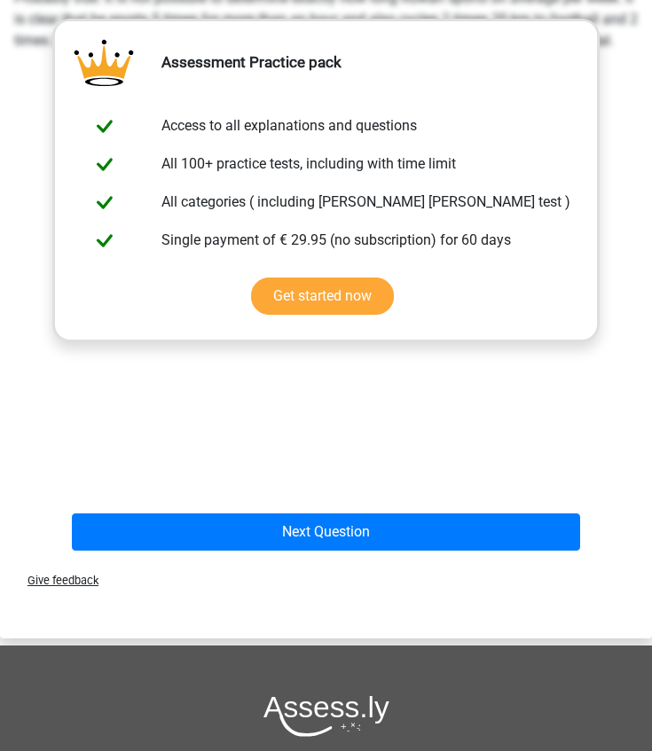
scroll to position [704, 0]
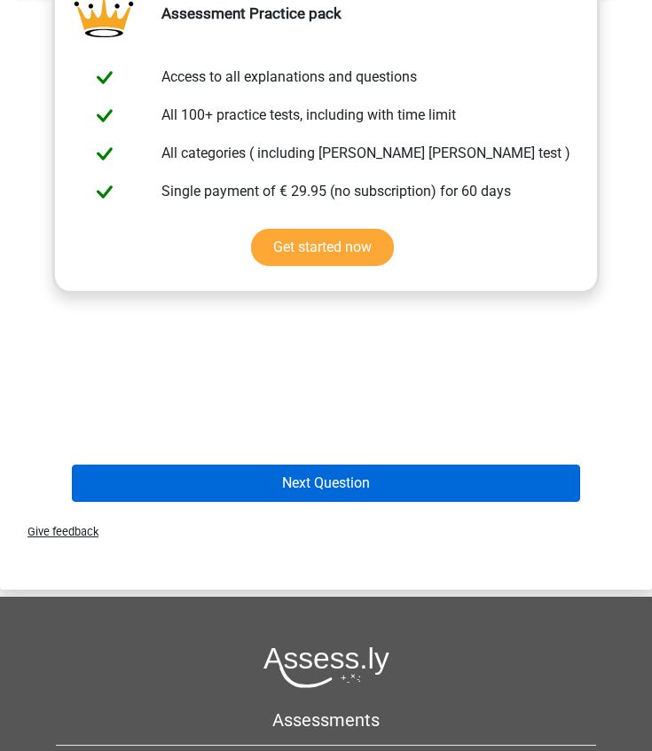
click at [283, 472] on button "Next Question" at bounding box center [326, 483] width 509 height 37
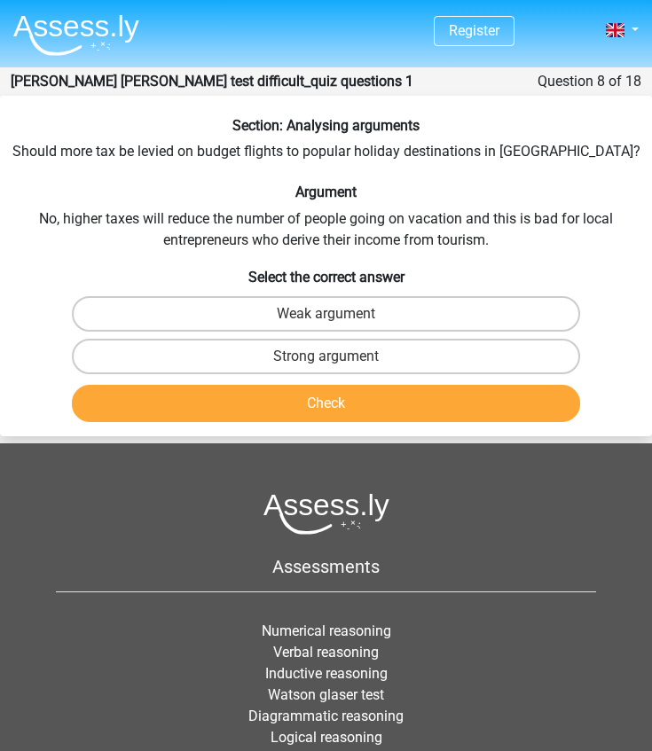
scroll to position [0, 0]
drag, startPoint x: 184, startPoint y: 152, endPoint x: 215, endPoint y: 150, distance: 32.0
click at [215, 150] on div "Section: Analysing arguments Should more tax be levied on budget flights to pop…" at bounding box center [326, 273] width 652 height 312
drag, startPoint x: 182, startPoint y: 151, endPoint x: 219, endPoint y: 150, distance: 37.2
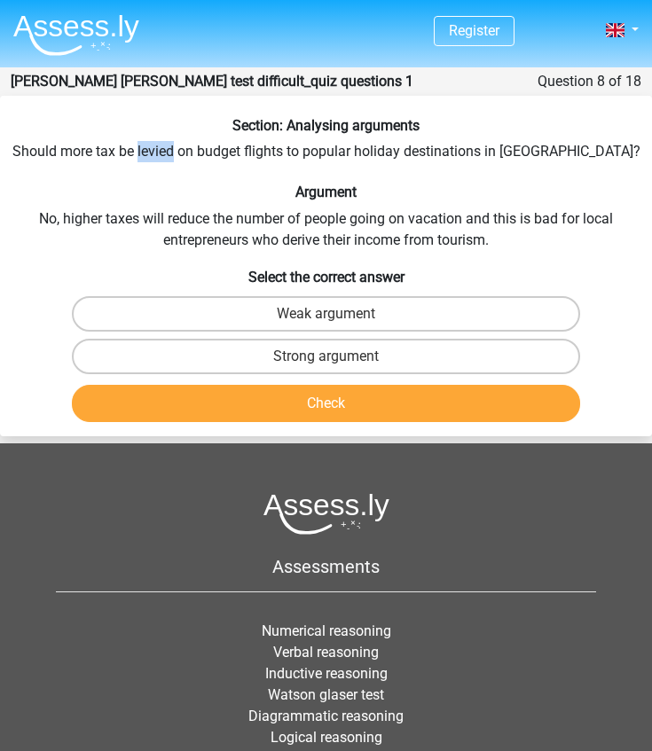
click at [219, 150] on div "Section: Analysing arguments Should more tax be levied on budget flights to pop…" at bounding box center [326, 273] width 652 height 312
click at [223, 118] on h6 "Section: Analysing arguments" at bounding box center [325, 125] width 637 height 17
click at [319, 351] on label "Strong argument" at bounding box center [326, 356] width 509 height 35
click at [326, 356] on input "Strong argument" at bounding box center [332, 362] width 12 height 12
radio input "true"
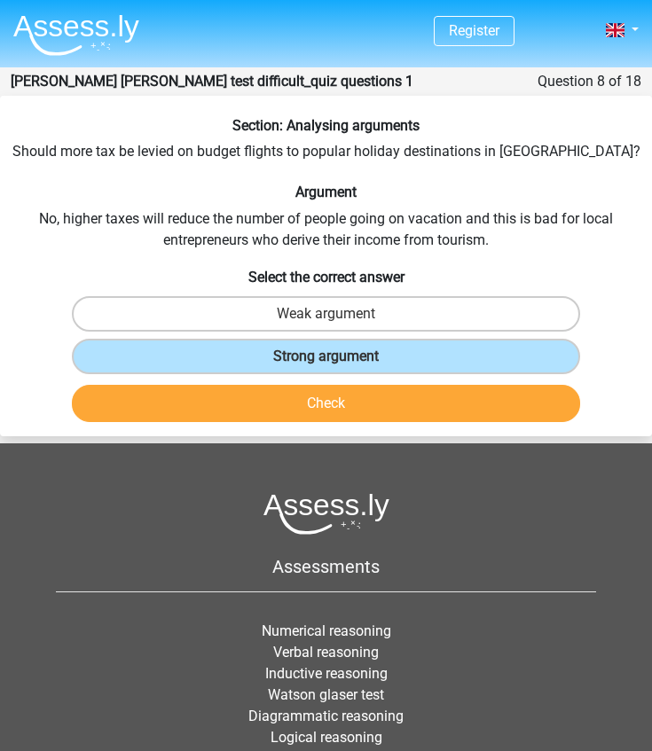
click at [326, 388] on button "Check" at bounding box center [326, 403] width 509 height 37
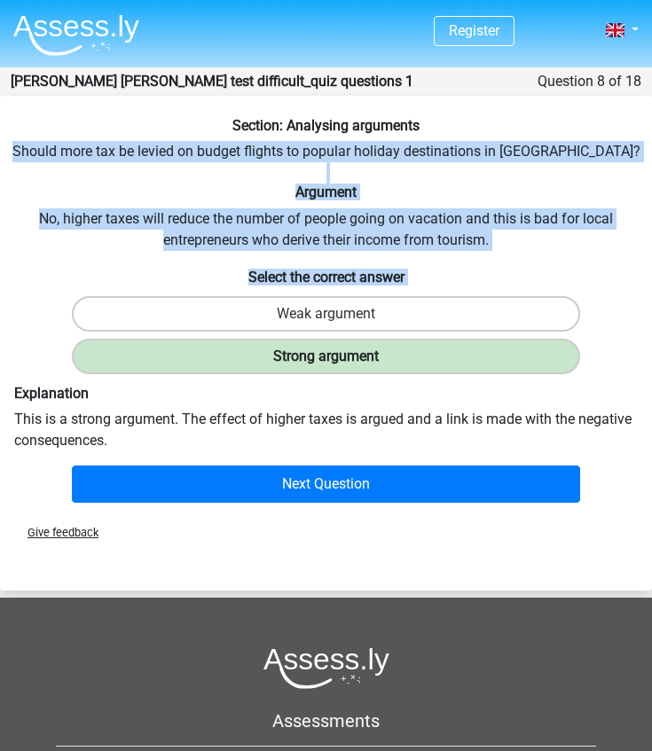
drag, startPoint x: 58, startPoint y: 150, endPoint x: 554, endPoint y: 365, distance: 541.2
click at [556, 370] on div "Section: Analysing arguments Should more tax be levied on budget flights to pop…" at bounding box center [326, 313] width 652 height 393
copy div "Should more tax be levied on budget flights to popular holiday destinations in …"
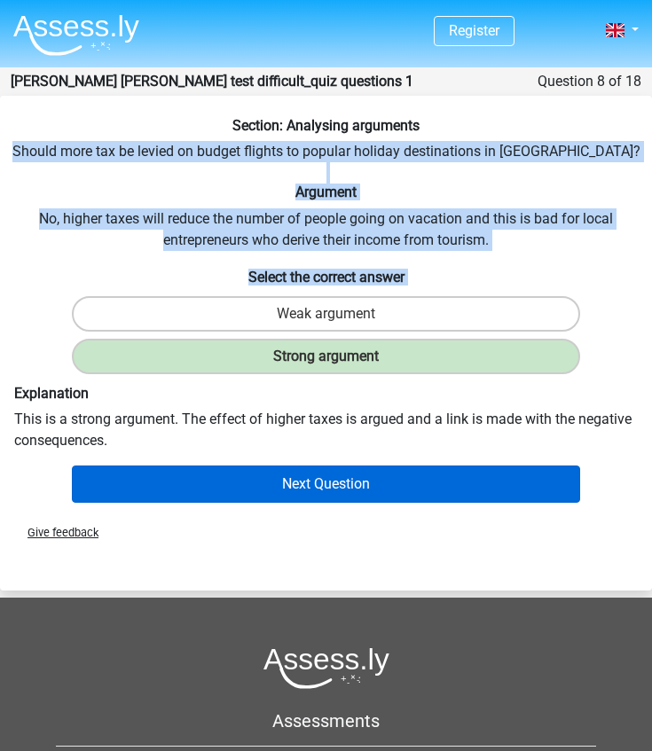
click at [352, 474] on button "Next Question" at bounding box center [326, 483] width 509 height 37
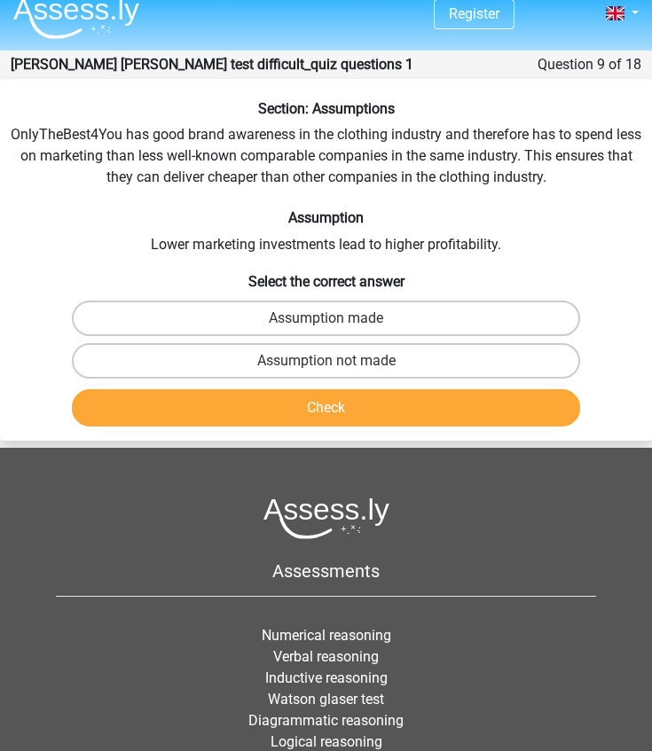
scroll to position [16, 0]
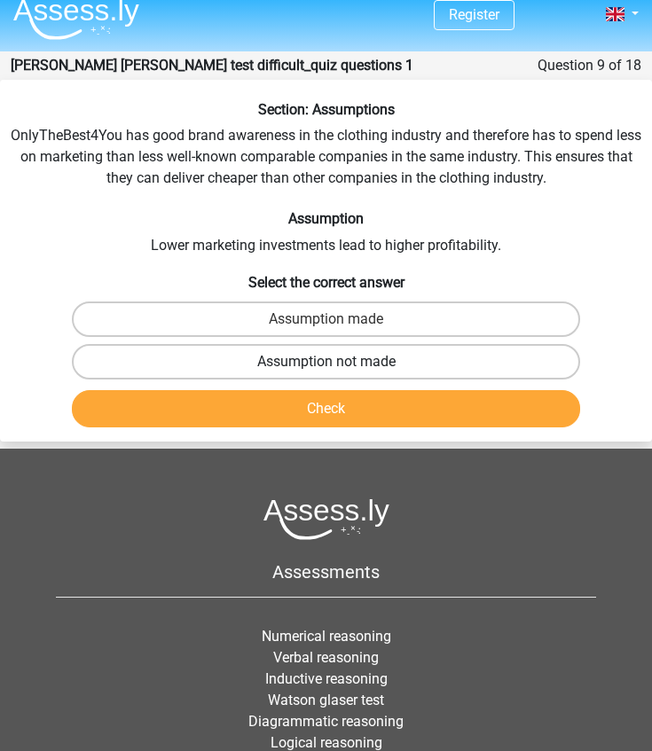
click at [206, 358] on label "Assumption not made" at bounding box center [326, 361] width 509 height 35
click at [326, 362] on input "Assumption not made" at bounding box center [332, 368] width 12 height 12
radio input "true"
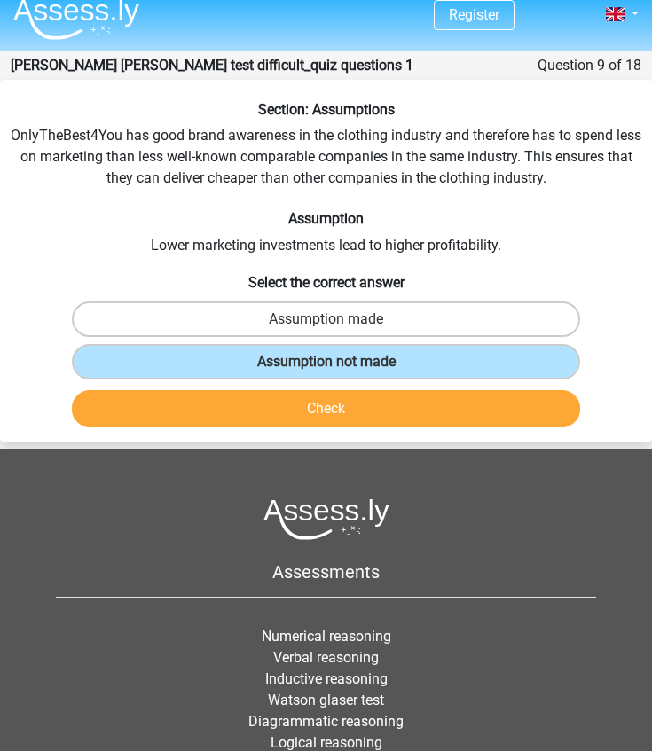
click at [214, 410] on button "Check" at bounding box center [326, 408] width 509 height 37
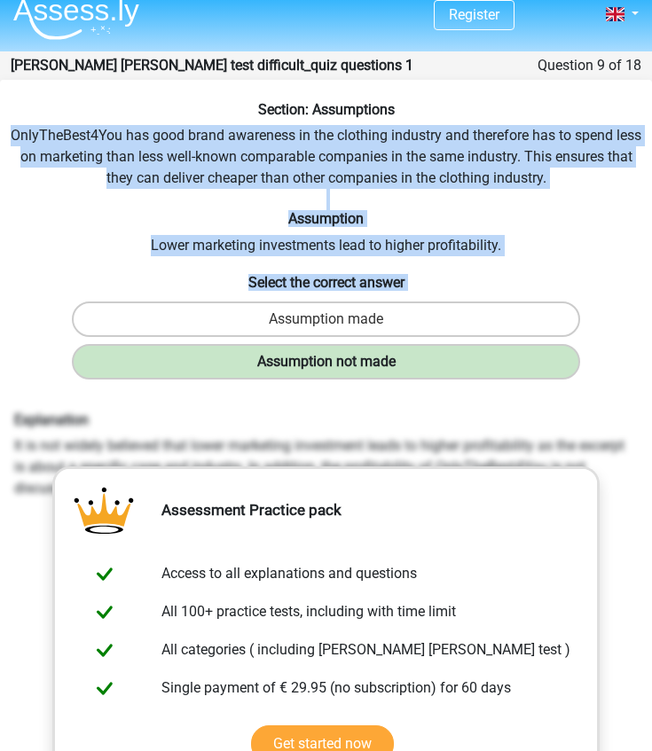
drag, startPoint x: 12, startPoint y: 131, endPoint x: 473, endPoint y: 376, distance: 521.9
click at [473, 376] on div "Section: Assumptions OnlyTheBest4You has good brand awareness in the clothing i…" at bounding box center [326, 553] width 652 height 904
copy div "OnlyTheBest4You has good brand awareness in the clothing industry and therefore…"
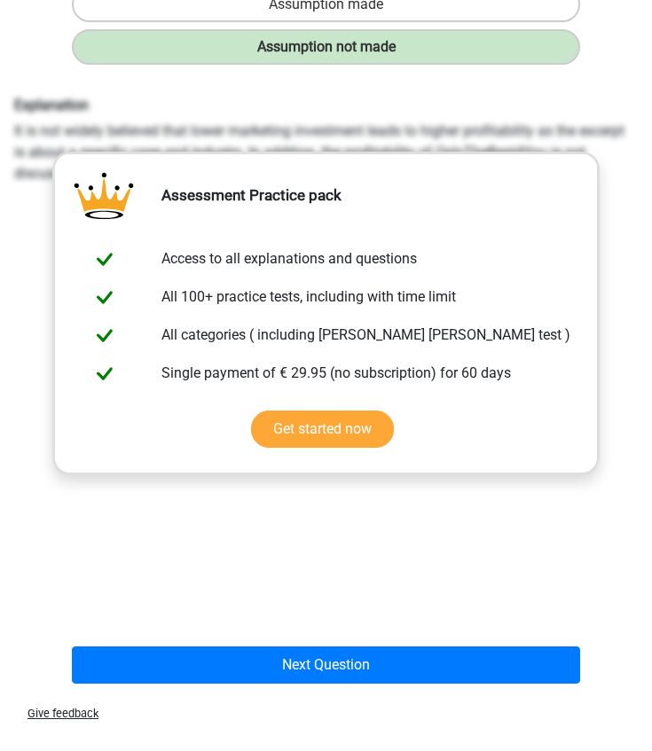
scroll to position [347, 0]
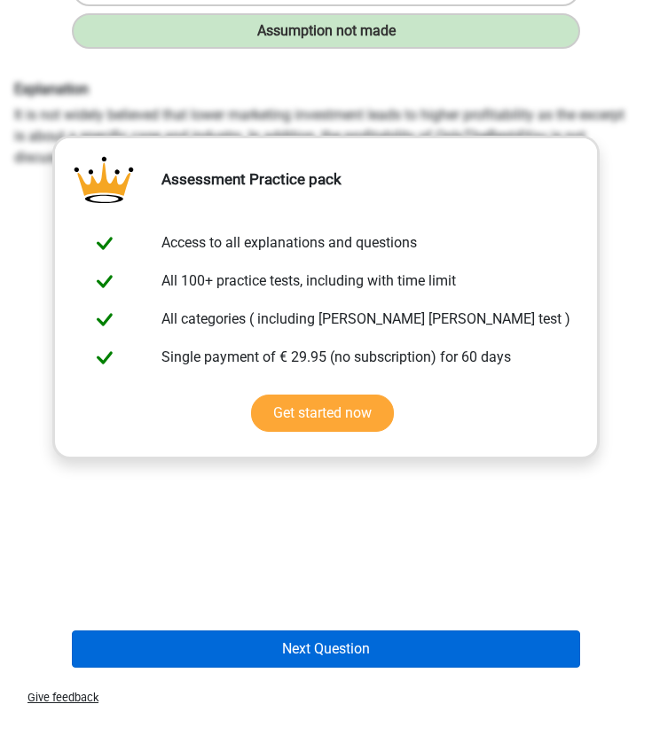
click at [281, 642] on button "Next Question" at bounding box center [326, 648] width 509 height 37
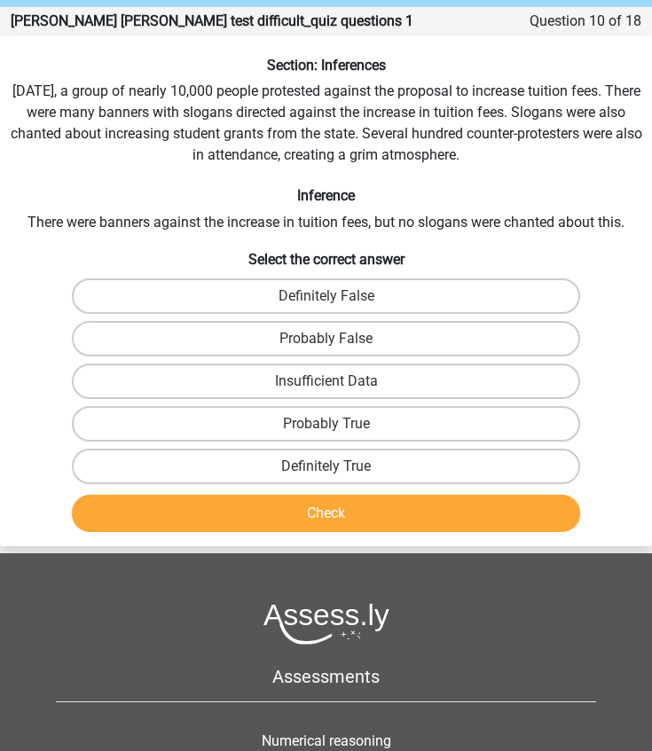
scroll to position [48, 0]
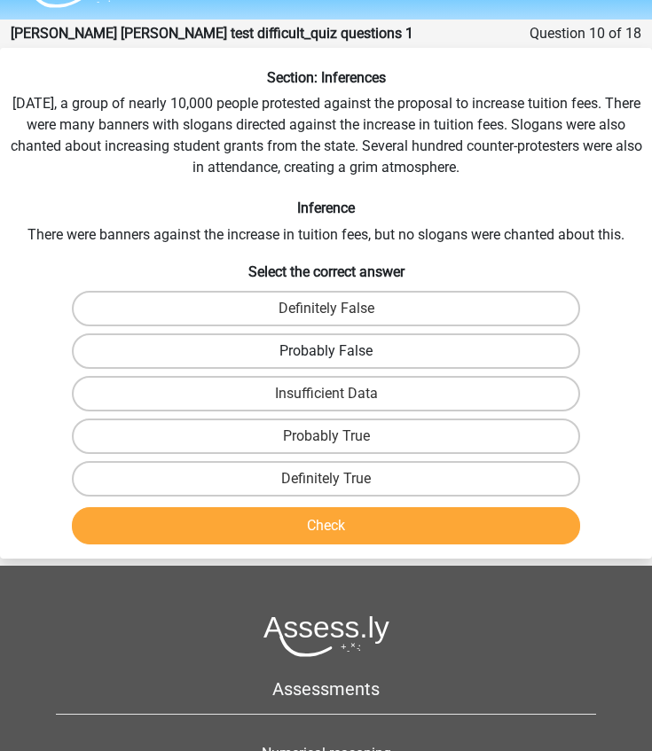
click at [276, 361] on label "Probably False" at bounding box center [326, 350] width 509 height 35
click at [326, 361] on input "Probably False" at bounding box center [332, 357] width 12 height 12
radio input "true"
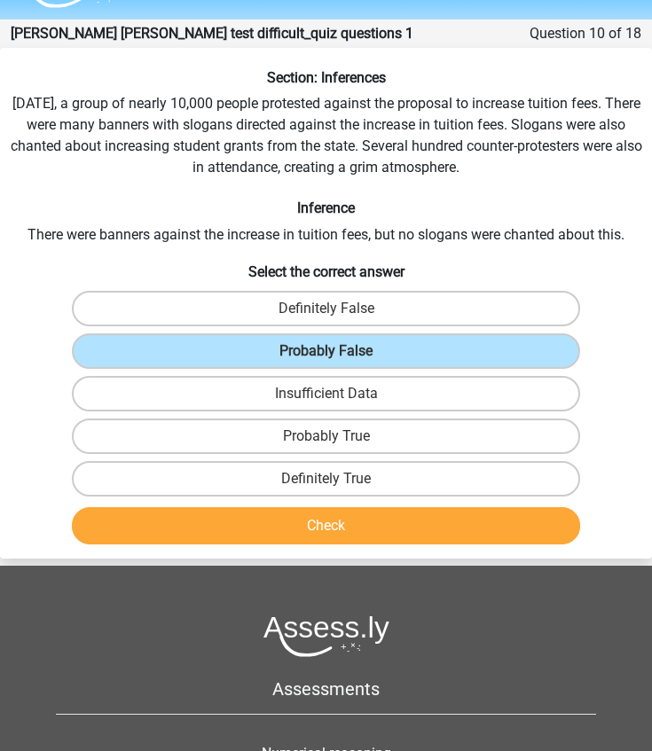
click at [266, 518] on button "Check" at bounding box center [326, 525] width 509 height 37
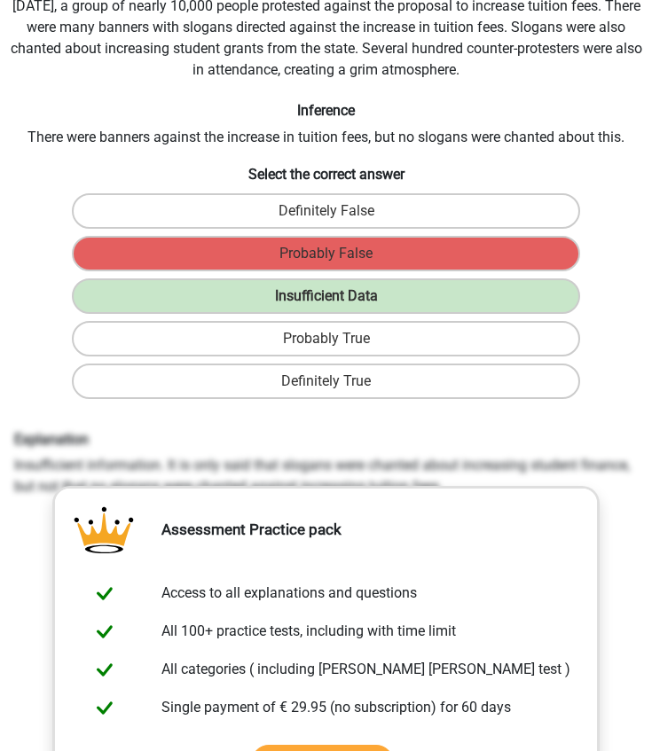
scroll to position [147, 0]
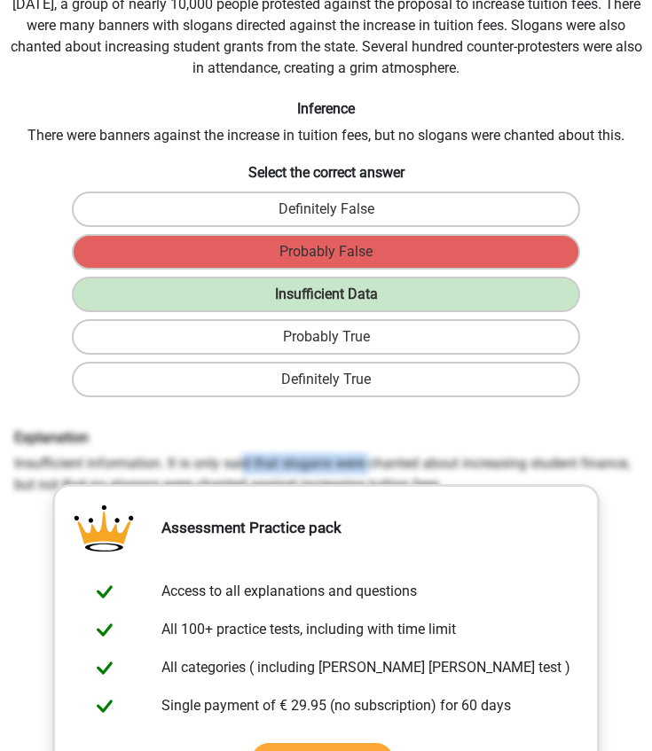
drag, startPoint x: 34, startPoint y: 467, endPoint x: 148, endPoint y: 463, distance: 114.5
click at [148, 463] on div "Explanation Insufficient information. It is only said that slogans were chanted…" at bounding box center [326, 462] width 650 height 66
copy div "ufficient informati"
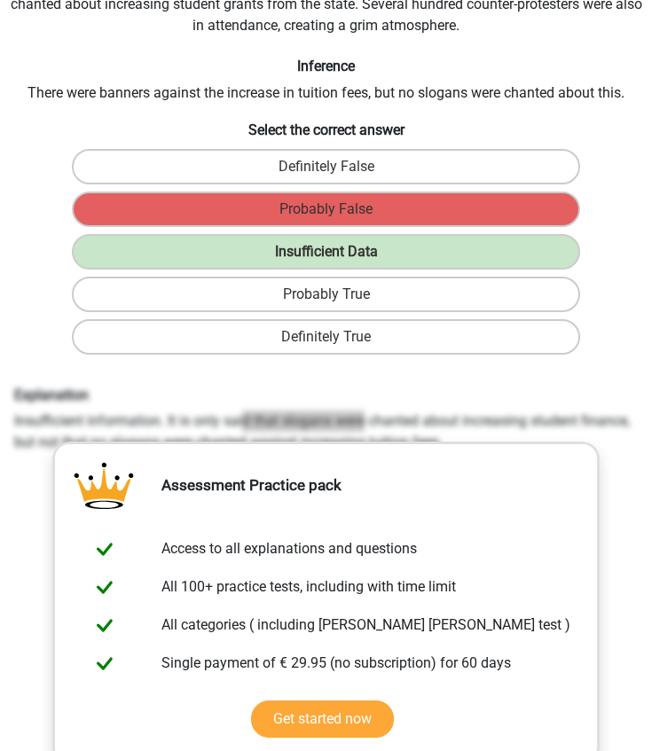
scroll to position [241, 0]
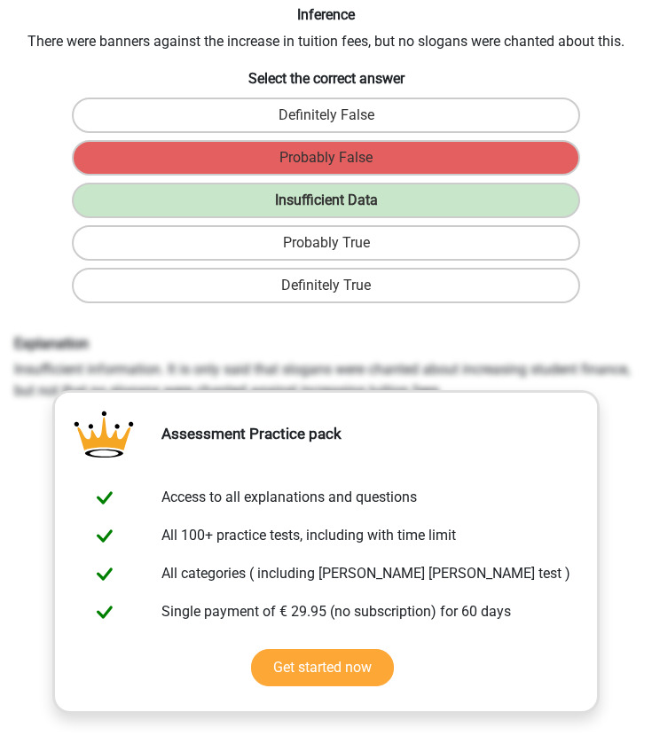
click at [74, 357] on div "Explanation Insufficient information. It is only said that slogans were chanted…" at bounding box center [326, 368] width 650 height 66
click at [27, 344] on h6 "Explanation" at bounding box center [325, 343] width 623 height 17
drag, startPoint x: 16, startPoint y: 344, endPoint x: 448, endPoint y: 403, distance: 435.8
click at [448, 403] on div "Section: Inferences Last Saturday, a group of nearly 10,000 people protested ag…" at bounding box center [326, 402] width 652 height 1053
click at [26, 332] on div "Explanation Insufficient information. It is only said that slogans were chanted…" at bounding box center [325, 603] width 637 height 550
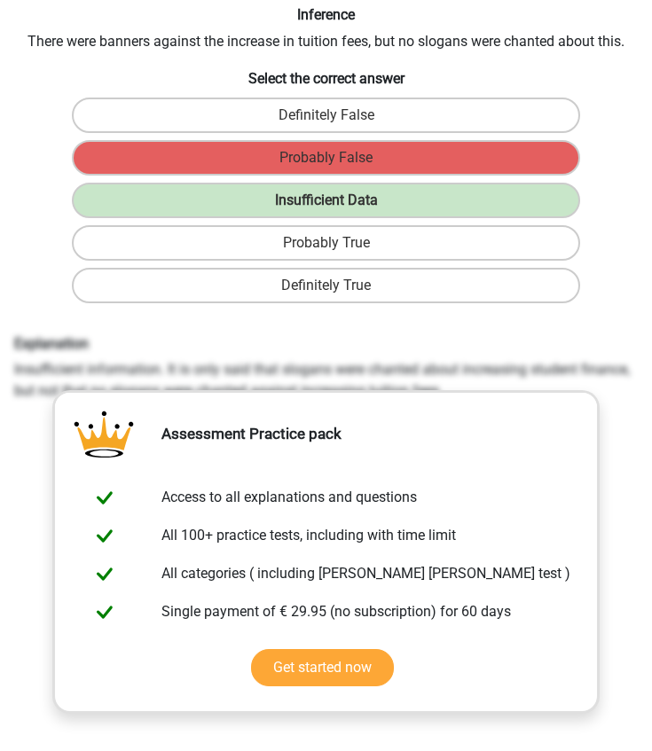
drag, startPoint x: 15, startPoint y: 341, endPoint x: 462, endPoint y: 374, distance: 448.0
click at [462, 379] on div "Explanation Insufficient information. It is only said that slogans were chanted…" at bounding box center [326, 368] width 650 height 66
copy div "Explanation Insufficient information. It is only said that slogans were chanted…"
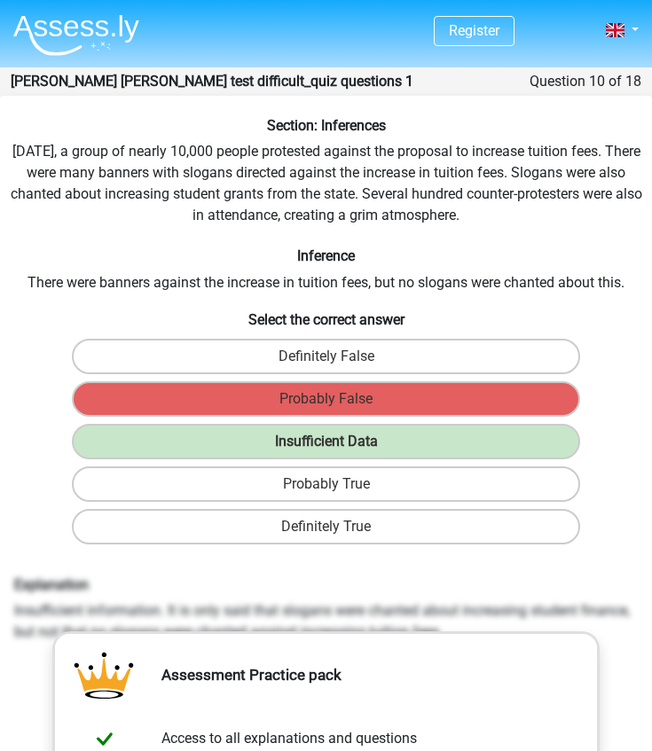
scroll to position [0, 0]
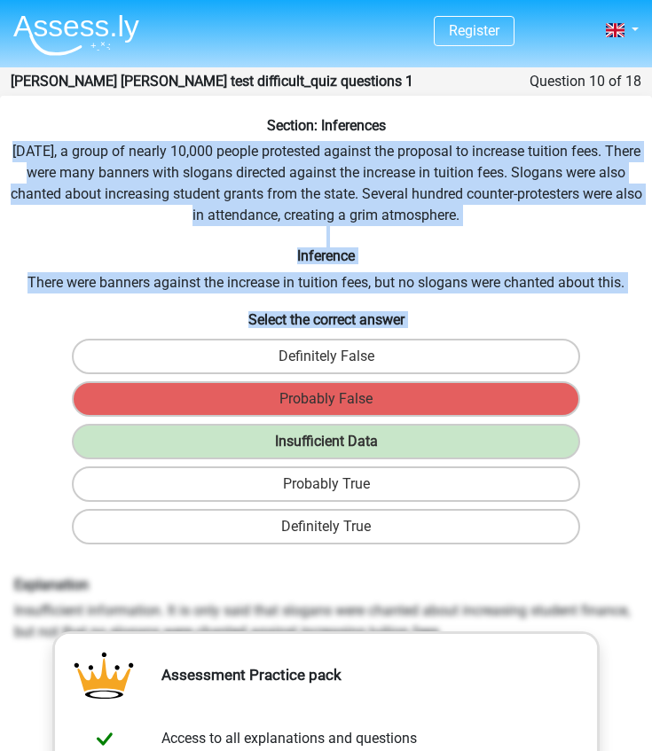
drag, startPoint x: 9, startPoint y: 151, endPoint x: 595, endPoint y: 510, distance: 687.3
click at [597, 513] on div "Section: Inferences Last Saturday, a group of nearly 10,000 people protested ag…" at bounding box center [326, 643] width 652 height 1053
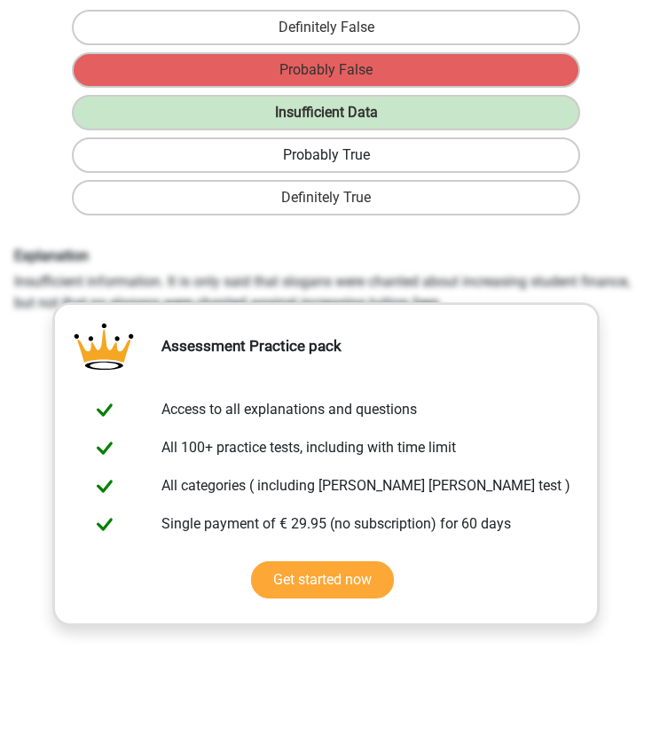
scroll to position [618, 0]
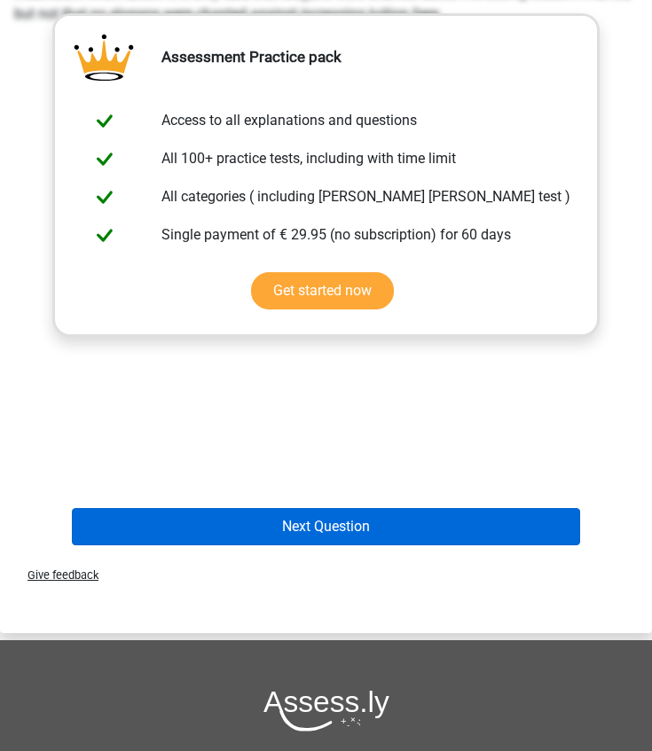
click at [322, 534] on button "Next Question" at bounding box center [326, 526] width 509 height 37
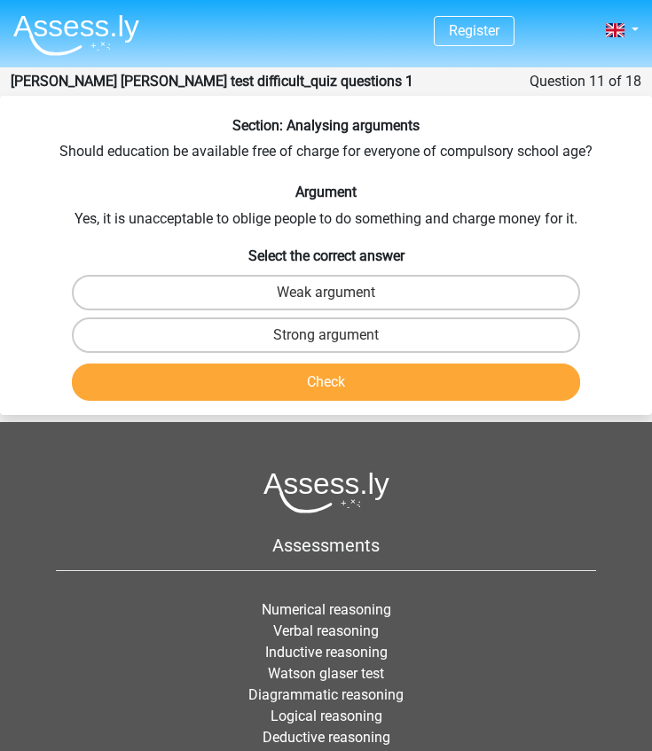
scroll to position [0, 0]
click at [279, 342] on label "Strong argument" at bounding box center [326, 334] width 509 height 35
click at [326, 342] on input "Strong argument" at bounding box center [332, 341] width 12 height 12
radio input "true"
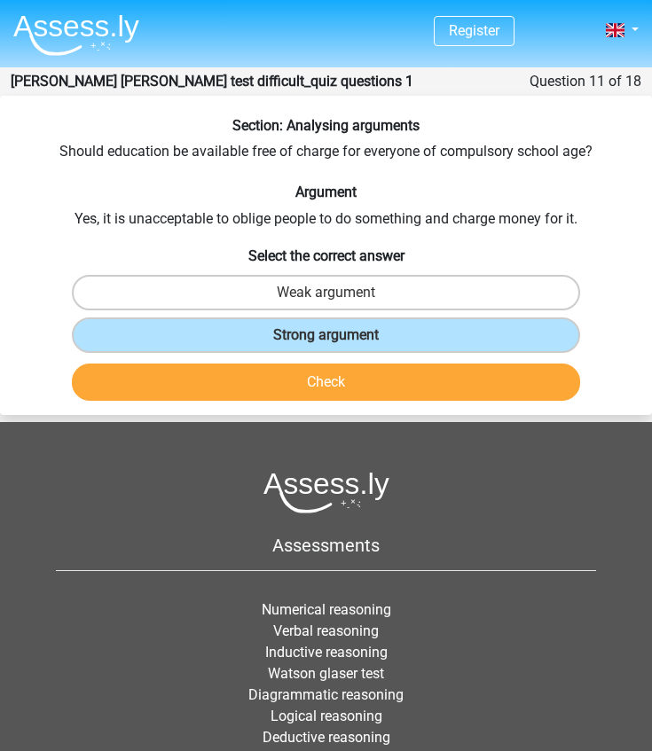
click at [280, 373] on button "Check" at bounding box center [326, 381] width 509 height 37
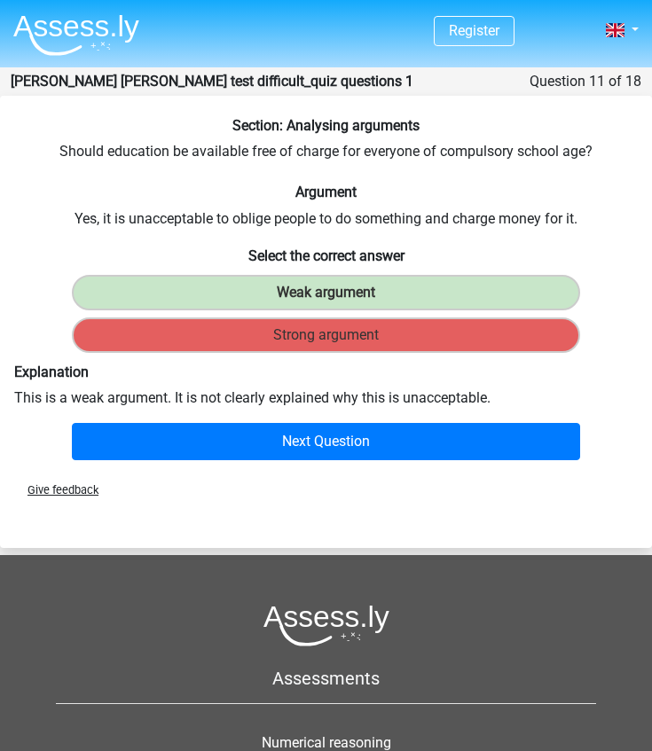
drag, startPoint x: 57, startPoint y: 150, endPoint x: 535, endPoint y: 392, distance: 536.5
click at [535, 392] on div "Section: Analysing arguments Should education be available free of charge for e…" at bounding box center [326, 292] width 652 height 350
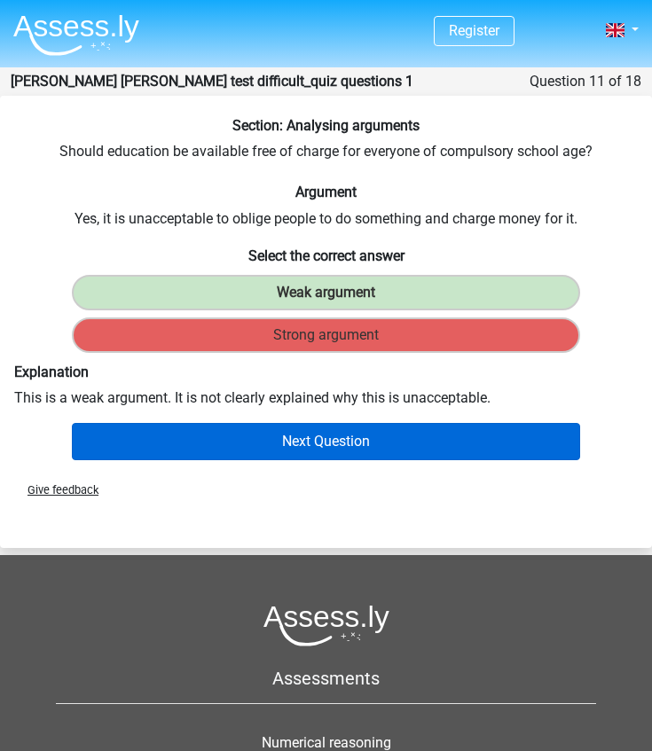
click at [301, 452] on button "Next Question" at bounding box center [326, 441] width 509 height 37
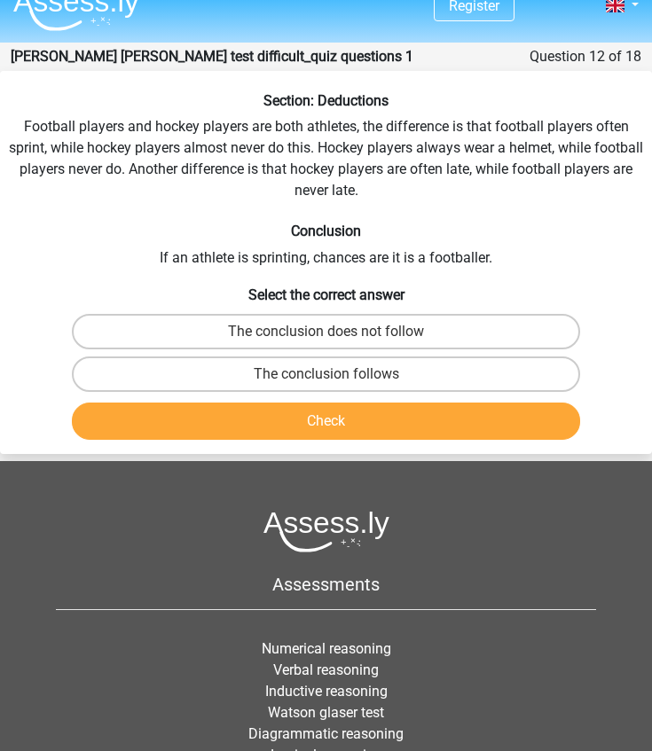
scroll to position [16, 0]
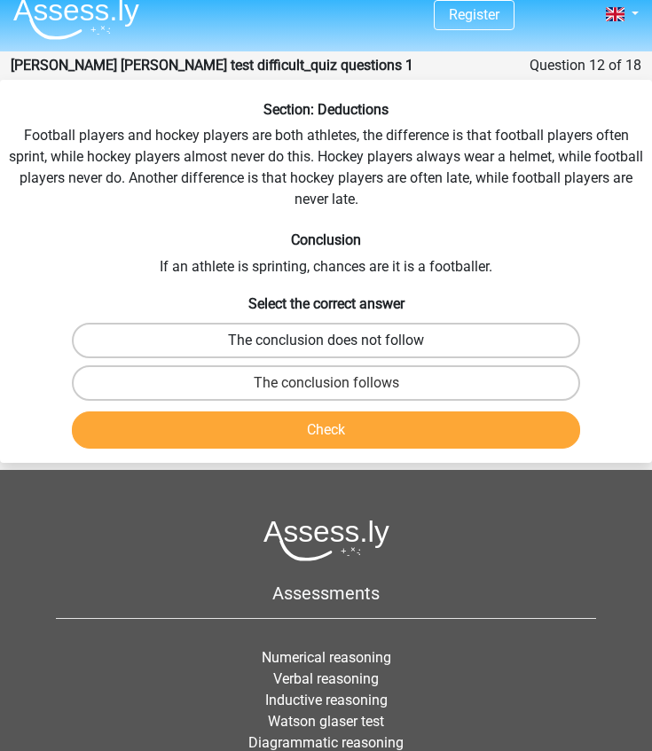
click at [353, 333] on label "The conclusion does not follow" at bounding box center [326, 340] width 509 height 35
click at [338, 340] on input "The conclusion does not follow" at bounding box center [332, 346] width 12 height 12
radio input "true"
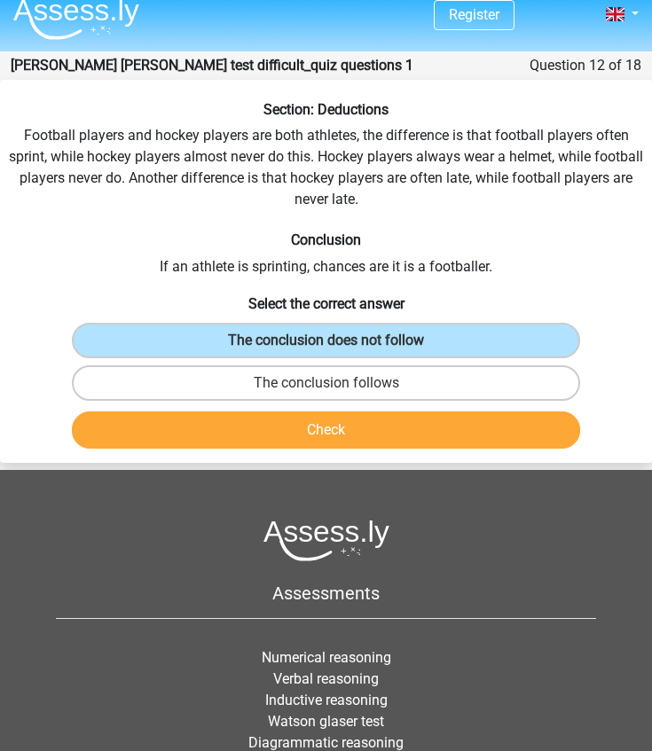
click at [320, 417] on button "Check" at bounding box center [326, 429] width 509 height 37
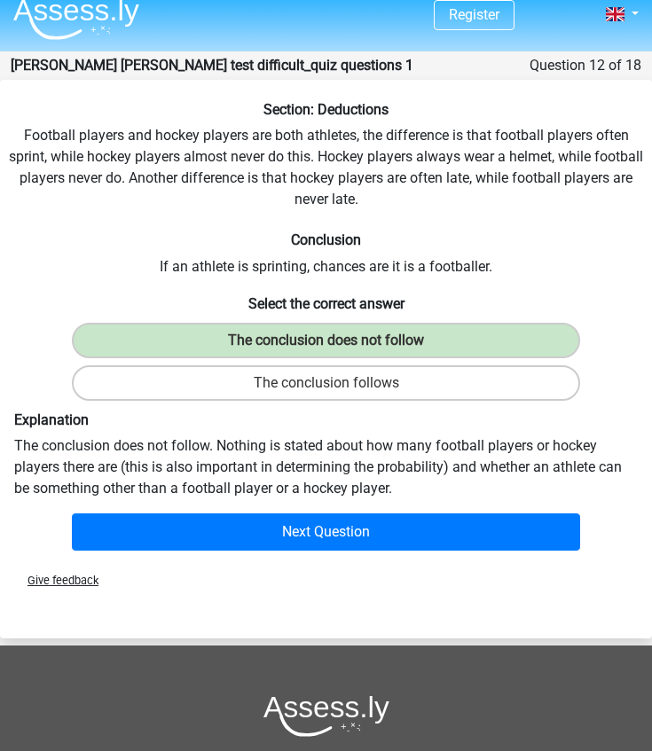
drag, startPoint x: 22, startPoint y: 134, endPoint x: 398, endPoint y: 498, distance: 523.5
click at [398, 498] on div "Section: Deductions Football players and hockey players are both athletes, the …" at bounding box center [326, 329] width 652 height 457
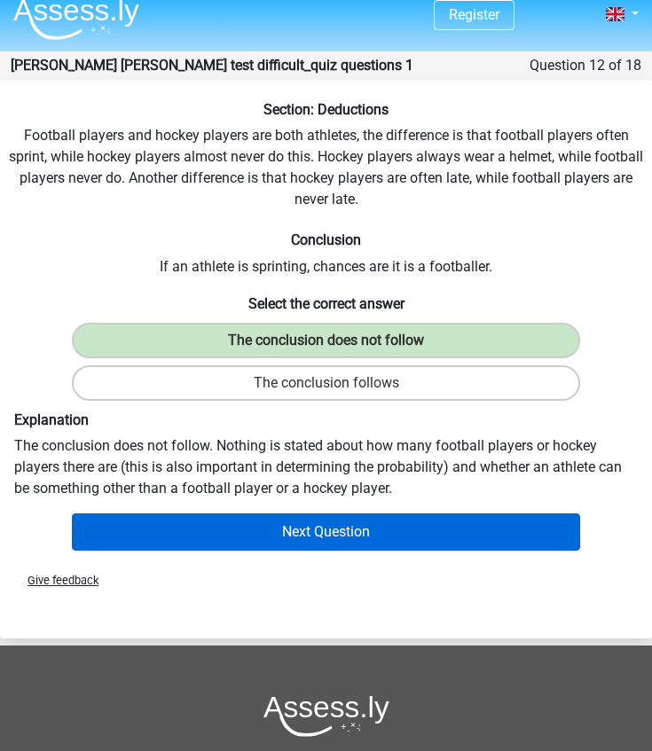
click at [287, 533] on button "Next Question" at bounding box center [326, 531] width 509 height 37
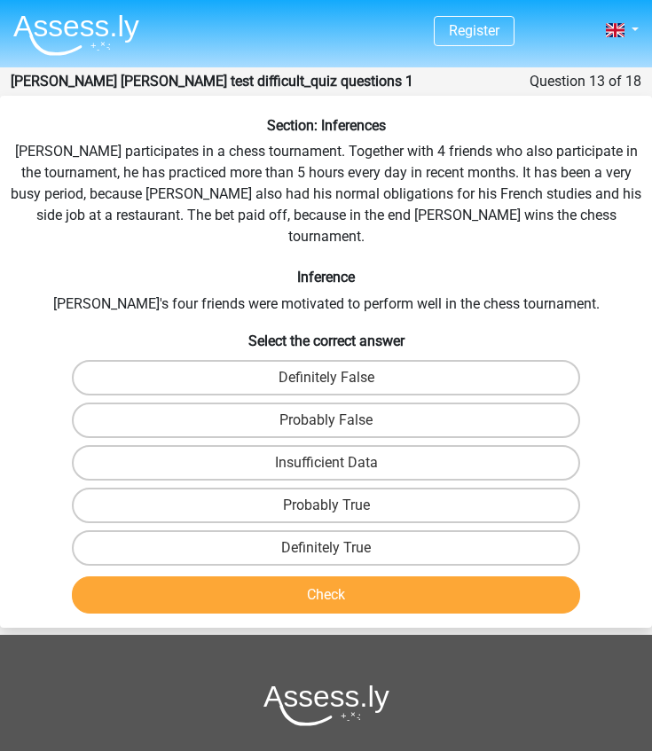
scroll to position [0, 0]
click at [290, 535] on label "Definitely True" at bounding box center [326, 547] width 509 height 35
click at [326, 548] on input "Definitely True" at bounding box center [332, 554] width 12 height 12
radio input "true"
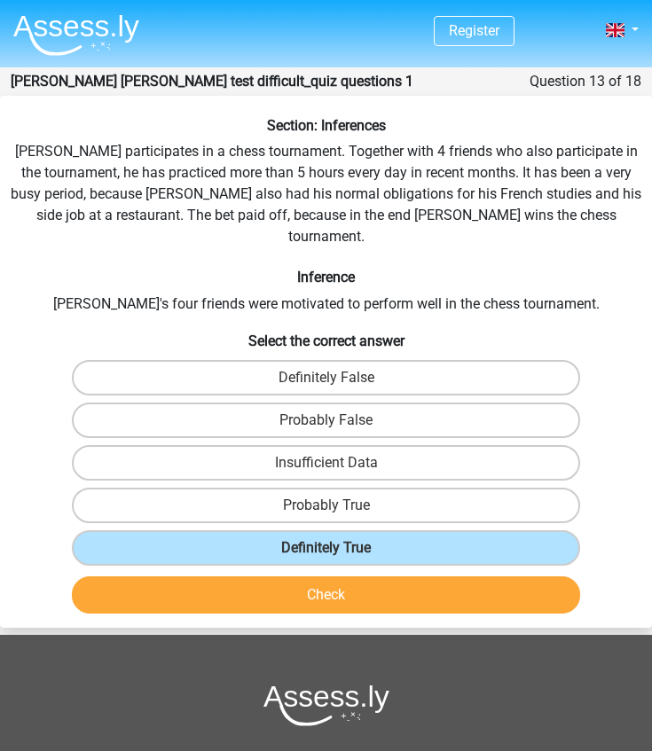
click at [310, 576] on button "Check" at bounding box center [326, 594] width 509 height 37
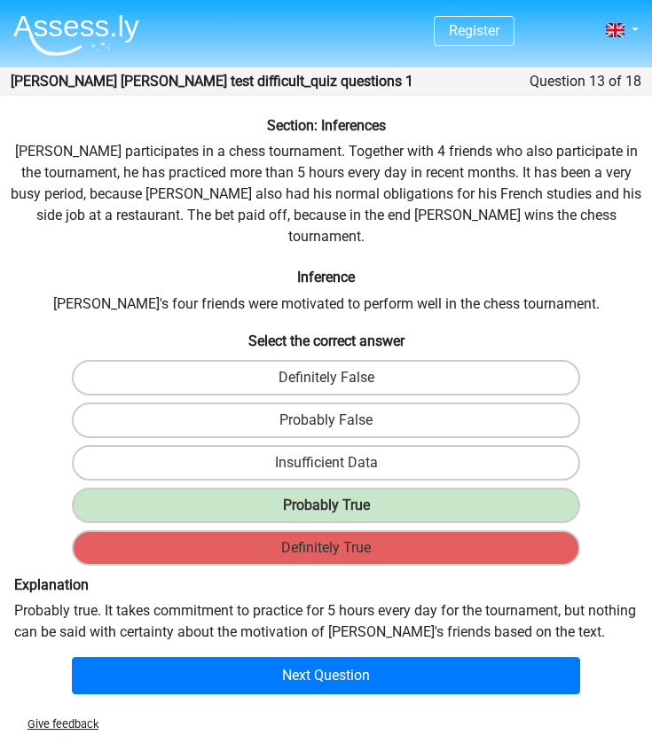
click at [113, 176] on div "Section: Inferences Pablo participates in a chess tournament. Together with 4 f…" at bounding box center [326, 409] width 652 height 584
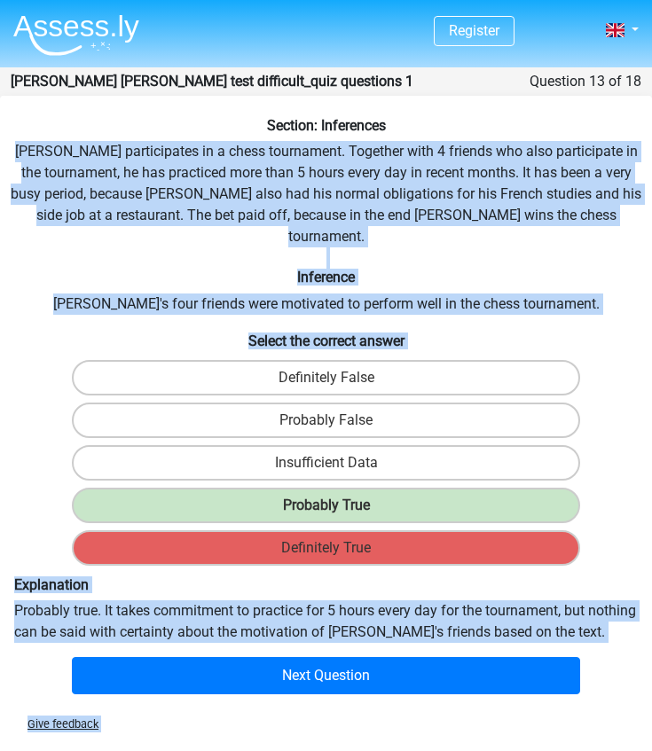
scroll to position [4, 0]
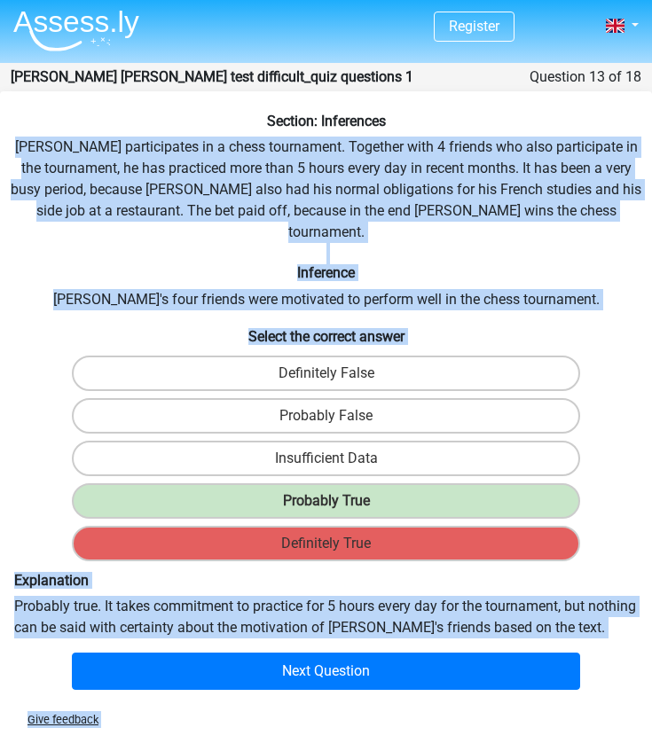
drag, startPoint x: 25, startPoint y: 145, endPoint x: 602, endPoint y: 609, distance: 740.3
click at [602, 609] on div "Section: Inferences Pablo participates in a chess tournament. Together with 4 f…" at bounding box center [326, 405] width 652 height 584
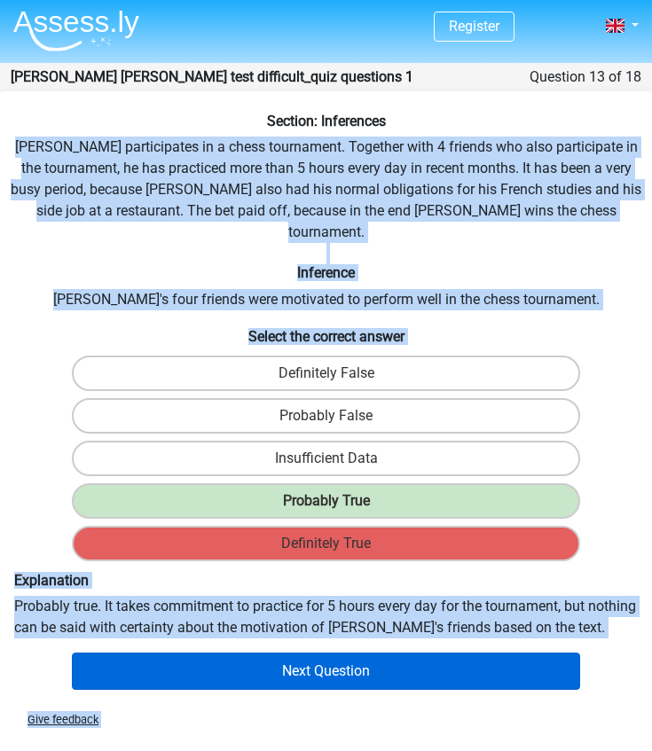
click at [285, 653] on button "Next Question" at bounding box center [326, 671] width 509 height 37
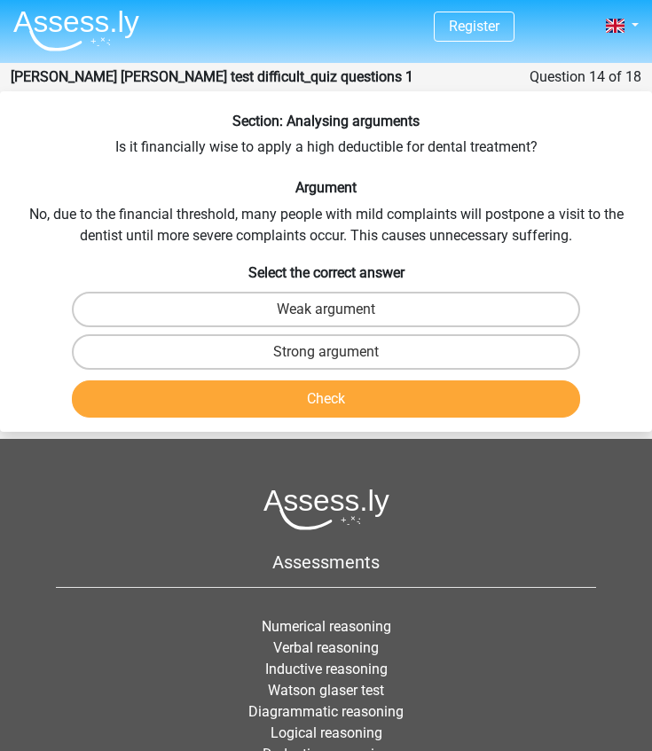
scroll to position [71, 0]
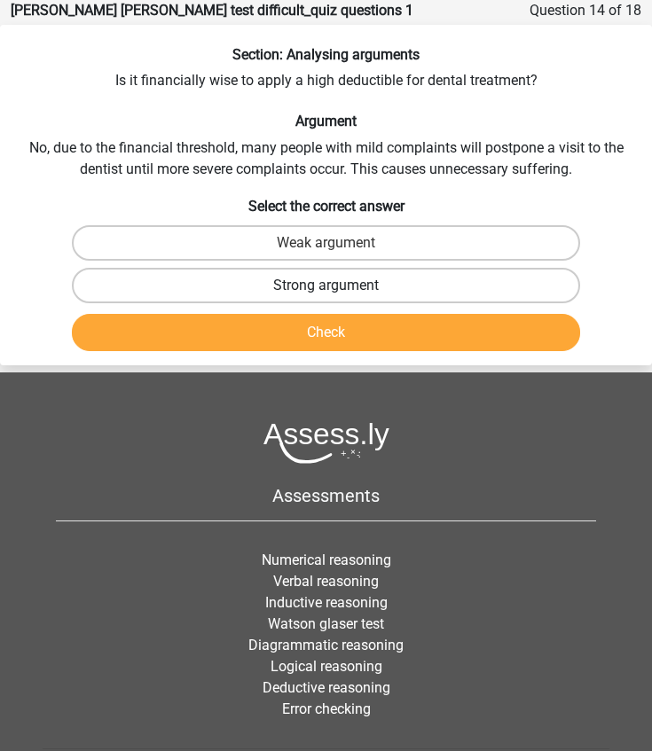
click at [298, 275] on label "Strong argument" at bounding box center [326, 285] width 509 height 35
click at [326, 285] on input "Strong argument" at bounding box center [332, 291] width 12 height 12
radio input "true"
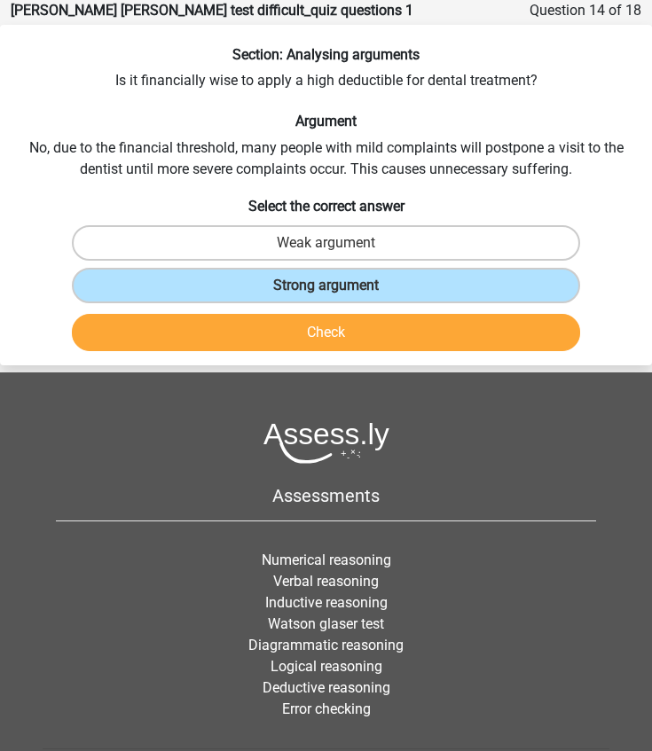
click at [306, 345] on button "Check" at bounding box center [326, 332] width 509 height 37
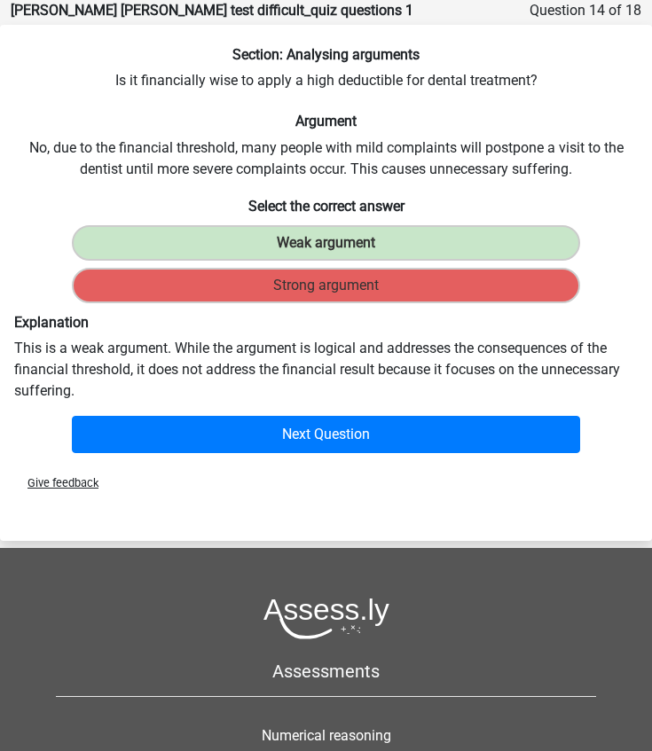
drag, startPoint x: 106, startPoint y: 78, endPoint x: 306, endPoint y: 389, distance: 370.1
click at [306, 389] on div "Section: Analysing arguments Is it financially wise to apply a high deductible …" at bounding box center [326, 253] width 652 height 414
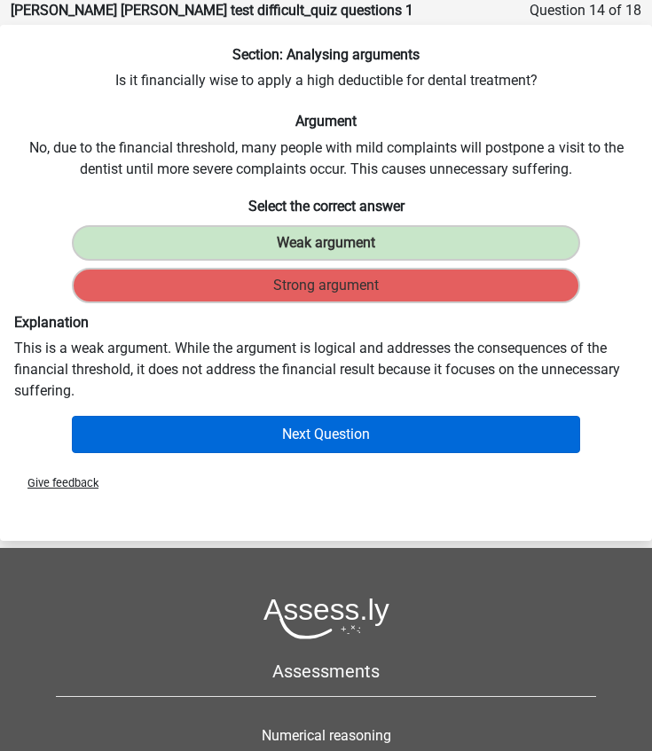
click at [381, 433] on button "Next Question" at bounding box center [326, 434] width 509 height 37
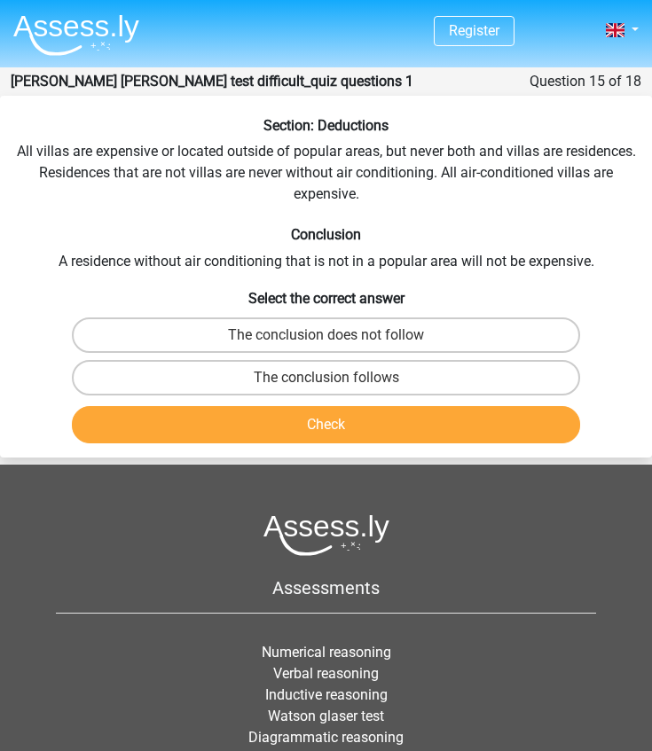
scroll to position [0, 0]
click at [169, 372] on label "The conclusion follows" at bounding box center [326, 377] width 509 height 35
click at [326, 378] on input "The conclusion follows" at bounding box center [332, 384] width 12 height 12
radio input "true"
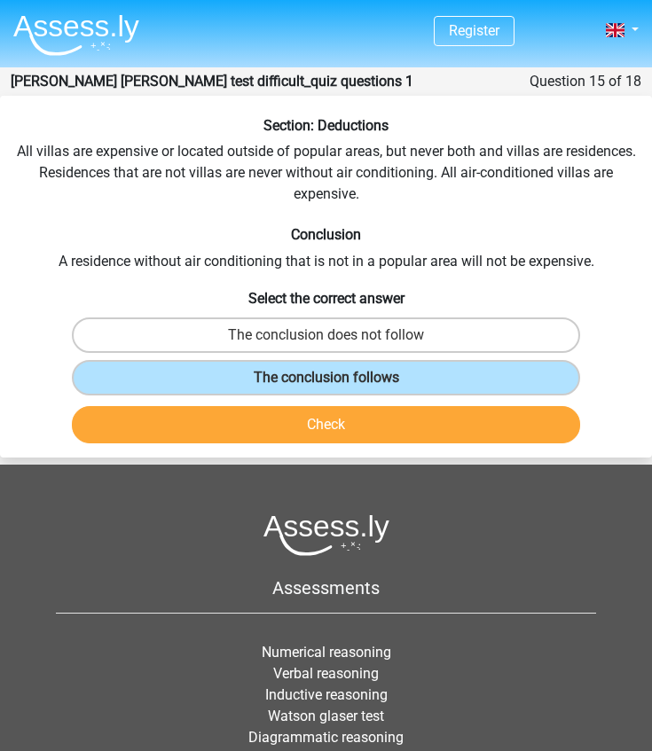
click at [192, 410] on button "Check" at bounding box center [326, 424] width 509 height 37
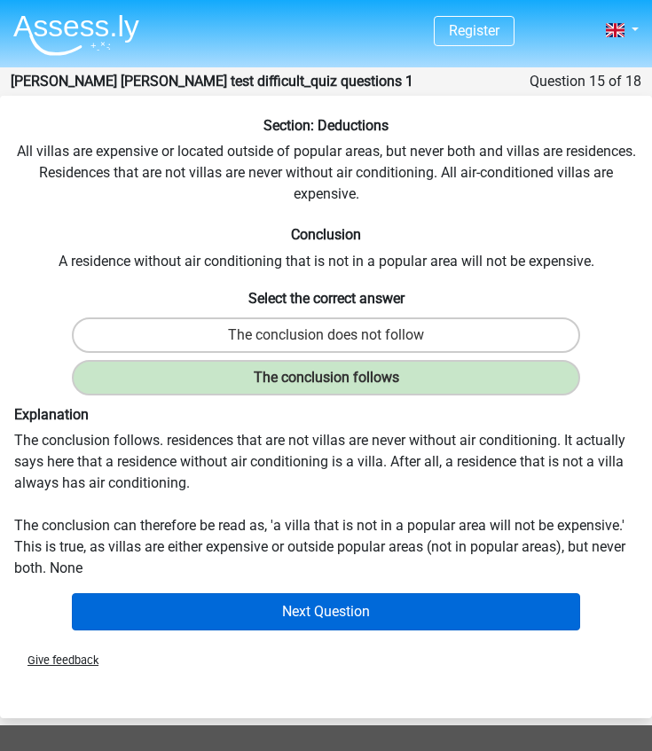
click at [306, 612] on button "Next Question" at bounding box center [326, 611] width 509 height 37
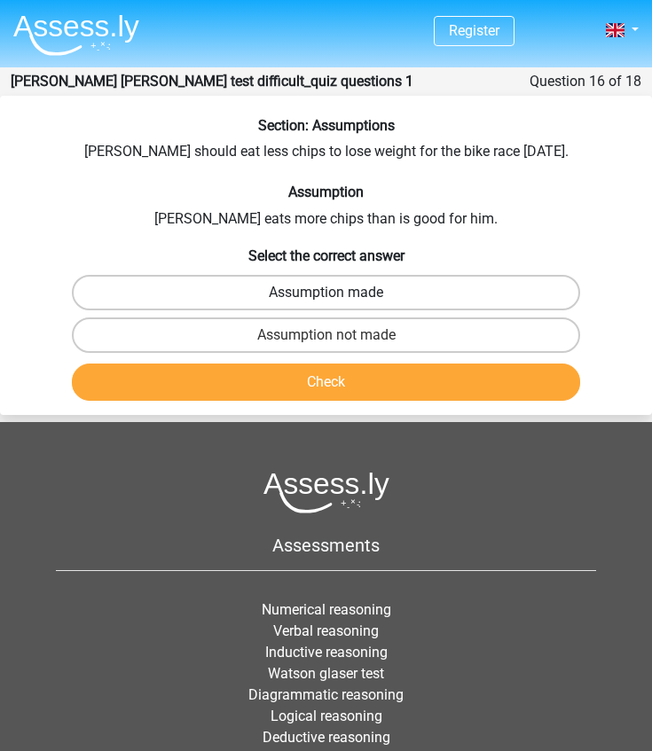
click at [379, 293] on label "Assumption made" at bounding box center [326, 292] width 509 height 35
click at [338, 293] on input "Assumption made" at bounding box center [332, 299] width 12 height 12
radio input "true"
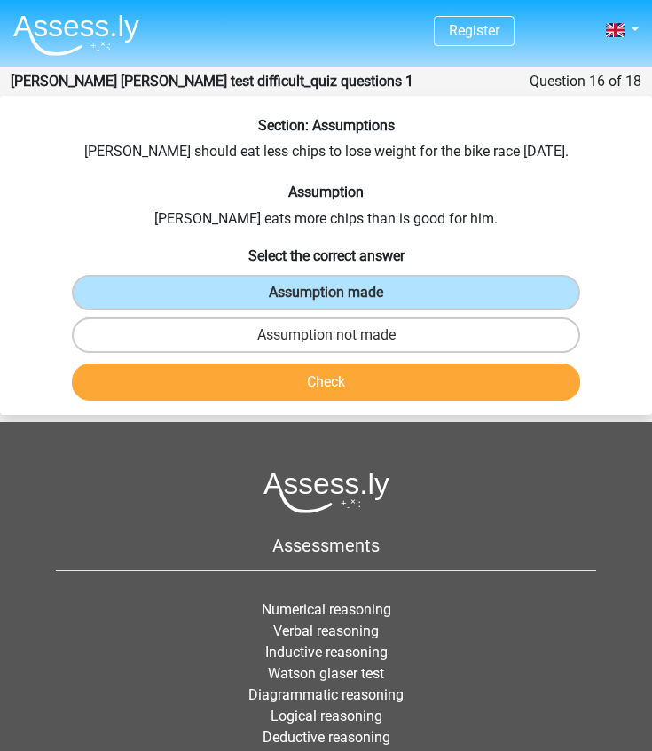
click at [346, 390] on button "Check" at bounding box center [326, 381] width 509 height 37
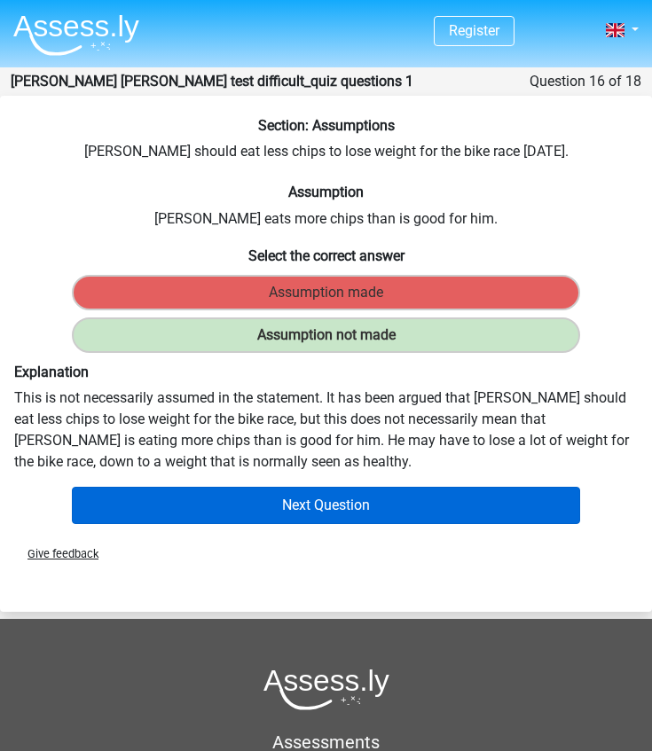
click at [372, 512] on button "Next Question" at bounding box center [326, 505] width 509 height 37
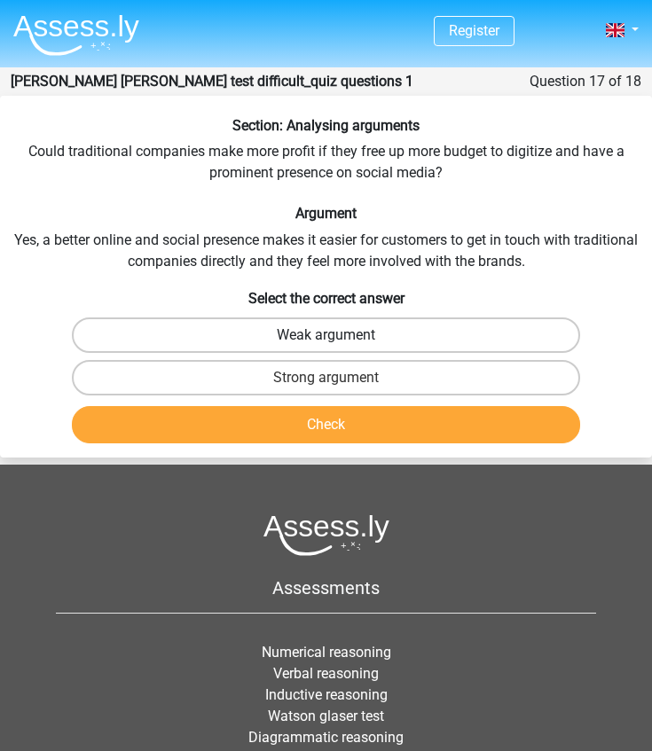
click at [356, 324] on label "Weak argument" at bounding box center [326, 334] width 509 height 35
click at [338, 335] on input "Weak argument" at bounding box center [332, 341] width 12 height 12
radio input "true"
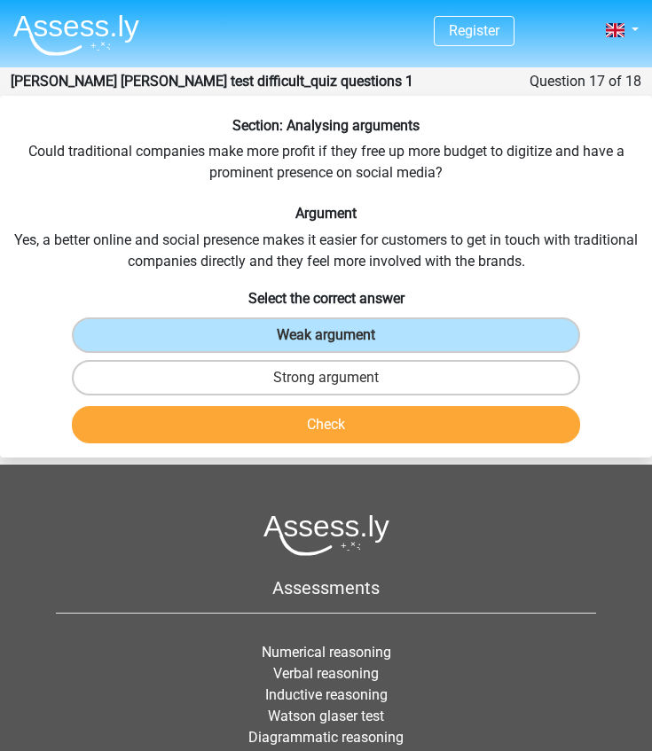
click at [335, 410] on button "Check" at bounding box center [326, 424] width 509 height 37
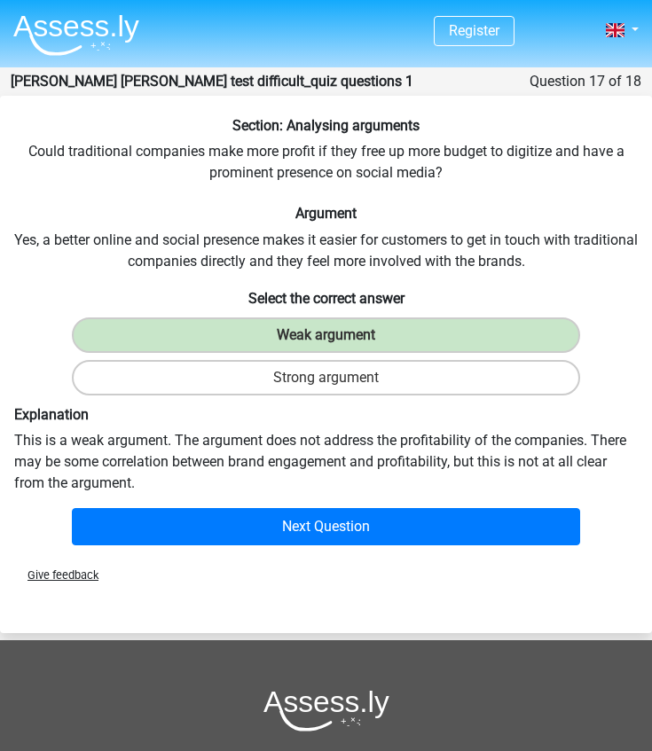
click at [225, 122] on h6 "Section: Analysing arguments" at bounding box center [325, 125] width 637 height 17
drag, startPoint x: 219, startPoint y: 122, endPoint x: 446, endPoint y: 472, distance: 416.6
click at [446, 472] on div "Section: Analysing arguments Could traditional companies make more profit if th…" at bounding box center [326, 334] width 652 height 435
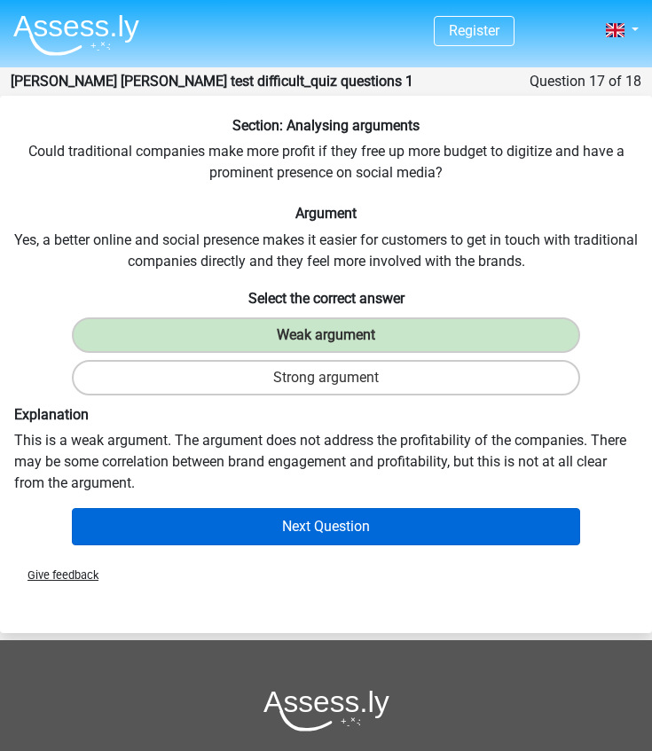
click at [353, 535] on button "Next Question" at bounding box center [326, 526] width 509 height 37
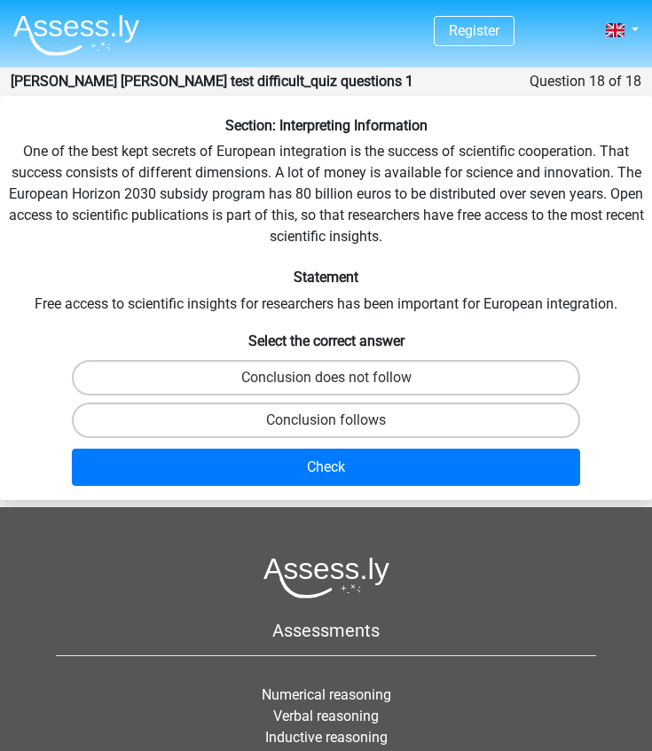
scroll to position [71, 0]
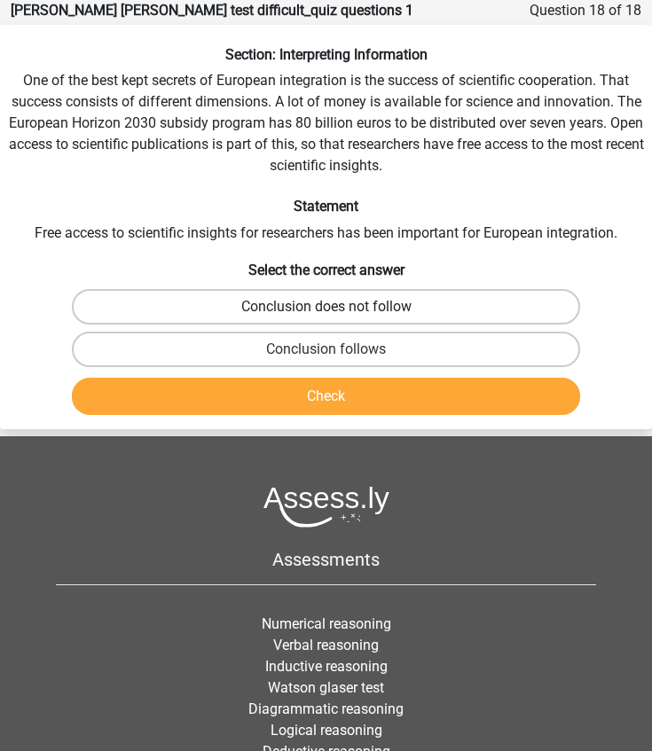
click at [383, 305] on label "Conclusion does not follow" at bounding box center [326, 306] width 509 height 35
click at [338, 307] on input "Conclusion does not follow" at bounding box center [332, 313] width 12 height 12
radio input "true"
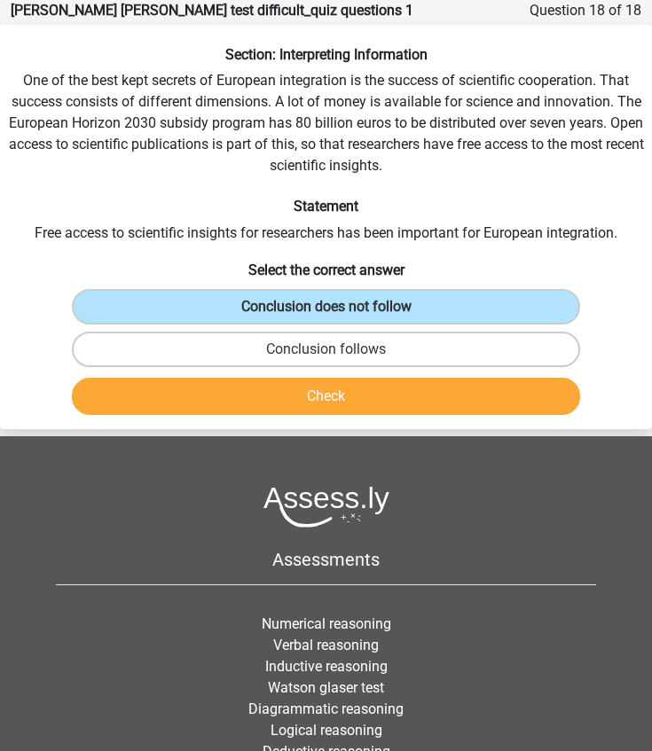
click at [348, 396] on button "Check" at bounding box center [326, 396] width 509 height 37
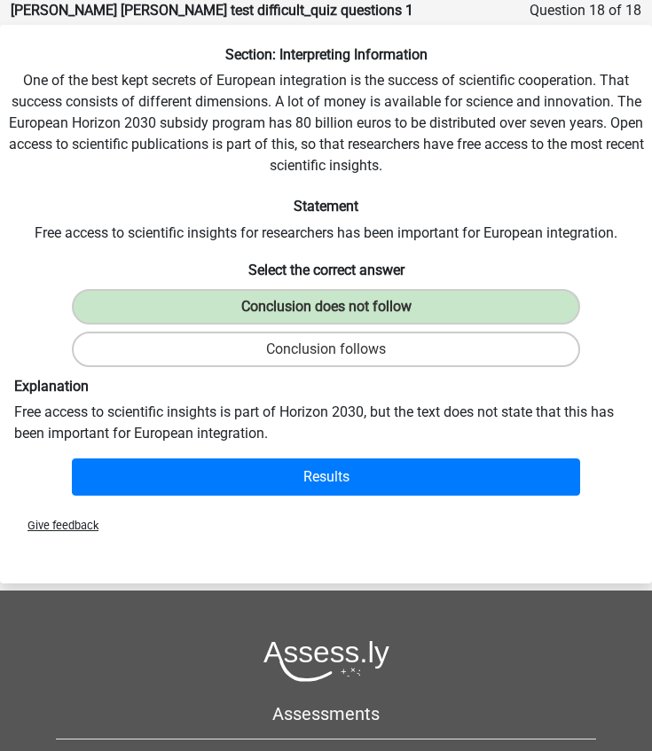
drag, startPoint x: 13, startPoint y: 383, endPoint x: 292, endPoint y: 443, distance: 284.8
click at [292, 443] on div "Explanation Free access to scientific insights is part of Horizon 2030, but the…" at bounding box center [326, 411] width 650 height 66
click at [294, 442] on div "Explanation Free access to scientific insights is part of Horizon 2030, but the…" at bounding box center [326, 411] width 650 height 66
click at [479, 99] on div "Section: Interpreting Information One of the best kept secrets of European inte…" at bounding box center [326, 274] width 652 height 457
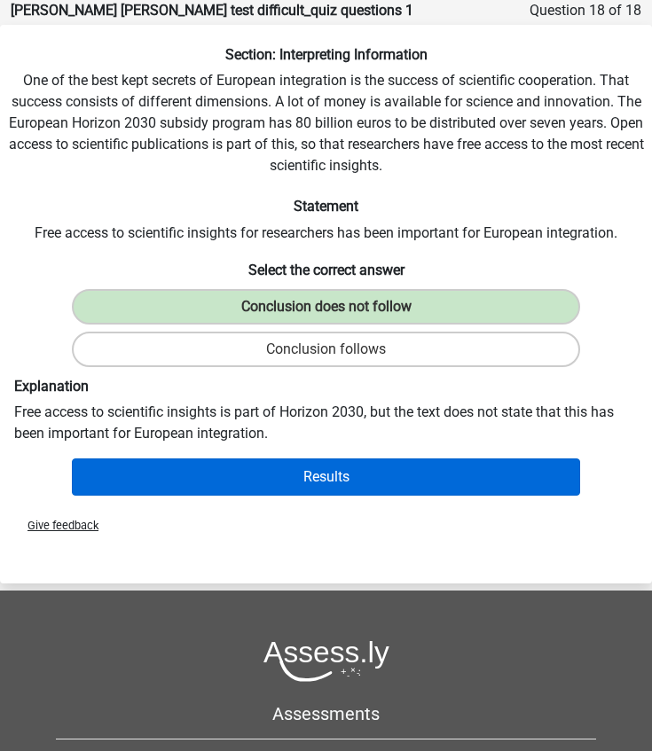
click at [311, 477] on button "Results" at bounding box center [326, 476] width 509 height 37
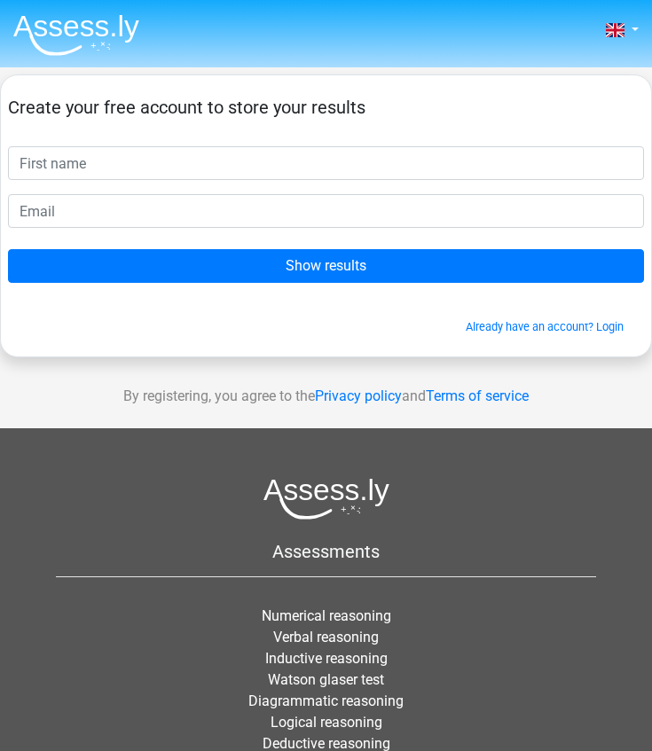
click at [84, 31] on img at bounding box center [76, 35] width 126 height 42
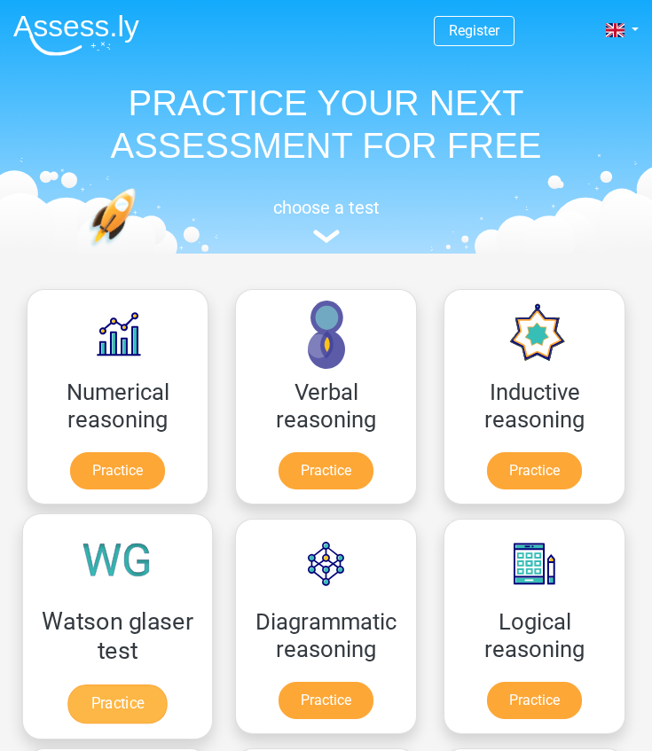
click at [113, 702] on link "Practice" at bounding box center [116, 703] width 99 height 39
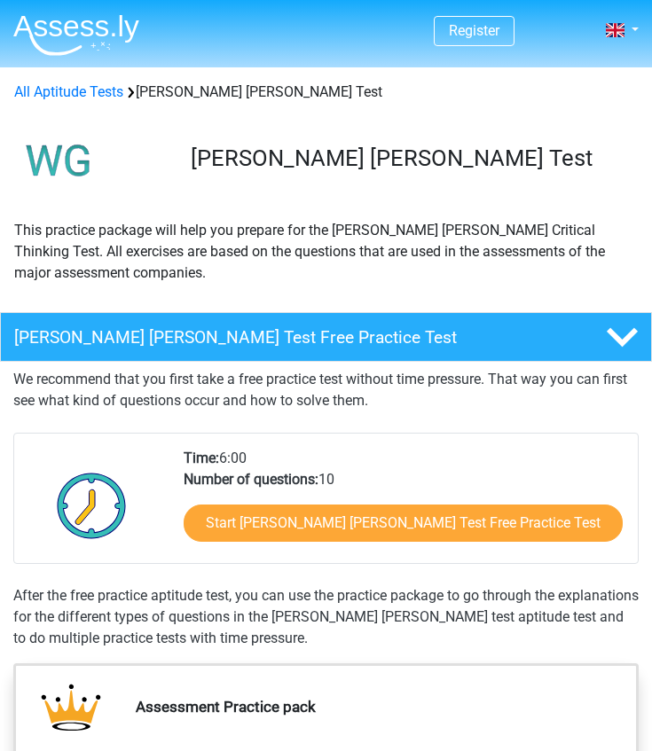
scroll to position [1192, 0]
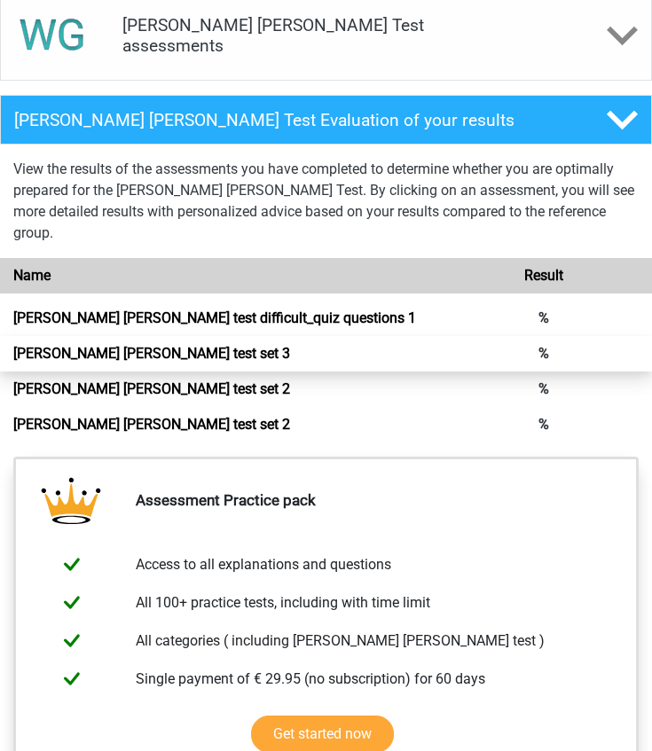
click at [179, 345] on link "[PERSON_NAME] [PERSON_NAME] test set 3" at bounding box center [151, 353] width 277 height 17
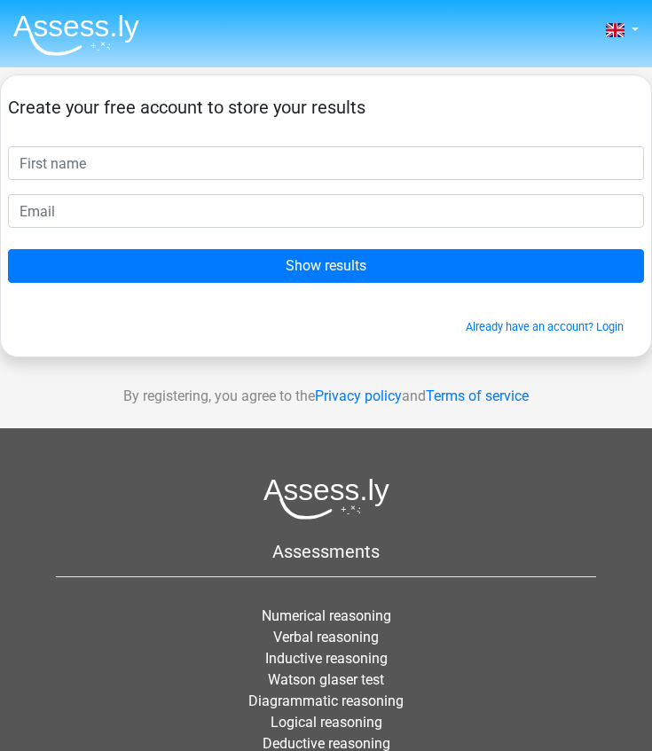
click at [58, 27] on img at bounding box center [76, 35] width 126 height 42
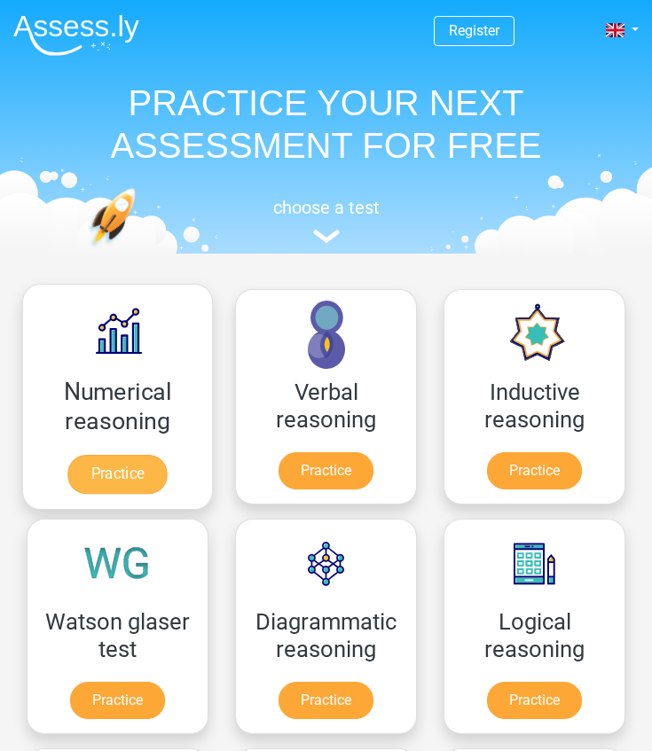
click at [109, 703] on link "Practice" at bounding box center [117, 700] width 95 height 37
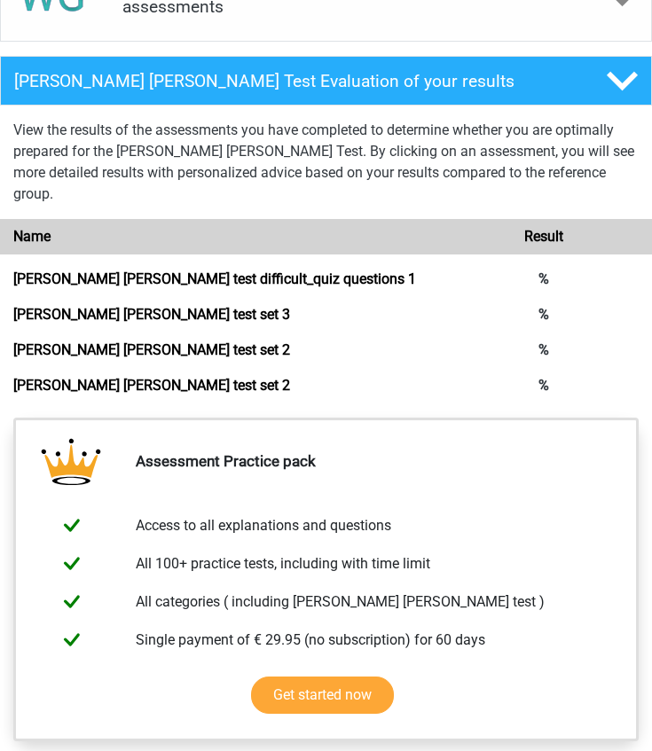
scroll to position [872, 0]
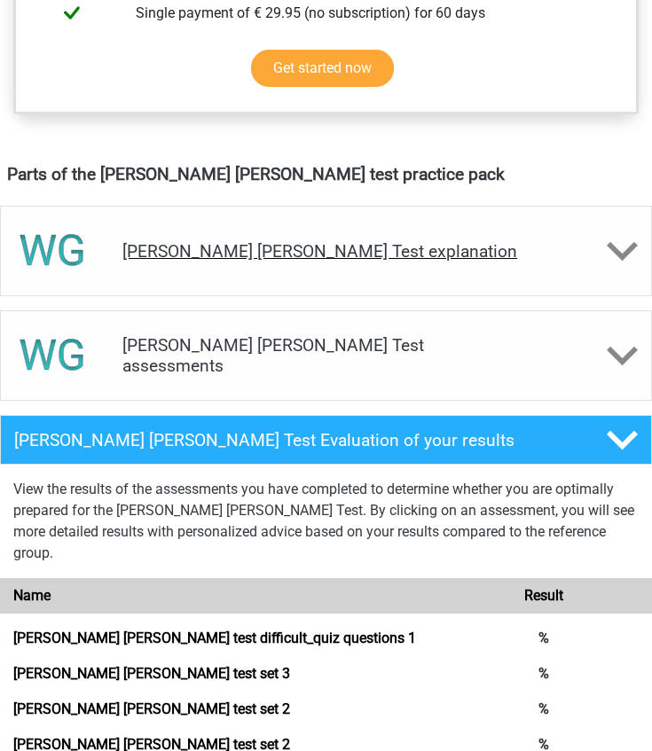
click at [207, 246] on h4 "[PERSON_NAME] [PERSON_NAME] Test explanation" at bounding box center [325, 251] width 407 height 20
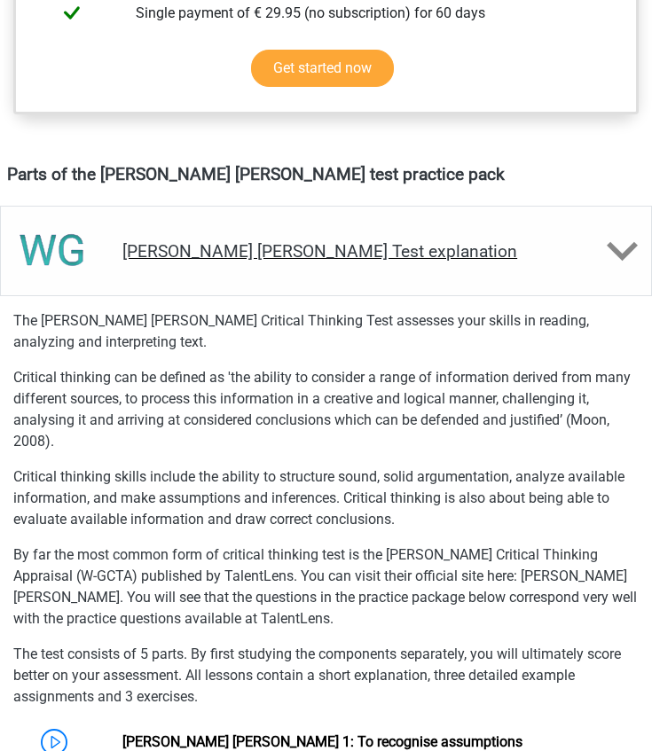
click at [207, 246] on h4 "Watson Glaser Test explanation" at bounding box center [325, 251] width 407 height 20
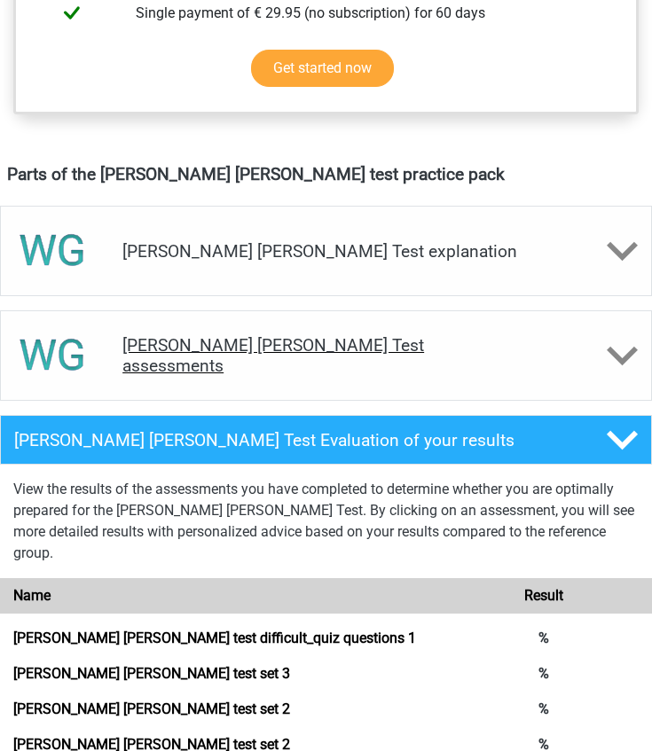
click at [214, 348] on h4 "Watson Glaser Test assessments" at bounding box center [325, 355] width 407 height 41
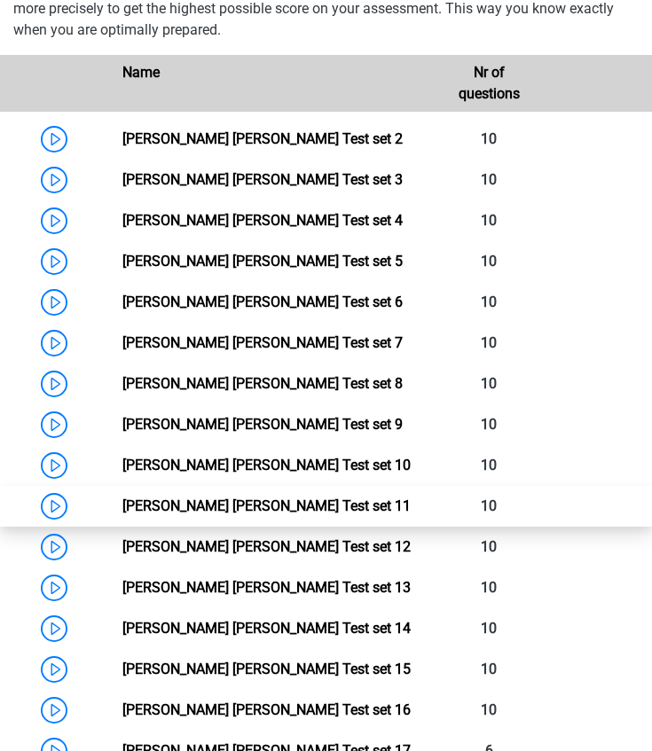
scroll to position [1278, 0]
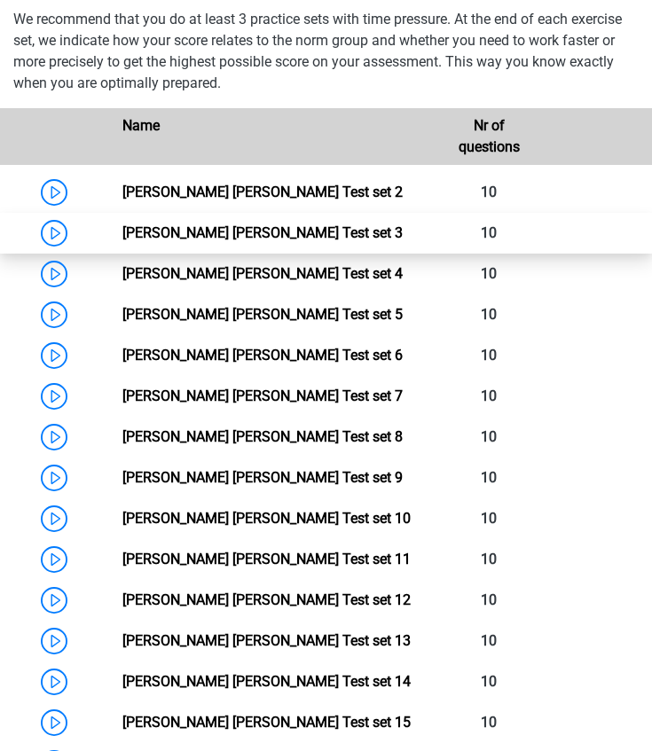
click at [214, 230] on link "Watson Glaser Test set 3" at bounding box center [262, 232] width 280 height 17
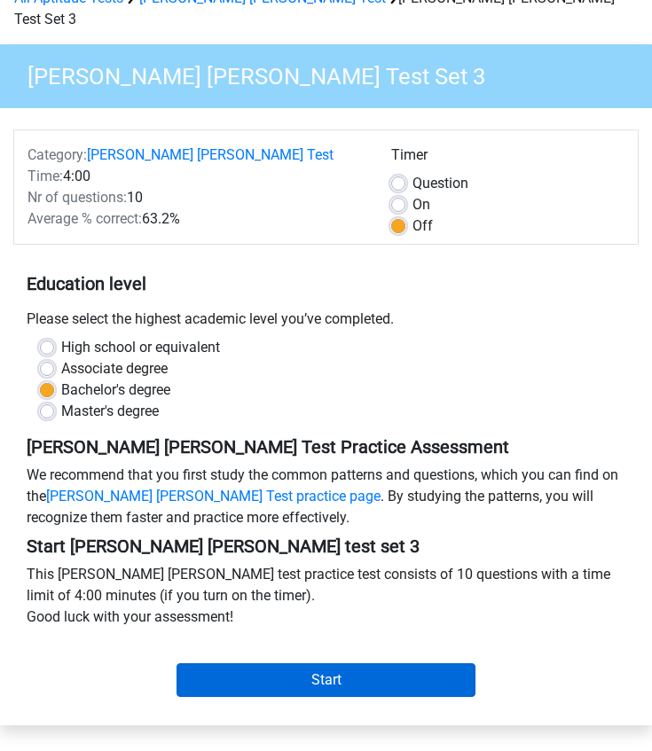
scroll to position [94, 0]
click at [264, 663] on input "Start" at bounding box center [326, 680] width 300 height 34
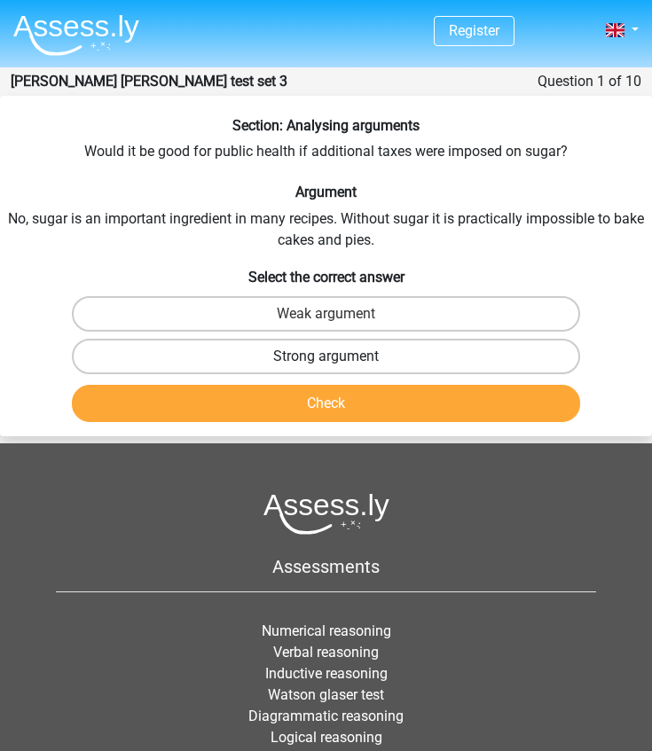
click at [276, 361] on label "Strong argument" at bounding box center [326, 356] width 509 height 35
click at [326, 361] on input "Strong argument" at bounding box center [332, 362] width 12 height 12
radio input "true"
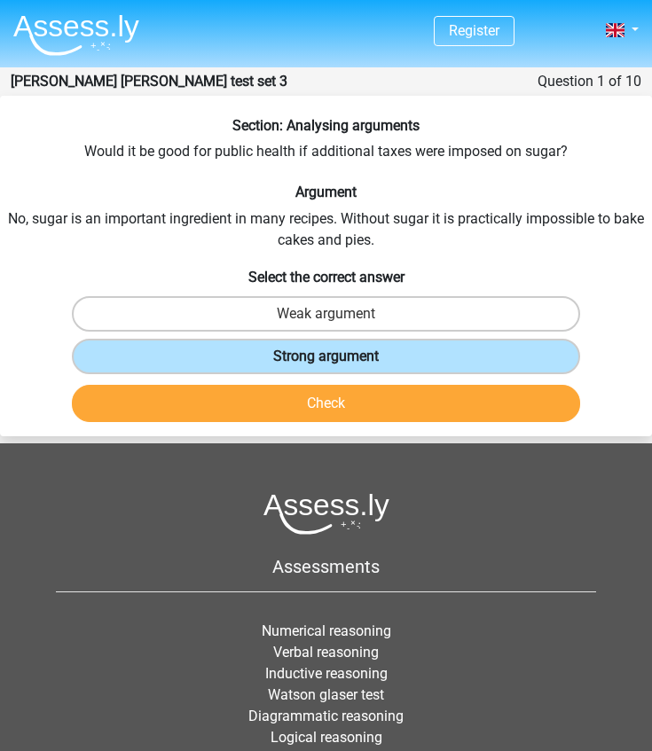
click at [276, 403] on button "Check" at bounding box center [326, 403] width 509 height 37
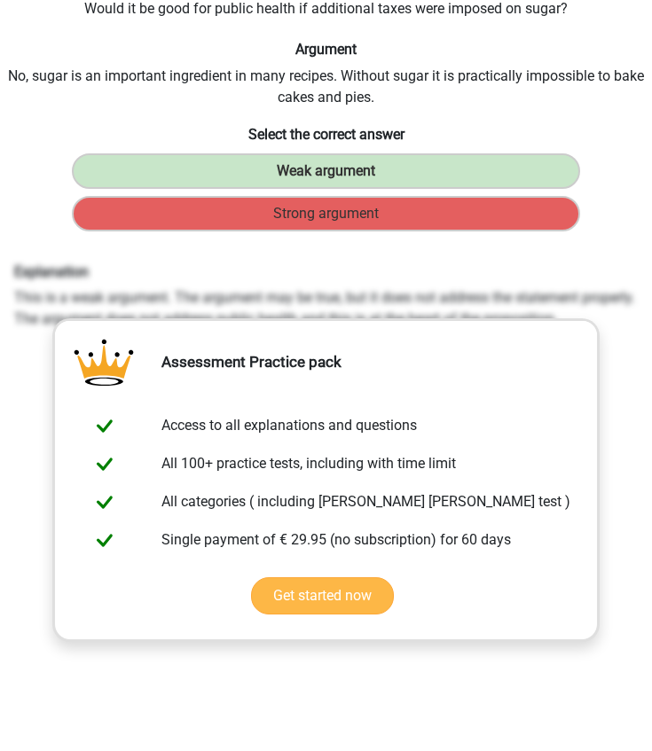
scroll to position [429, 0]
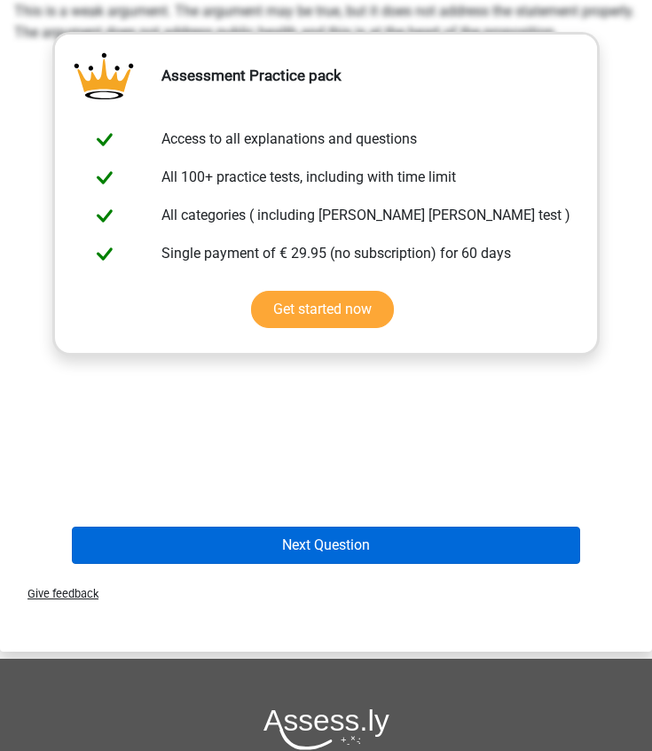
click at [269, 548] on button "Next Question" at bounding box center [326, 545] width 509 height 37
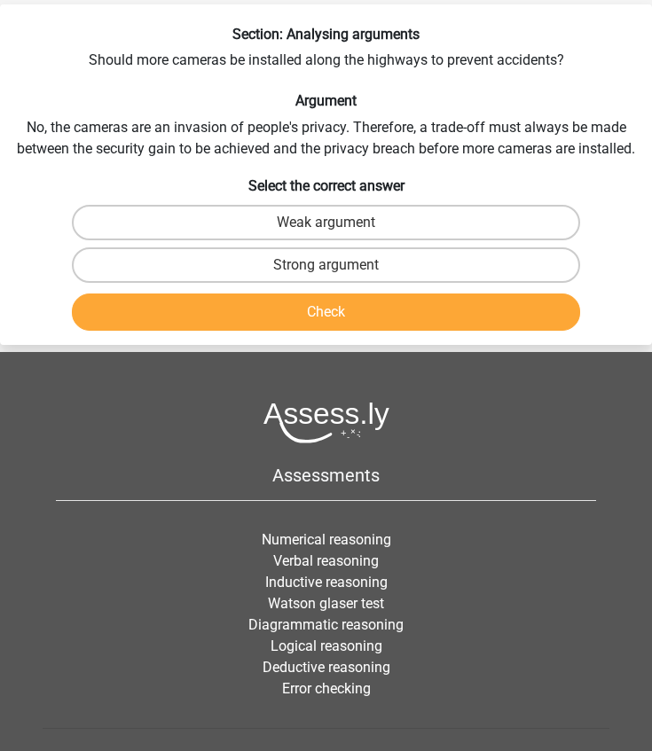
scroll to position [71, 0]
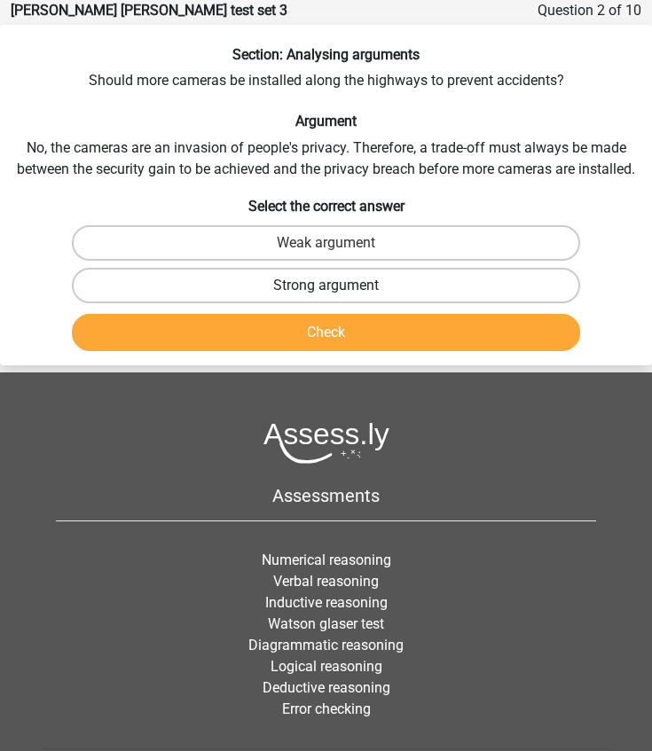
click at [267, 277] on label "Strong argument" at bounding box center [326, 285] width 509 height 35
click at [326, 285] on input "Strong argument" at bounding box center [332, 291] width 12 height 12
radio input "true"
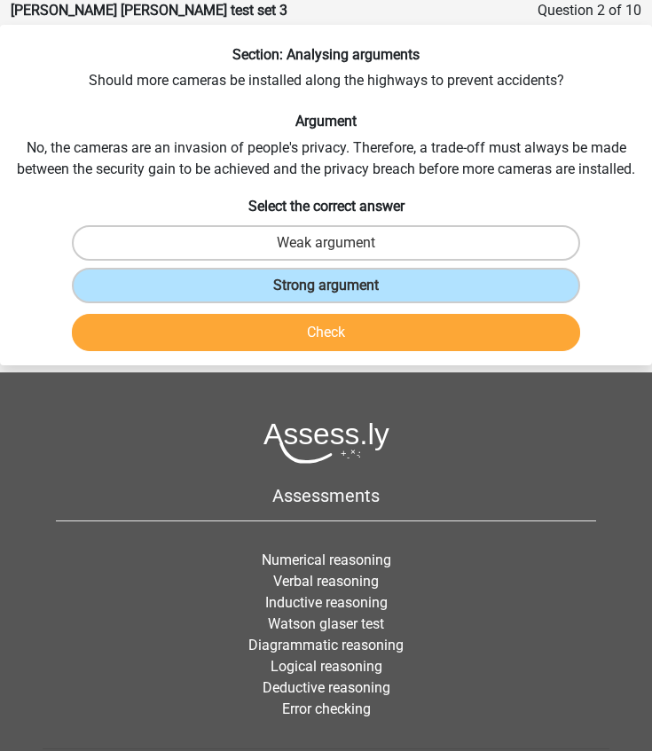
click at [267, 334] on button "Check" at bounding box center [326, 332] width 509 height 37
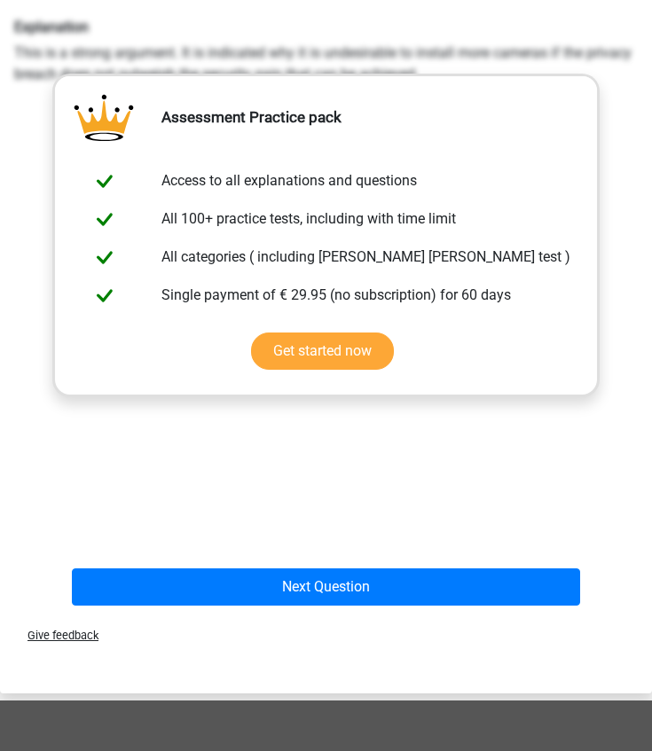
scroll to position [559, 0]
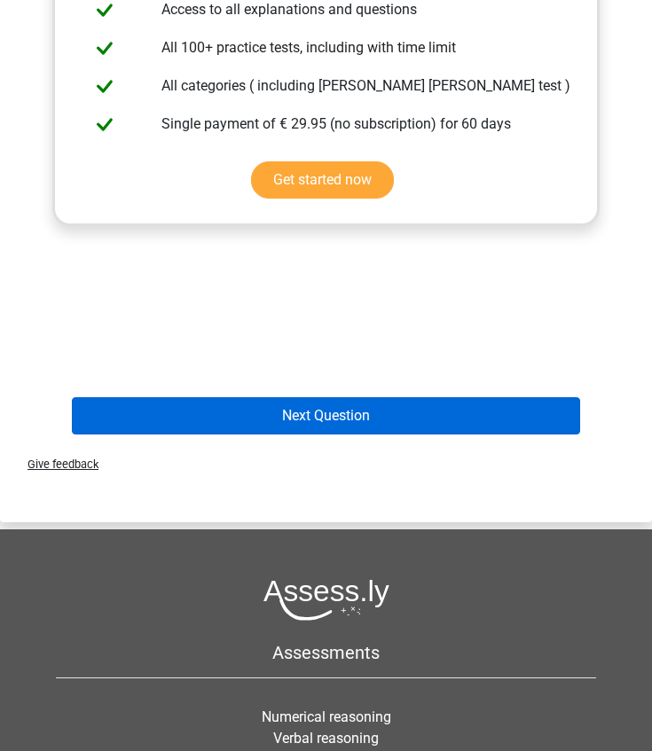
click at [241, 423] on button "Next Question" at bounding box center [326, 415] width 509 height 37
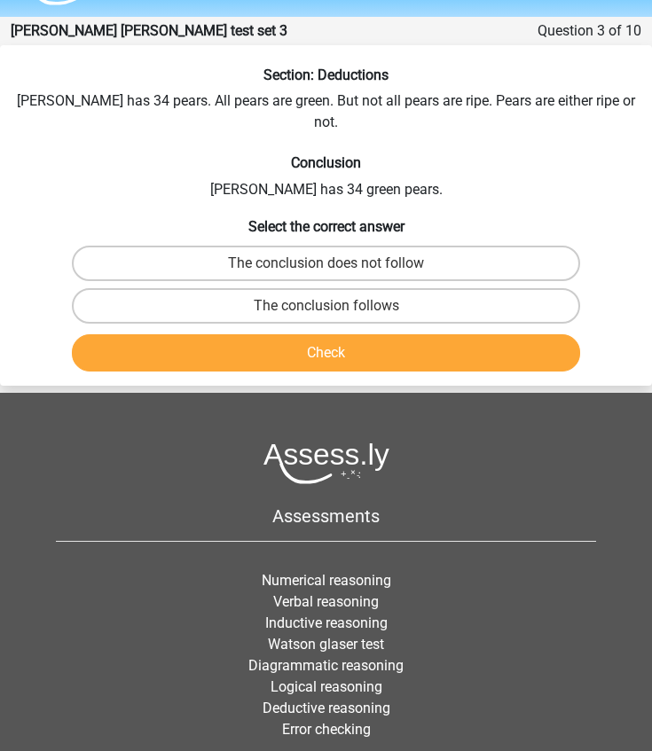
scroll to position [46, 0]
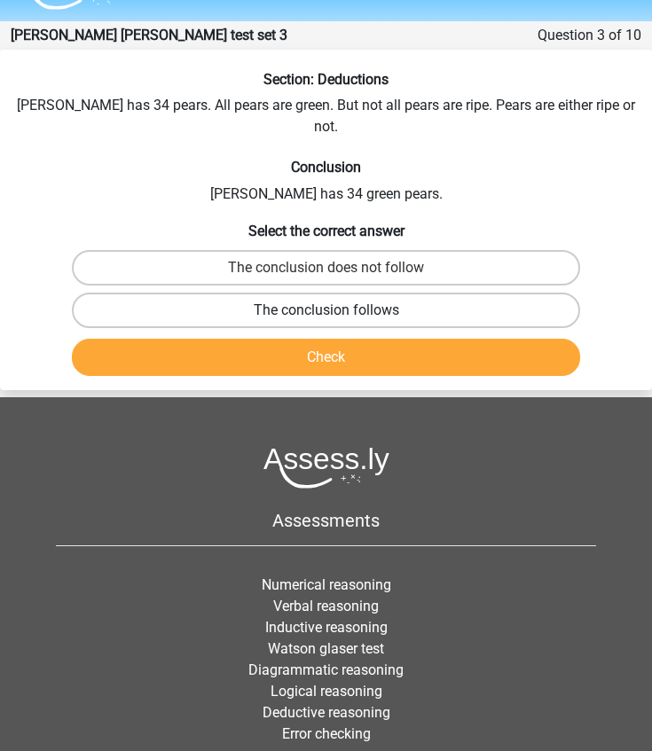
click at [243, 293] on label "The conclusion follows" at bounding box center [326, 310] width 509 height 35
click at [326, 310] on input "The conclusion follows" at bounding box center [332, 316] width 12 height 12
radio input "true"
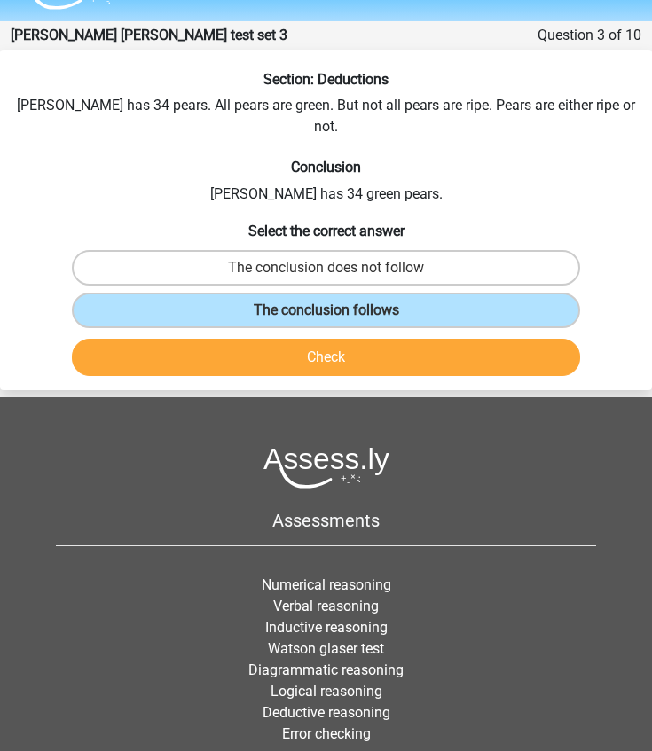
click at [243, 339] on button "Check" at bounding box center [326, 357] width 509 height 37
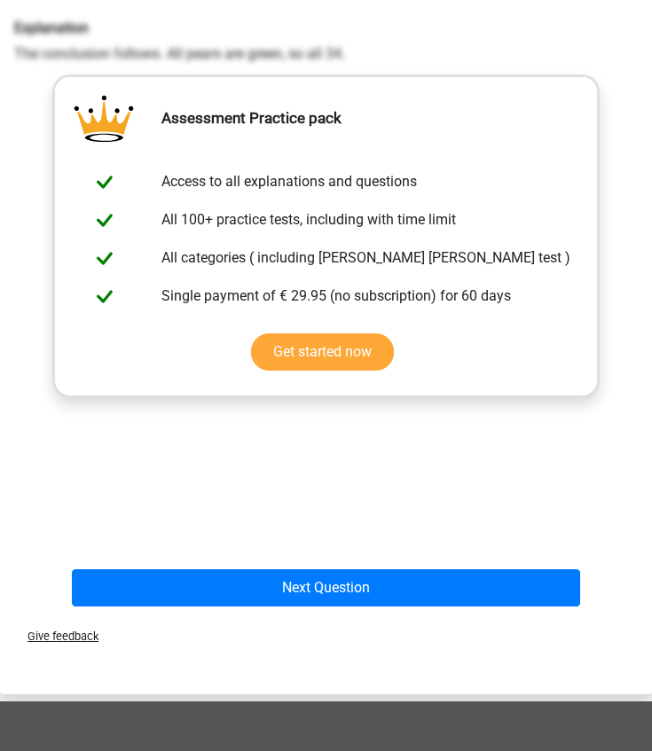
scroll to position [480, 0]
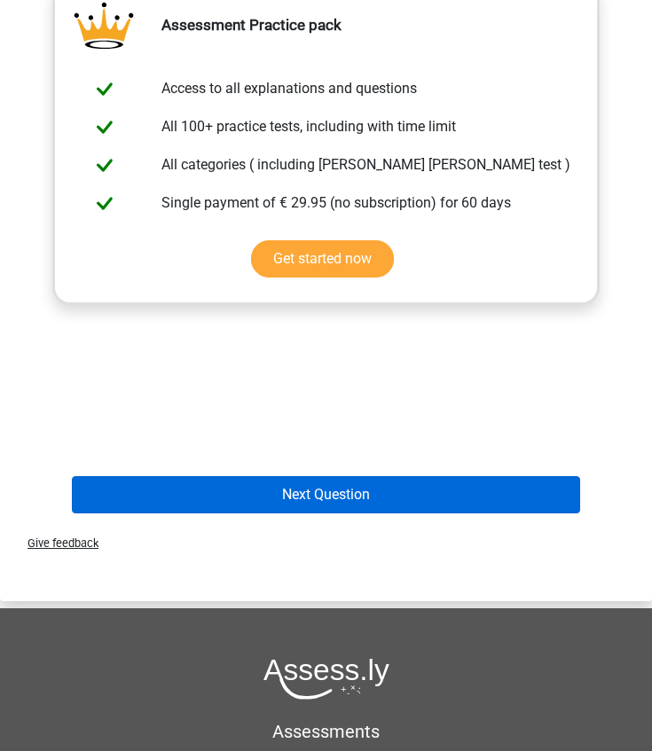
click at [234, 476] on button "Next Question" at bounding box center [326, 494] width 509 height 37
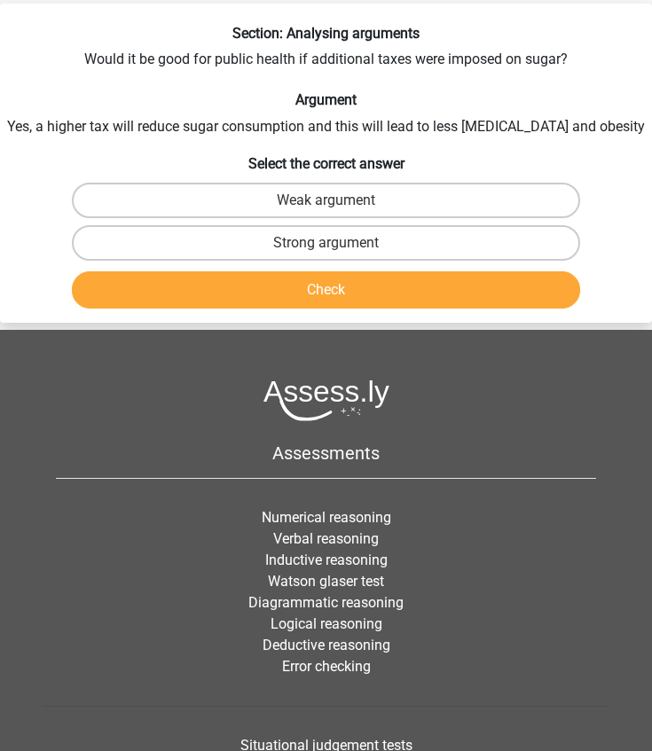
scroll to position [71, 0]
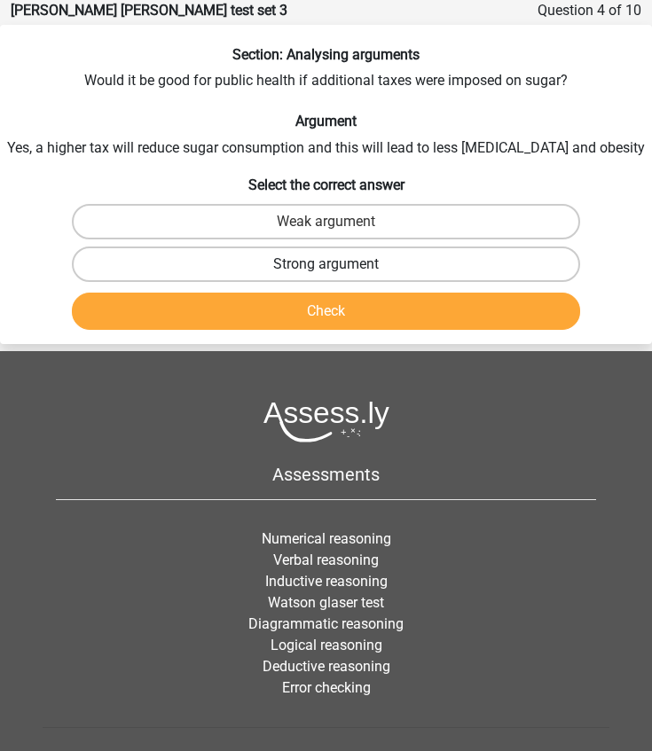
click at [260, 268] on label "Strong argument" at bounding box center [326, 263] width 509 height 35
click at [326, 268] on input "Strong argument" at bounding box center [332, 270] width 12 height 12
radio input "true"
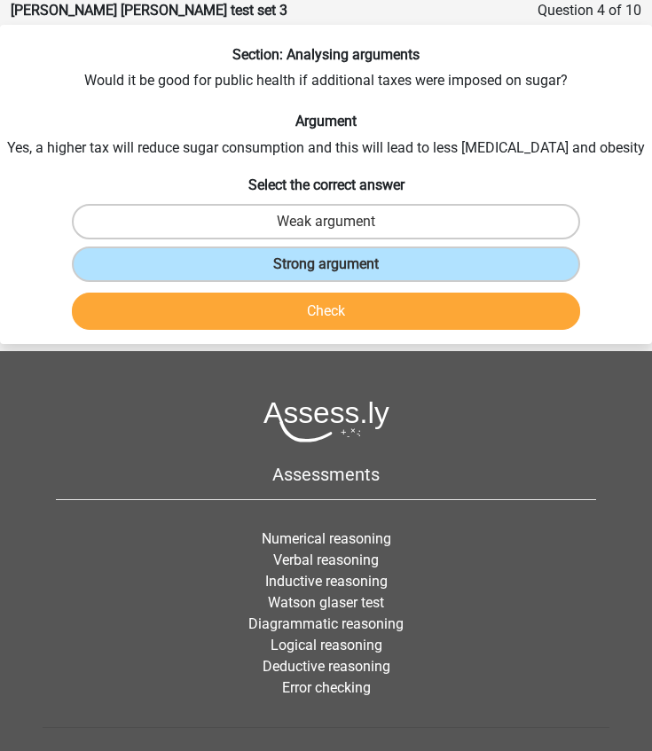
click at [262, 304] on button "Check" at bounding box center [326, 311] width 509 height 37
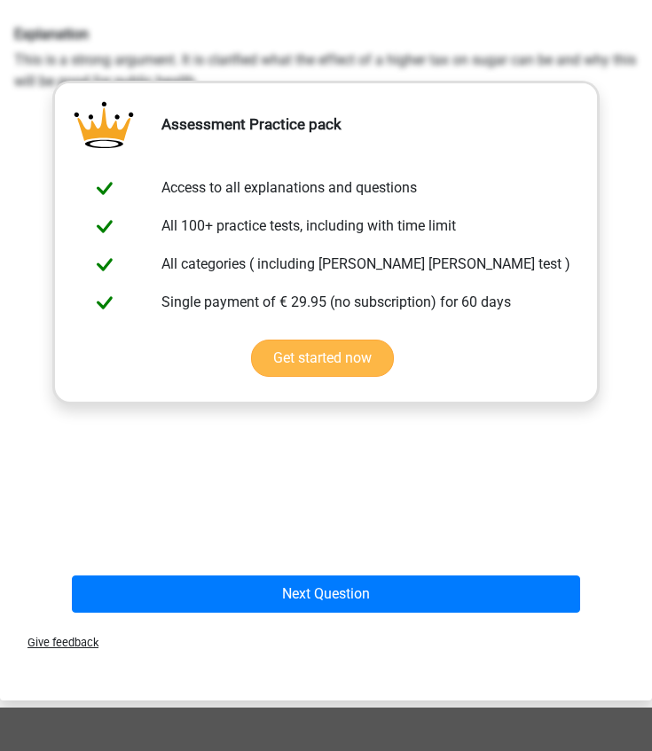
scroll to position [517, 0]
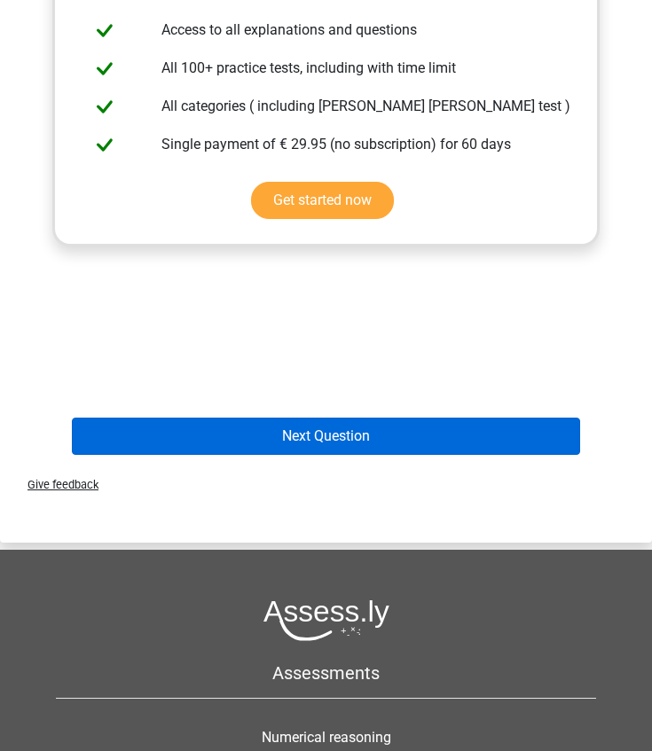
click at [251, 435] on button "Next Question" at bounding box center [326, 436] width 509 height 37
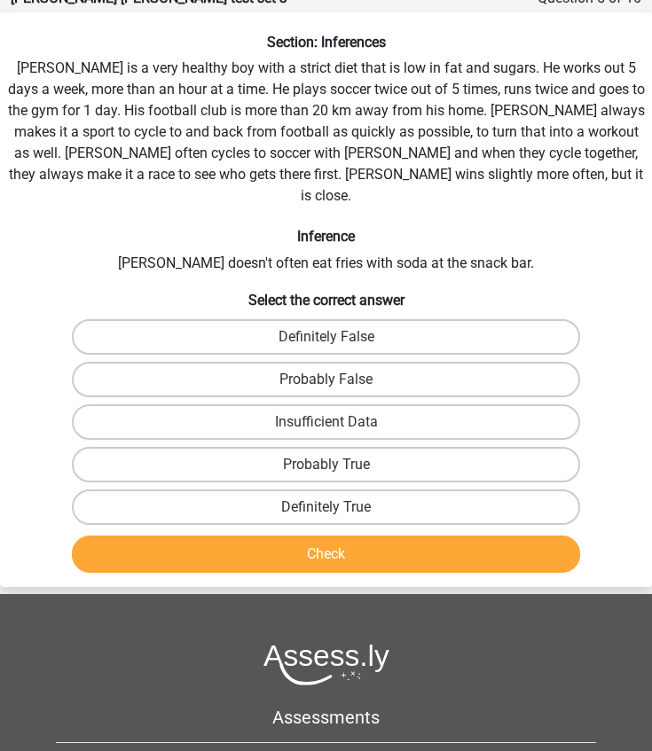
scroll to position [71, 0]
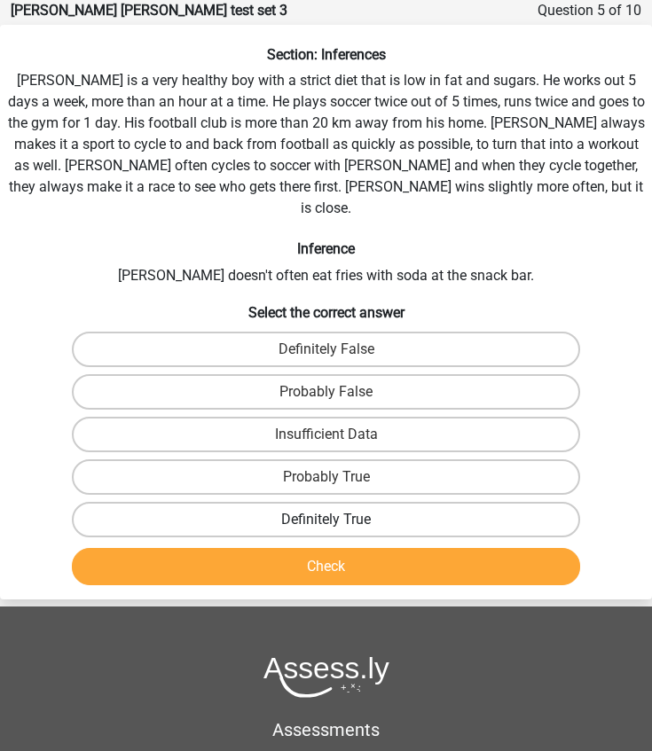
click at [286, 506] on label "Definitely True" at bounding box center [326, 519] width 509 height 35
click at [326, 520] on input "Definitely True" at bounding box center [332, 526] width 12 height 12
radio input "true"
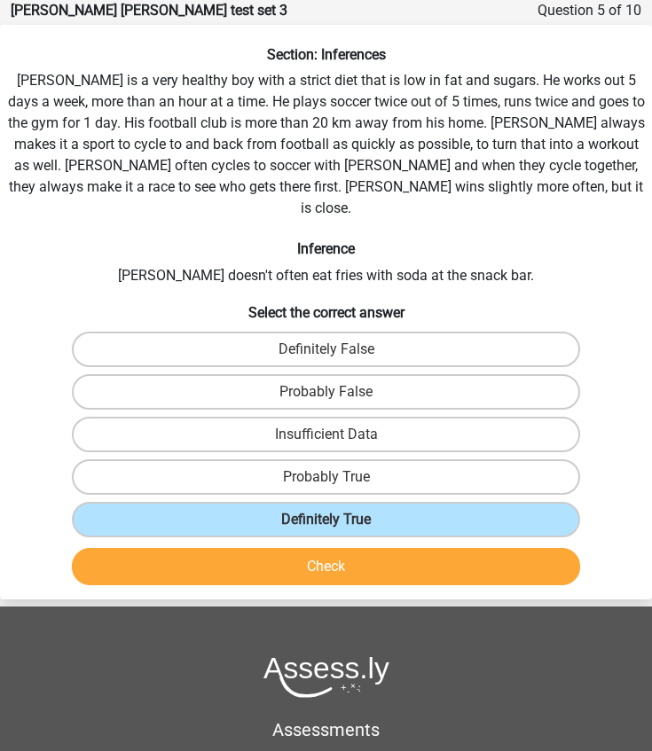
click at [286, 548] on button "Check" at bounding box center [326, 566] width 509 height 37
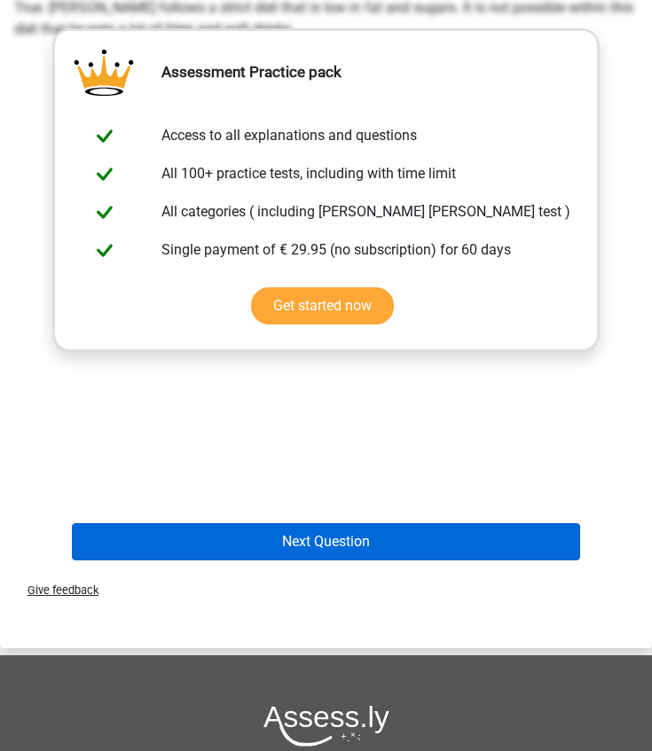
click at [273, 524] on button "Next Question" at bounding box center [326, 541] width 509 height 37
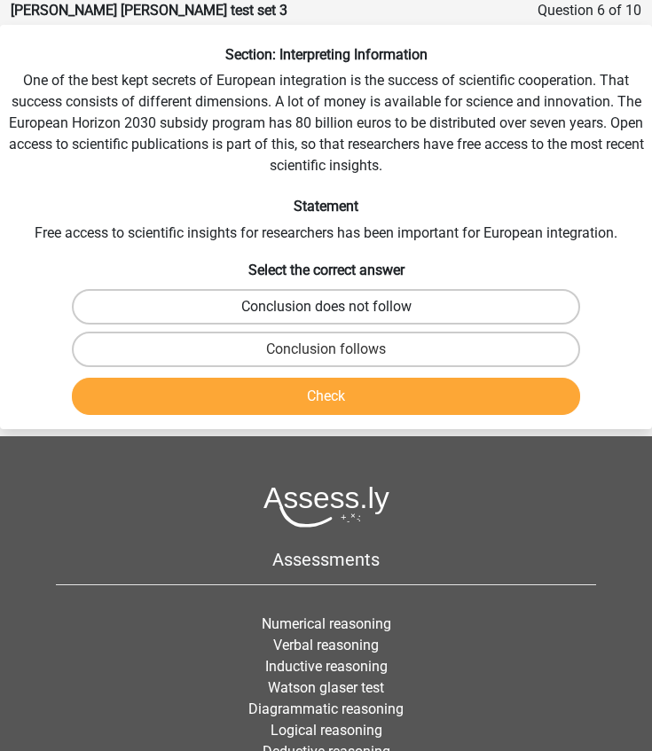
click at [301, 302] on label "Conclusion does not follow" at bounding box center [326, 306] width 509 height 35
click at [326, 307] on input "Conclusion does not follow" at bounding box center [332, 313] width 12 height 12
radio input "true"
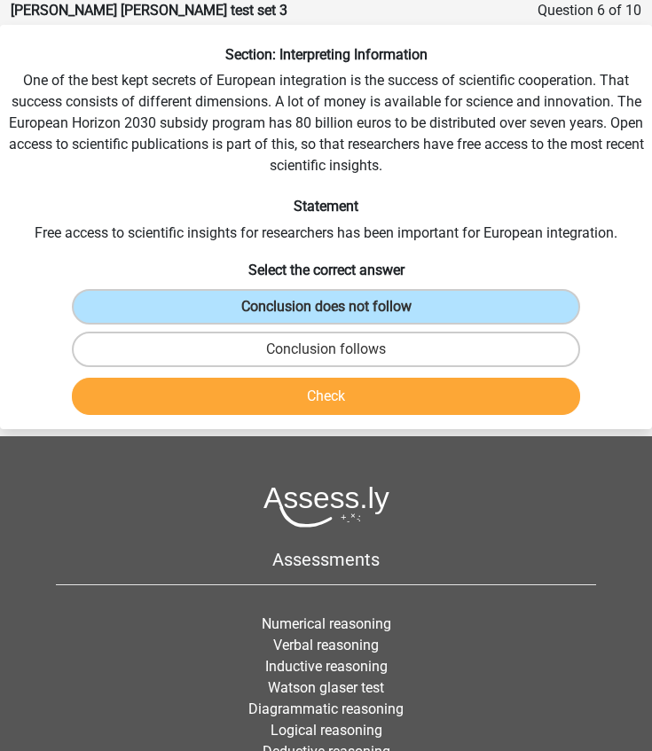
click at [301, 394] on button "Check" at bounding box center [326, 396] width 509 height 37
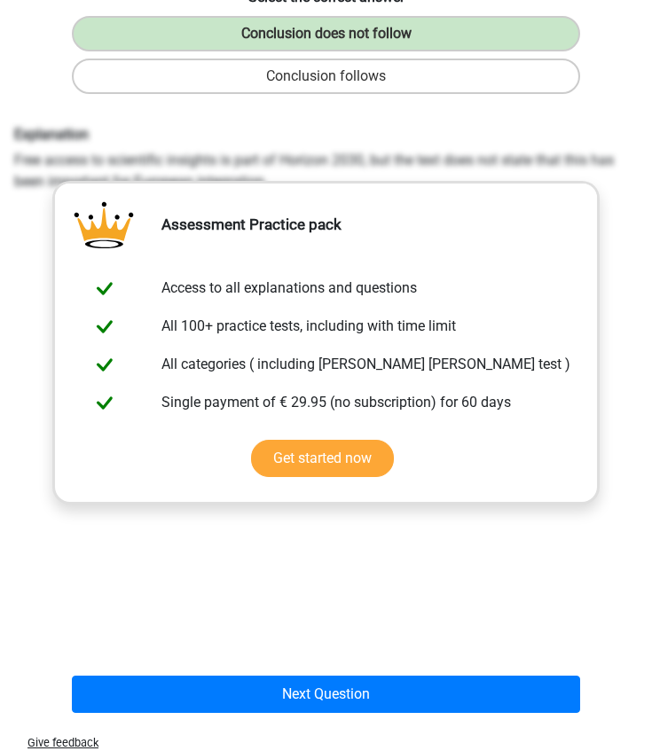
scroll to position [783, 0]
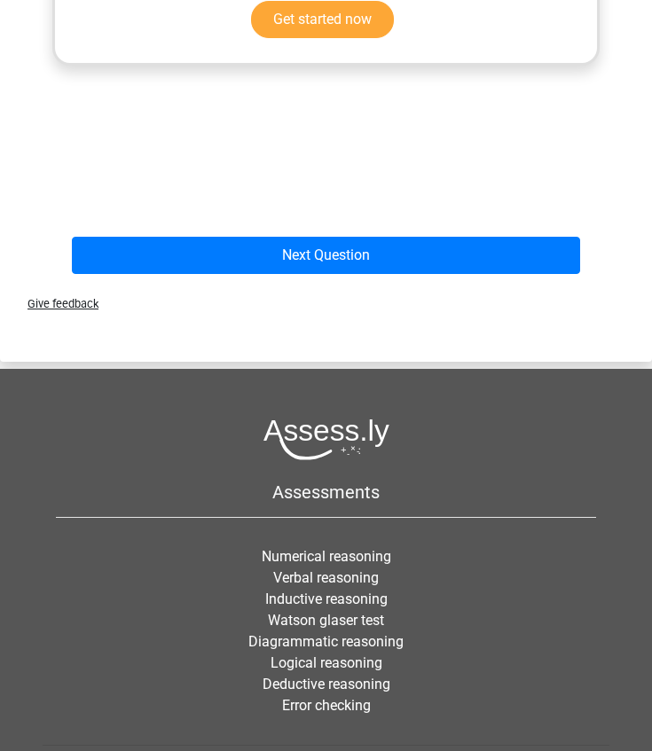
click at [311, 235] on div "Next Question" at bounding box center [325, 255] width 637 height 51
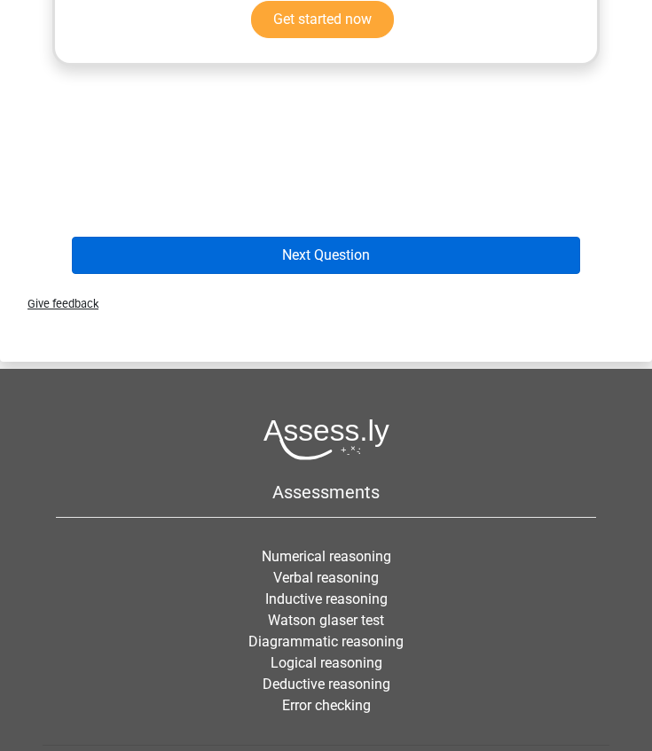
click at [310, 247] on button "Next Question" at bounding box center [326, 255] width 509 height 37
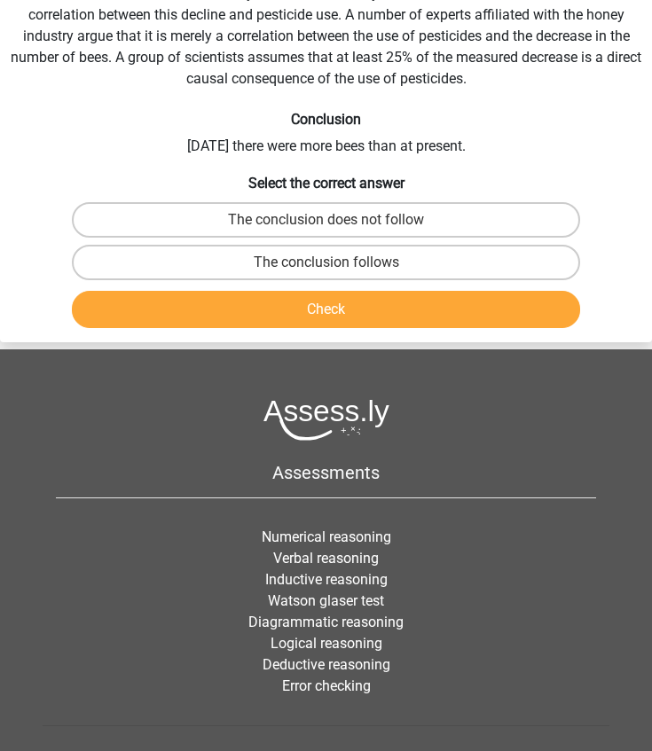
scroll to position [71, 0]
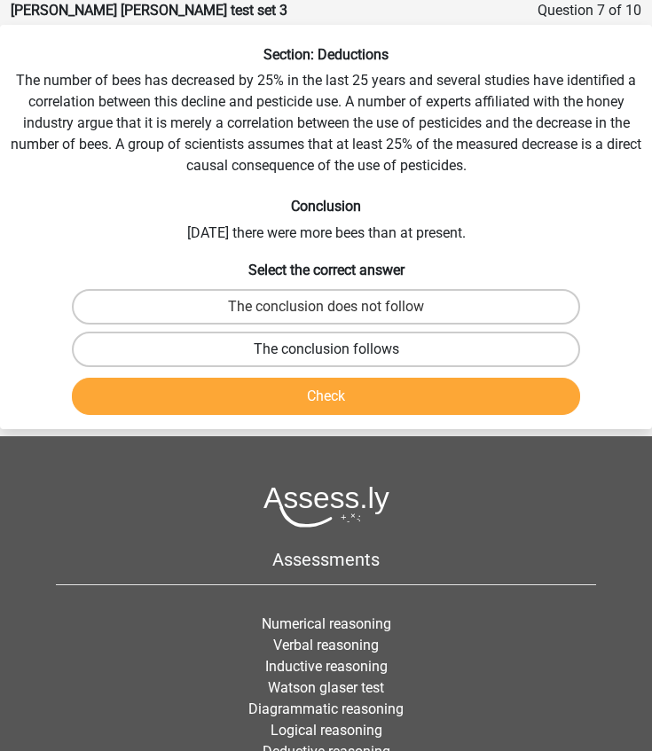
click at [254, 340] on label "The conclusion follows" at bounding box center [326, 349] width 509 height 35
click at [326, 349] on input "The conclusion follows" at bounding box center [332, 355] width 12 height 12
radio input "true"
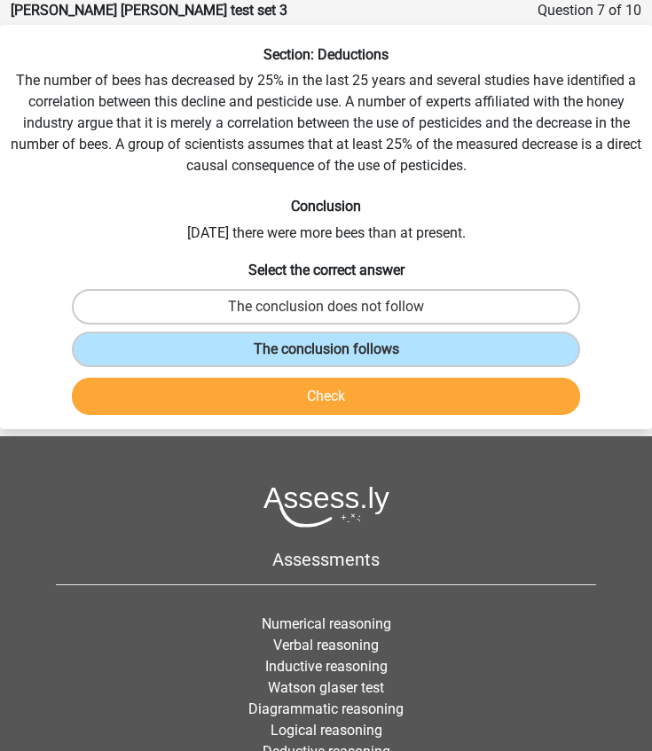
click at [260, 384] on button "Check" at bounding box center [326, 396] width 509 height 37
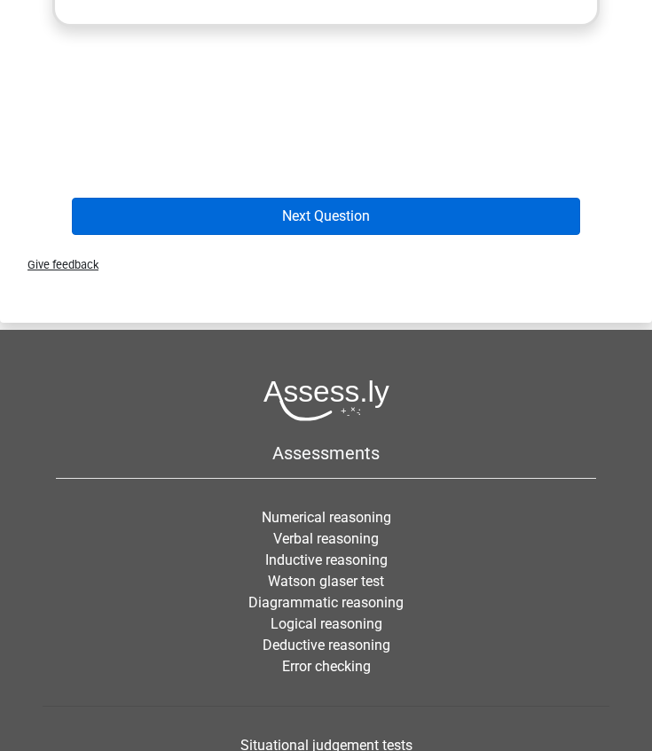
click at [284, 223] on button "Next Question" at bounding box center [326, 216] width 509 height 37
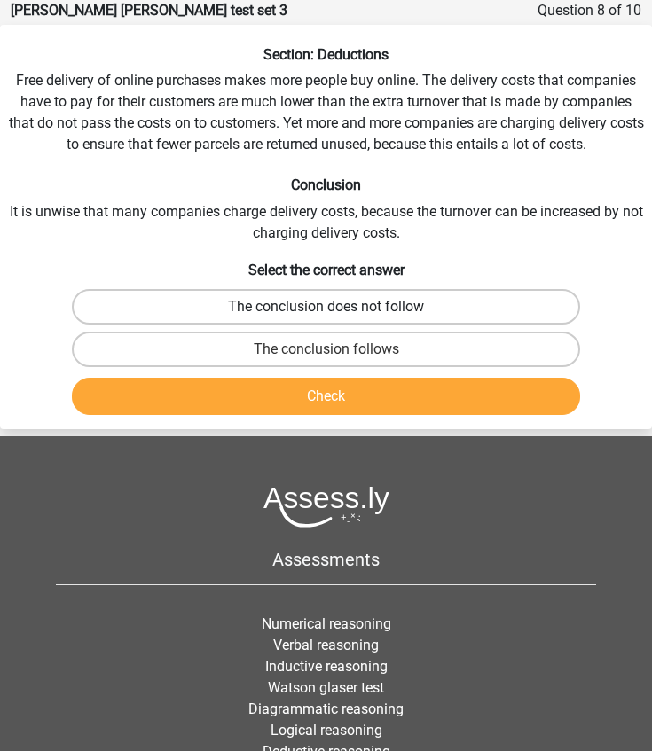
click at [256, 320] on label "The conclusion does not follow" at bounding box center [326, 306] width 509 height 35
click at [326, 318] on input "The conclusion does not follow" at bounding box center [332, 313] width 12 height 12
radio input "true"
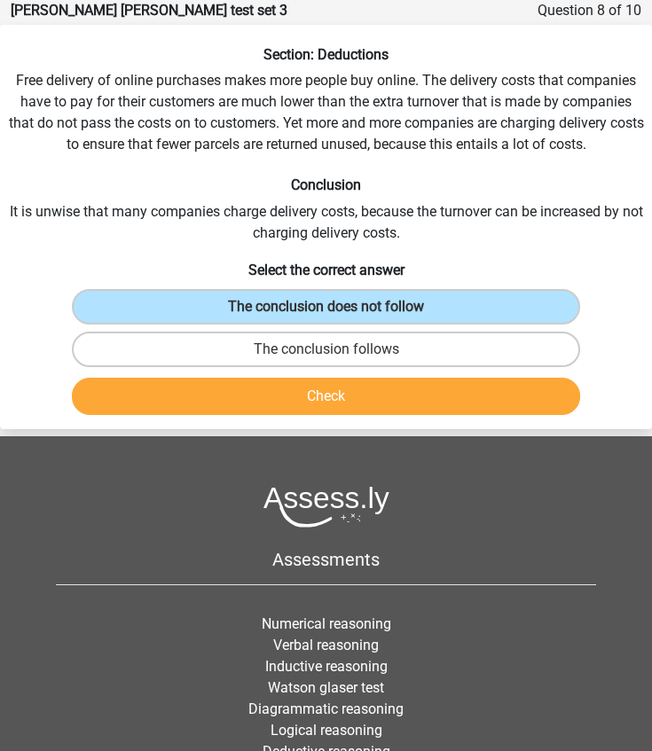
click at [256, 390] on button "Check" at bounding box center [326, 396] width 509 height 37
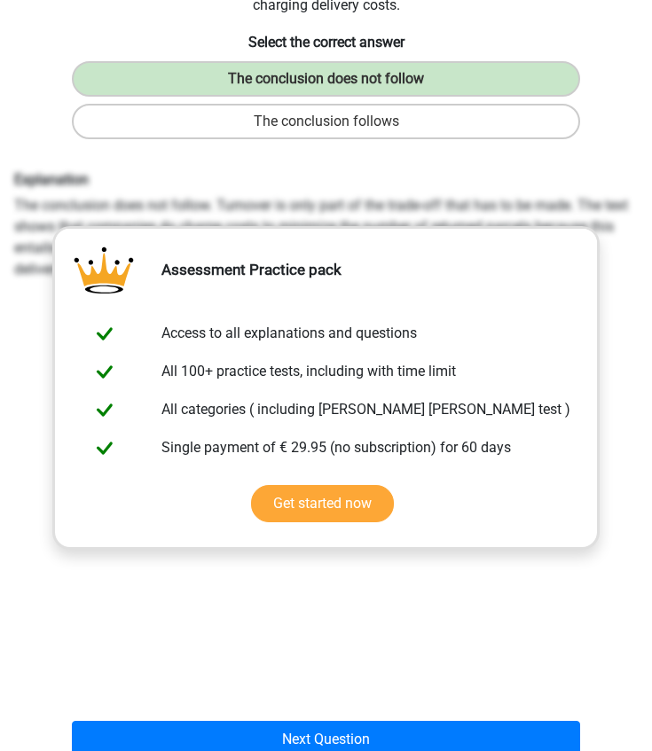
scroll to position [570, 0]
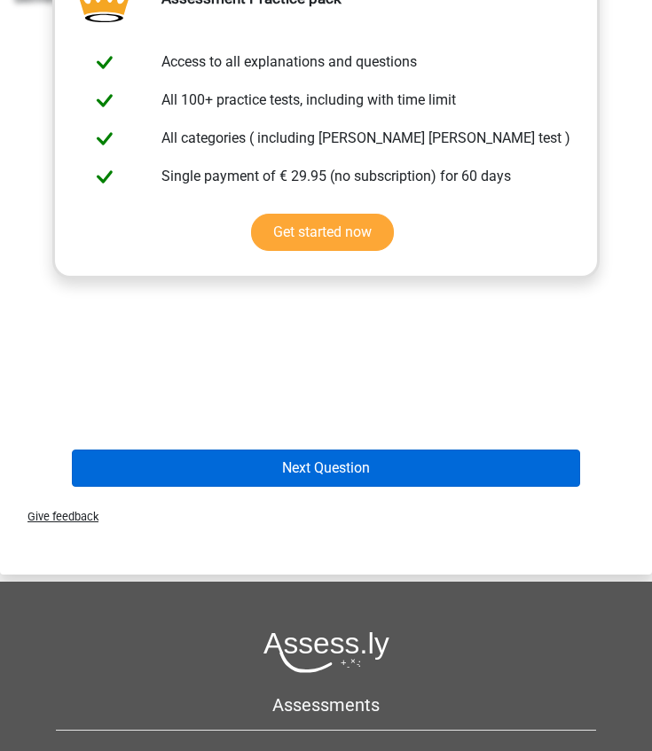
click at [254, 468] on button "Next Question" at bounding box center [326, 467] width 509 height 37
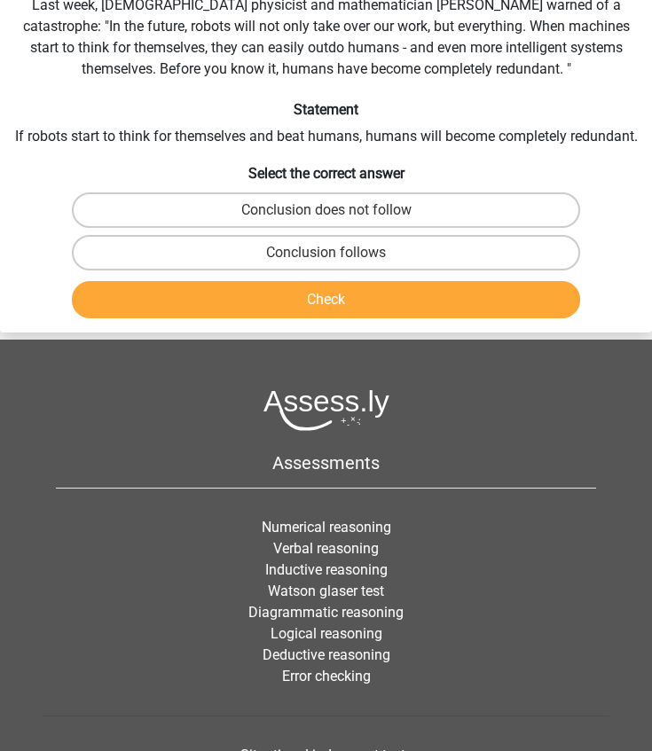
scroll to position [71, 0]
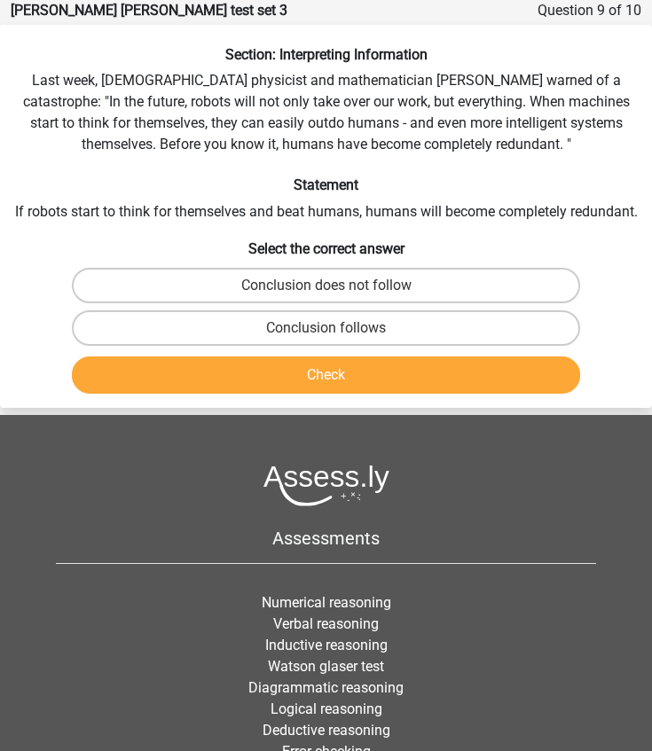
click at [271, 264] on div "Conclusion does not follow" at bounding box center [326, 285] width 650 height 43
click at [271, 273] on label "Conclusion does not follow" at bounding box center [326, 285] width 509 height 35
click at [326, 285] on input "Conclusion does not follow" at bounding box center [332, 291] width 12 height 12
radio input "true"
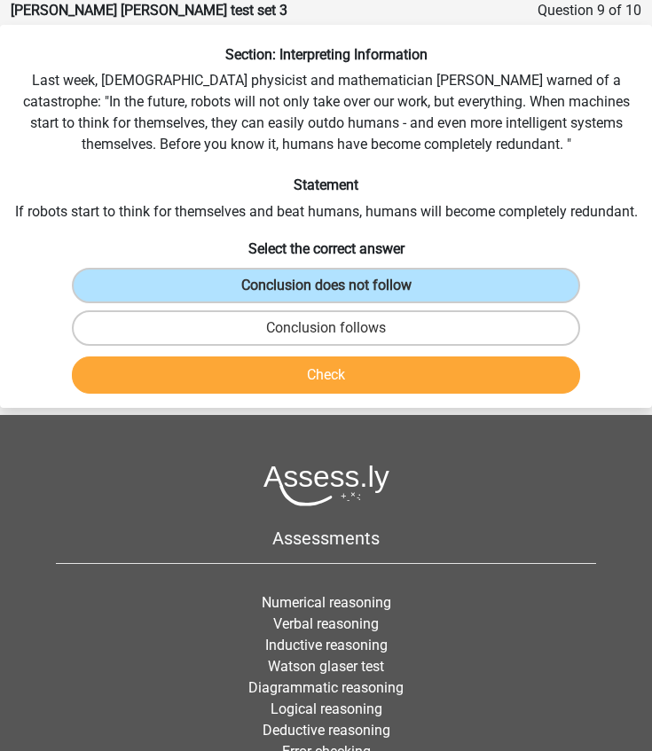
click at [271, 365] on button "Check" at bounding box center [326, 374] width 509 height 37
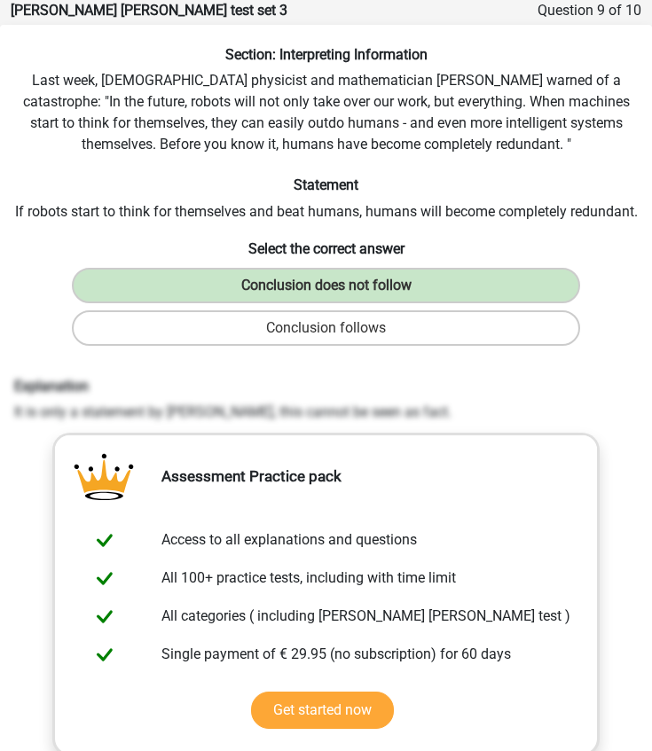
drag, startPoint x: 418, startPoint y: 410, endPoint x: 3, endPoint y: 381, distance: 416.8
click at [3, 381] on div "Explanation It is only a statement by Hawking, this cannot be seen as fact." at bounding box center [326, 400] width 650 height 45
copy div "Explanation It is only a statement by Hawking, this cannot be seen as fact."
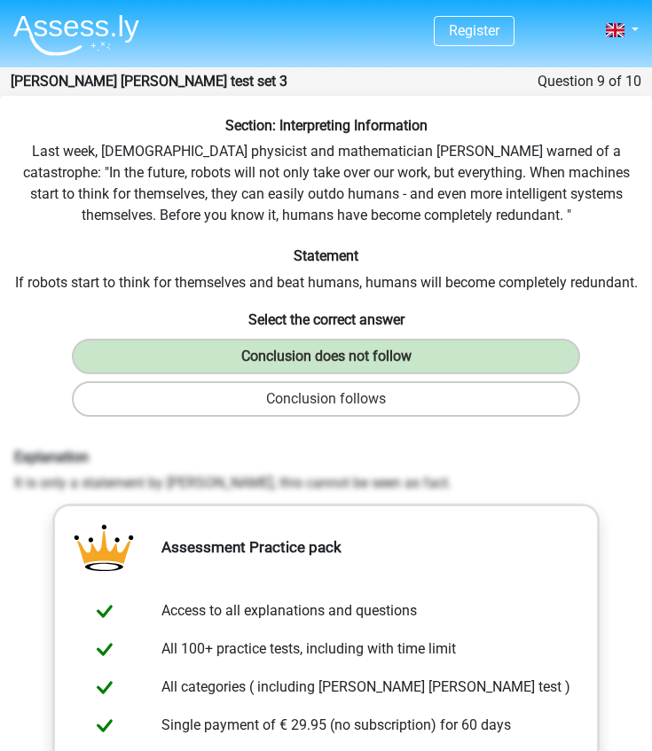
scroll to position [0, 0]
click at [88, 32] on img at bounding box center [76, 35] width 126 height 42
